Goal: Task Accomplishment & Management: Complete application form

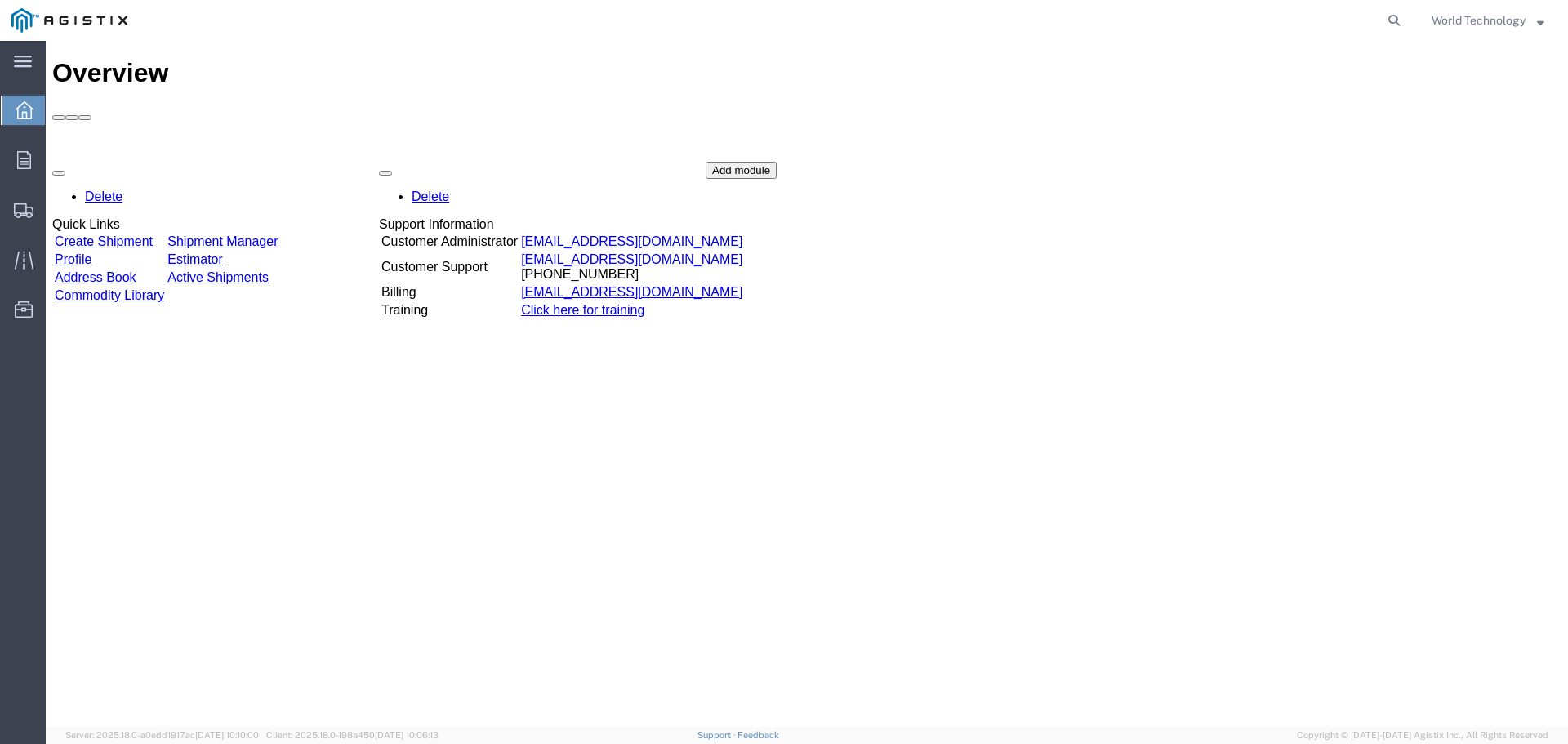
click at [104, 234] on link "Create Shipment" at bounding box center [103, 241] width 98 height 14
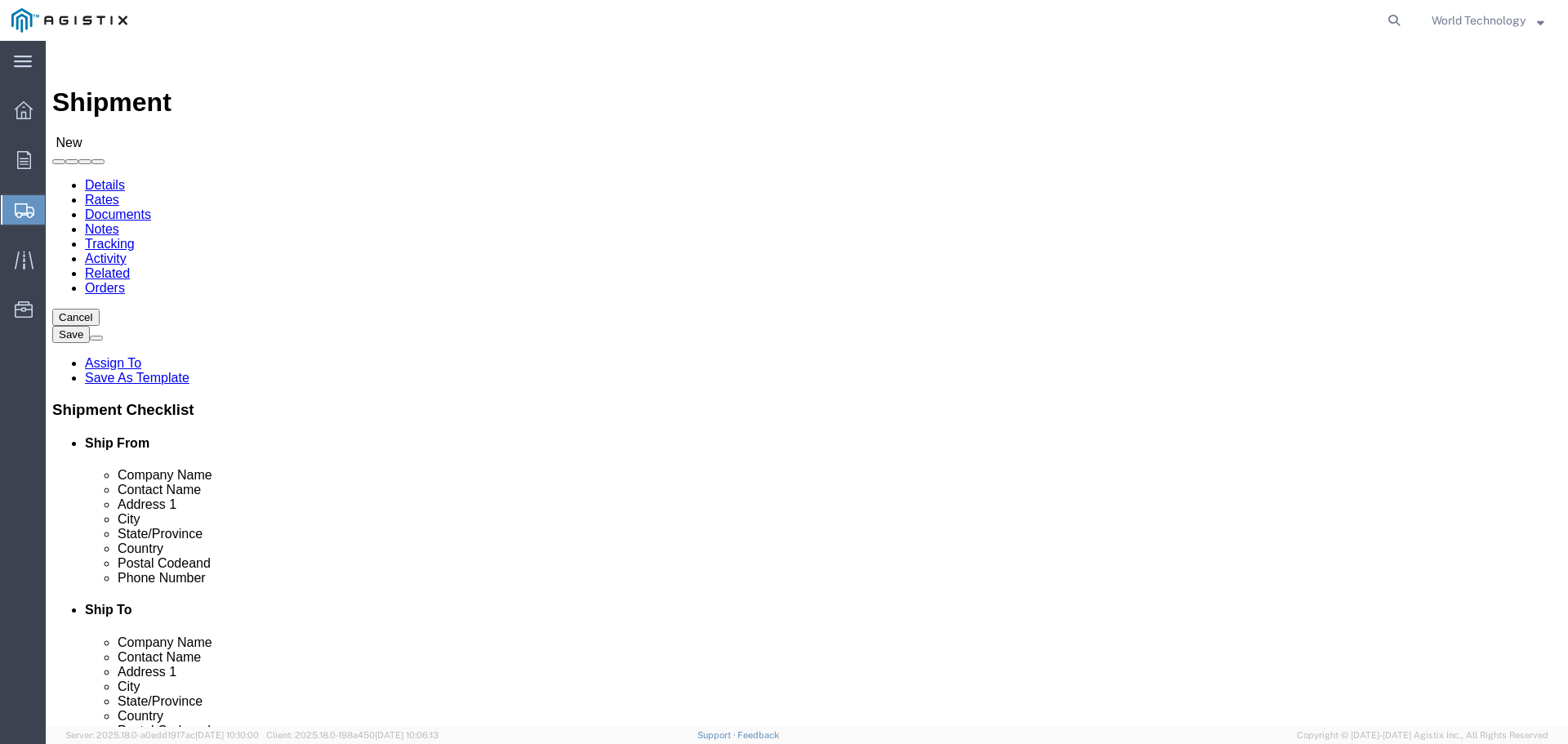
select select
drag, startPoint x: 330, startPoint y: 288, endPoint x: 277, endPoint y: 250, distance: 65.2
click select "Select PG&E World Wide Technology Inc"
select select "9596"
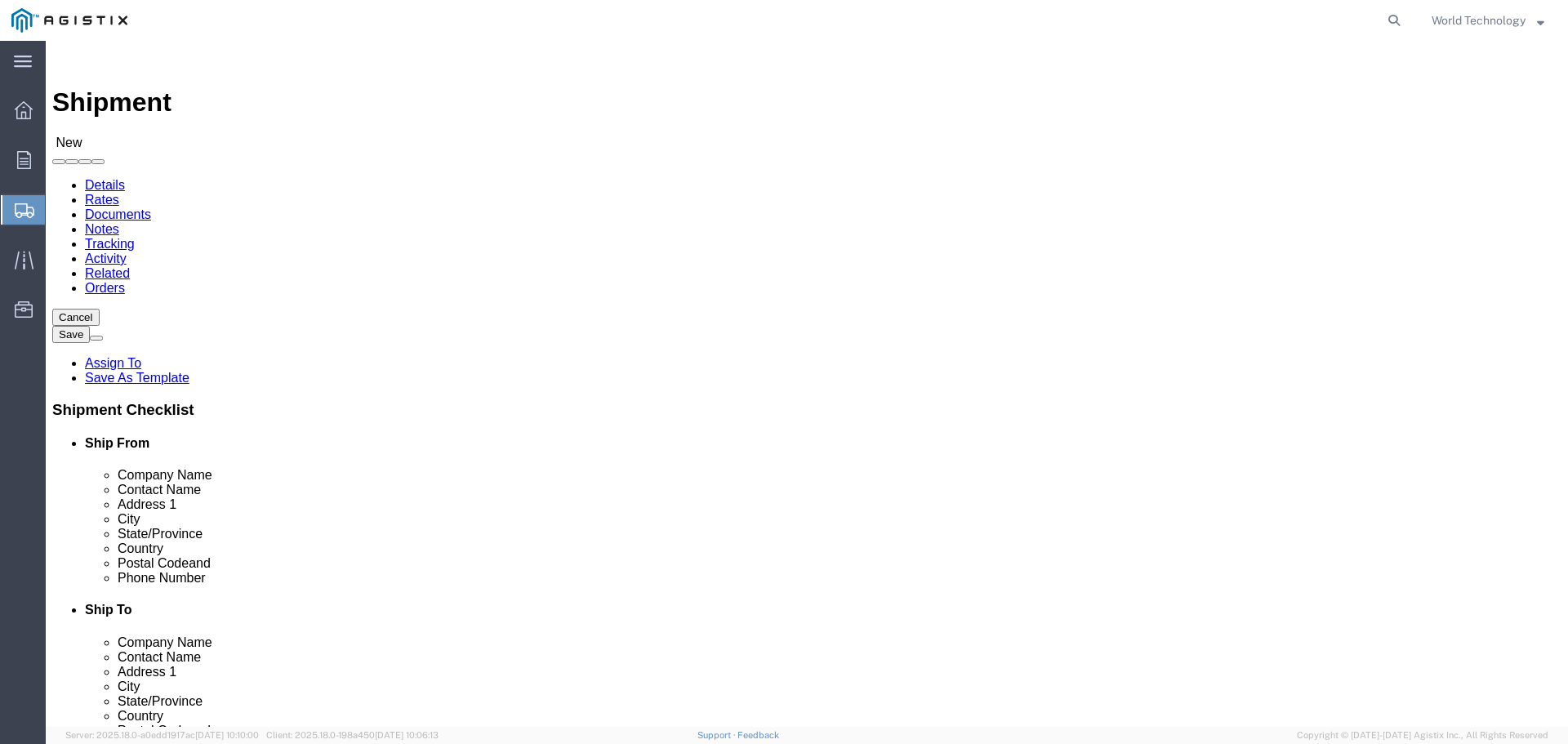
click select "Select PG&E World Wide Technology Inc"
select select "PURCHORD"
select select
click select "Select All Others Fremont DC Fresno DC Wheatland DC"
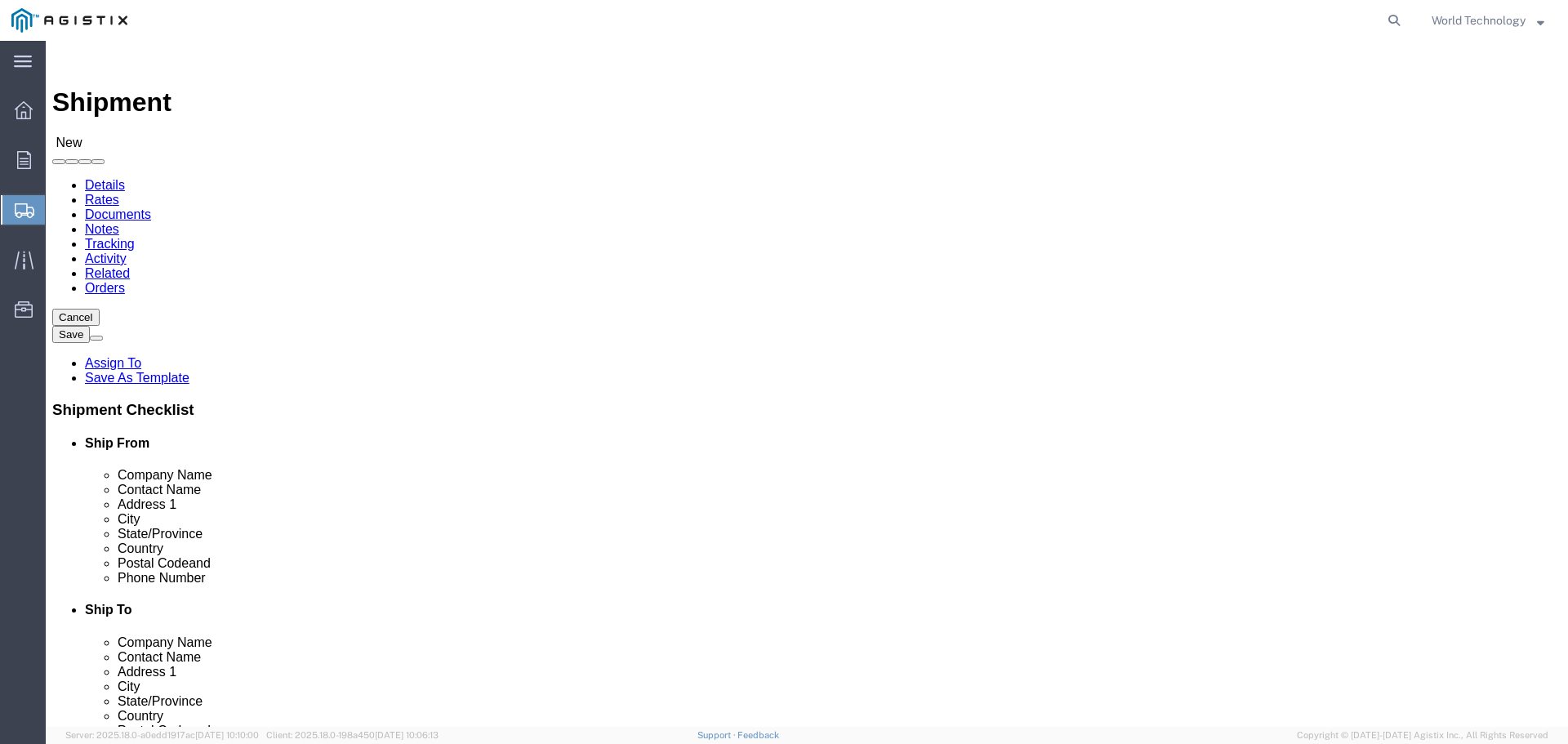
click label "Location"
click select "Select All Others Fremont DC Fresno DC Wheatland DC"
select select "19740"
click select "Select All Others Fremont DC Fresno DC Wheatland DC"
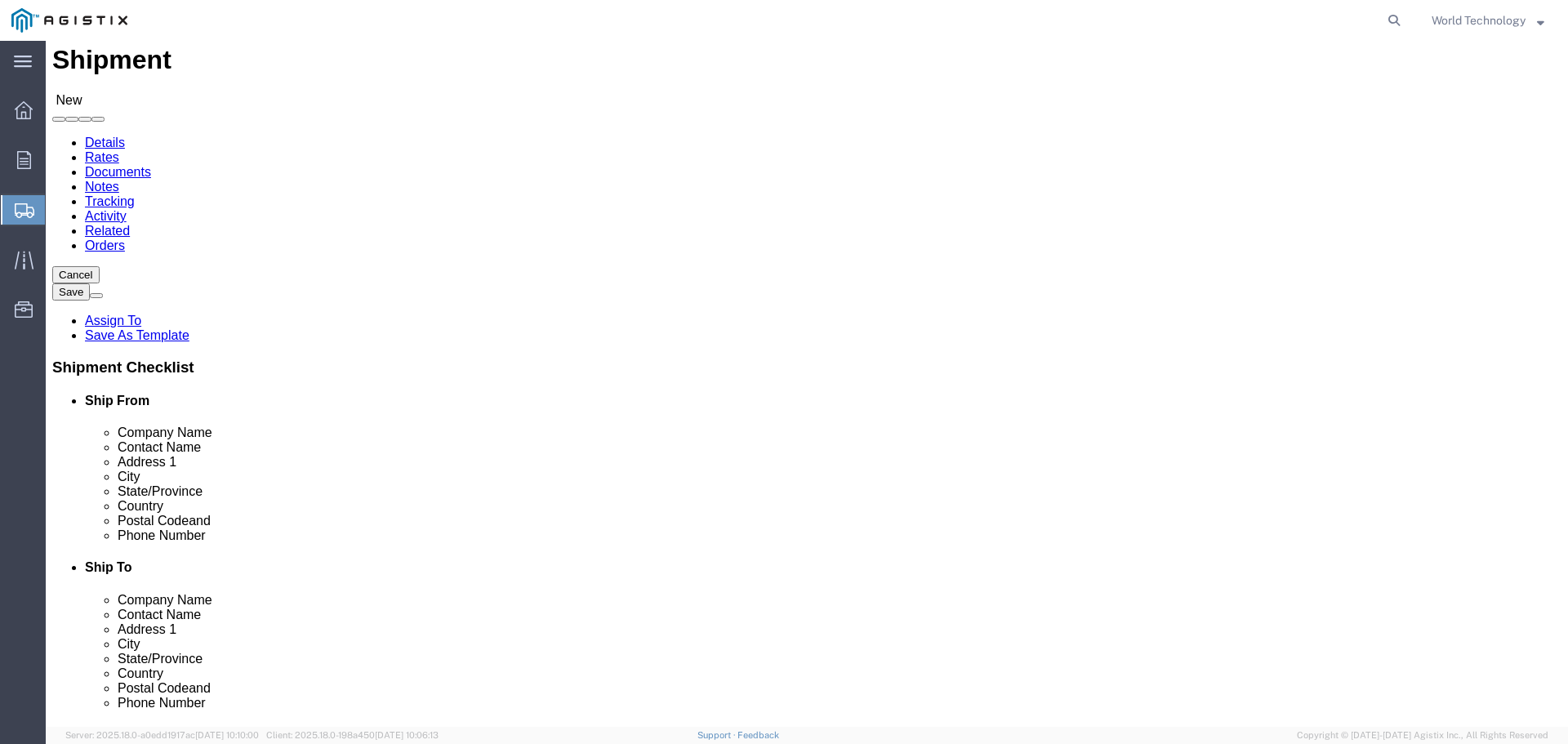
scroll to position [82, 0]
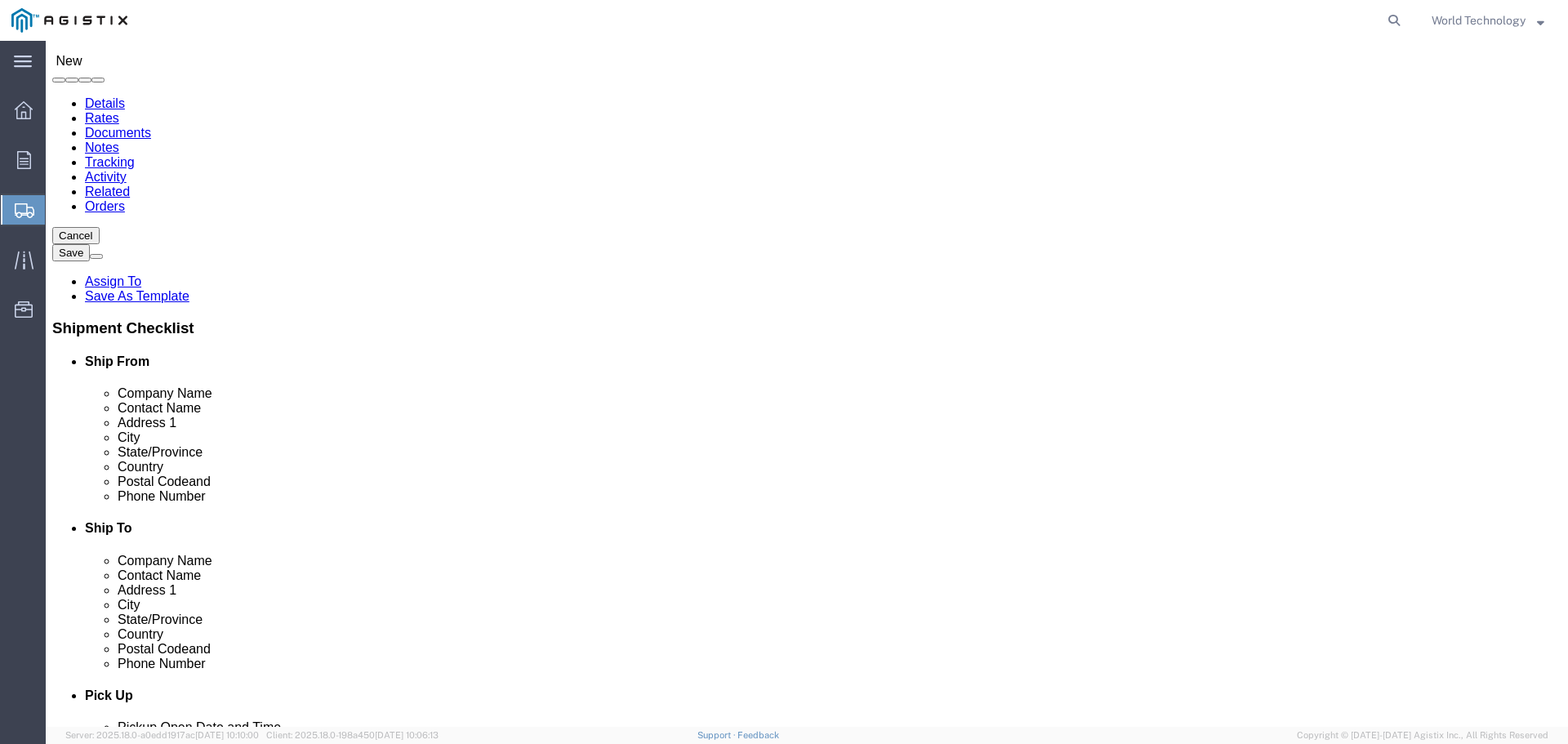
select select "MYPROFILE"
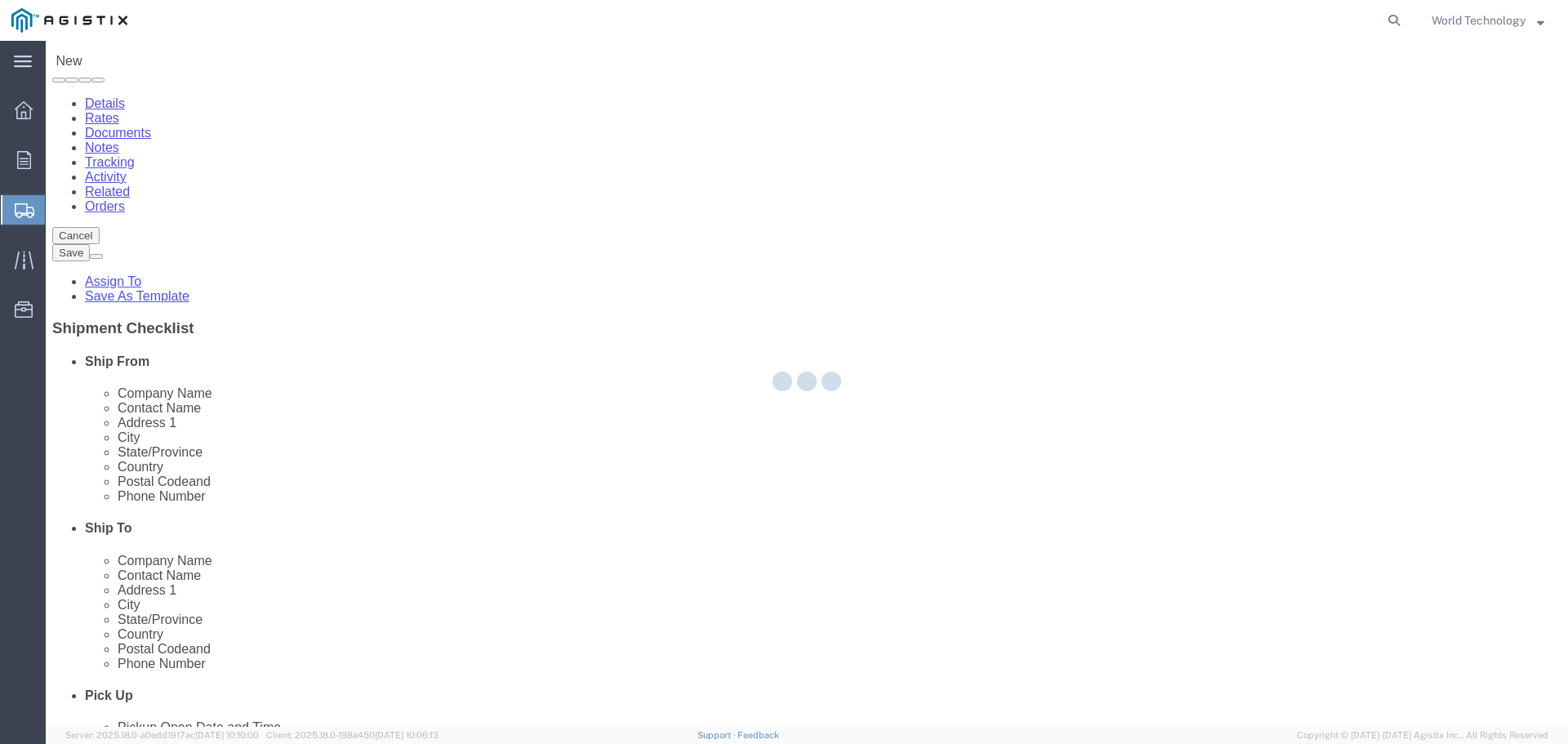
type input "World Wide Technology Inc"
type input "World Technology"
type input "108 Gateway Commerce Center Drive"
type input "Edwardsville"
type input "62025"
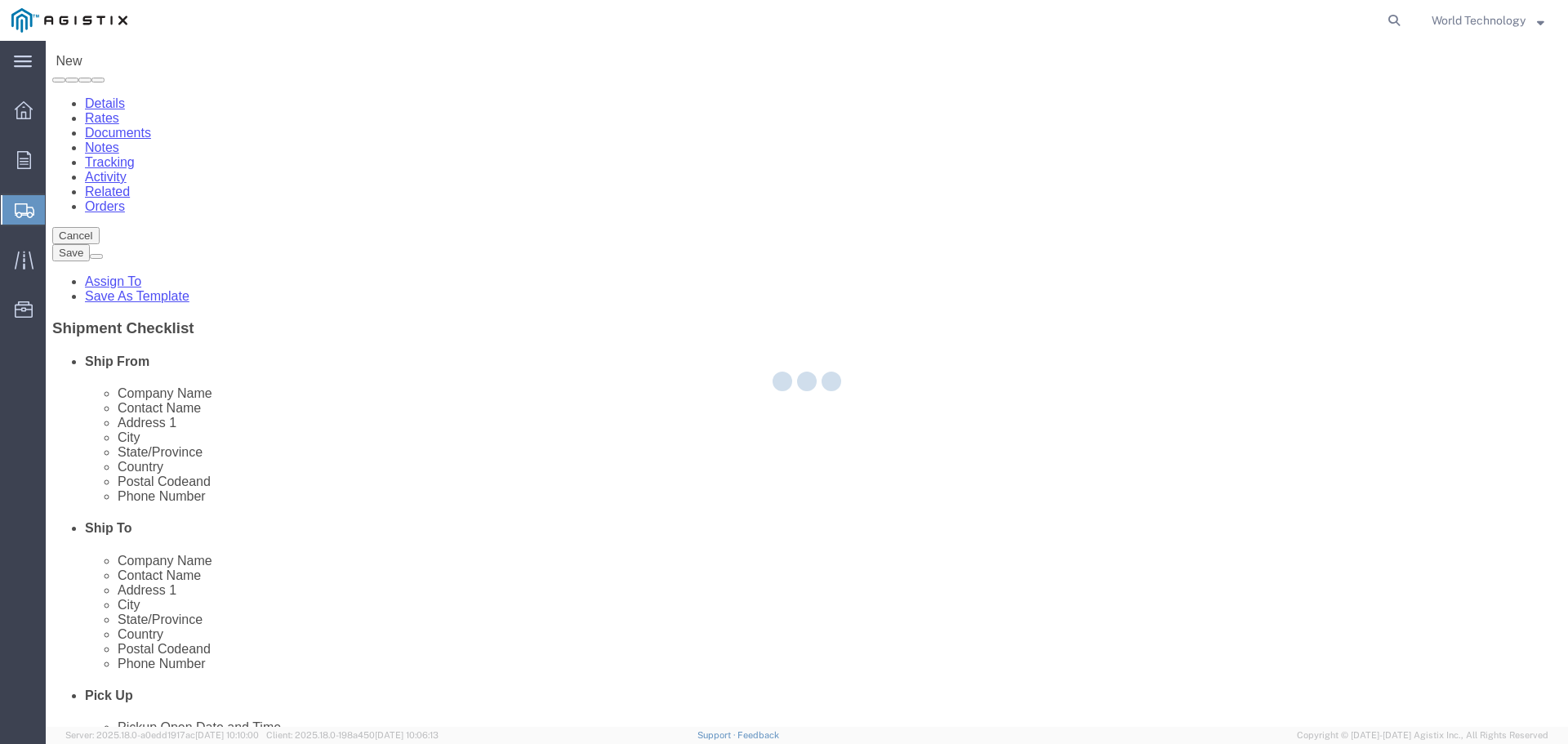
type input "3148240378"
type input "naic2transportation@wwt.com"
checkbox input "true"
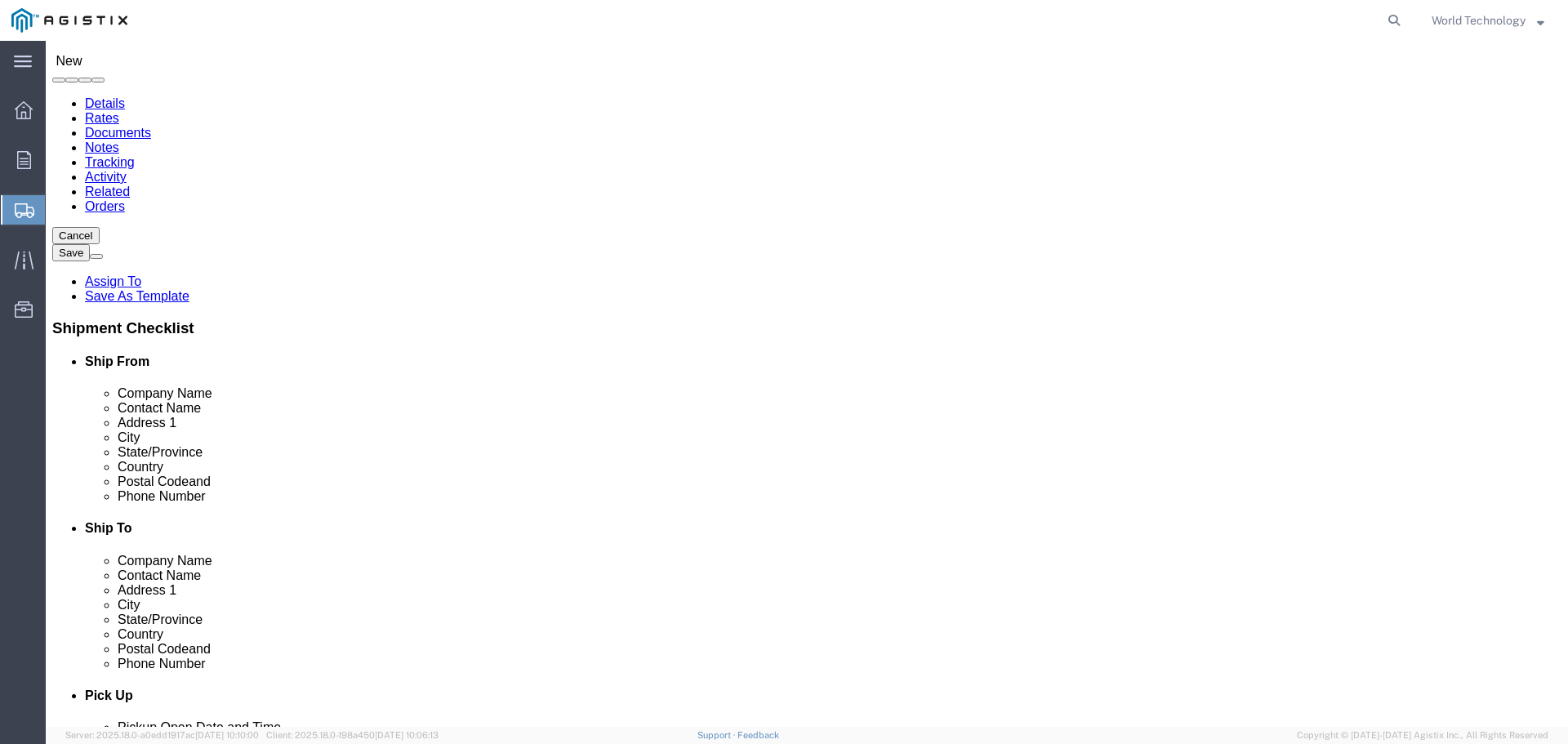
select select "IL"
click input "text"
type input "z"
type input "Pacific Gas & Electric Co"
type input "Teamara Irving"
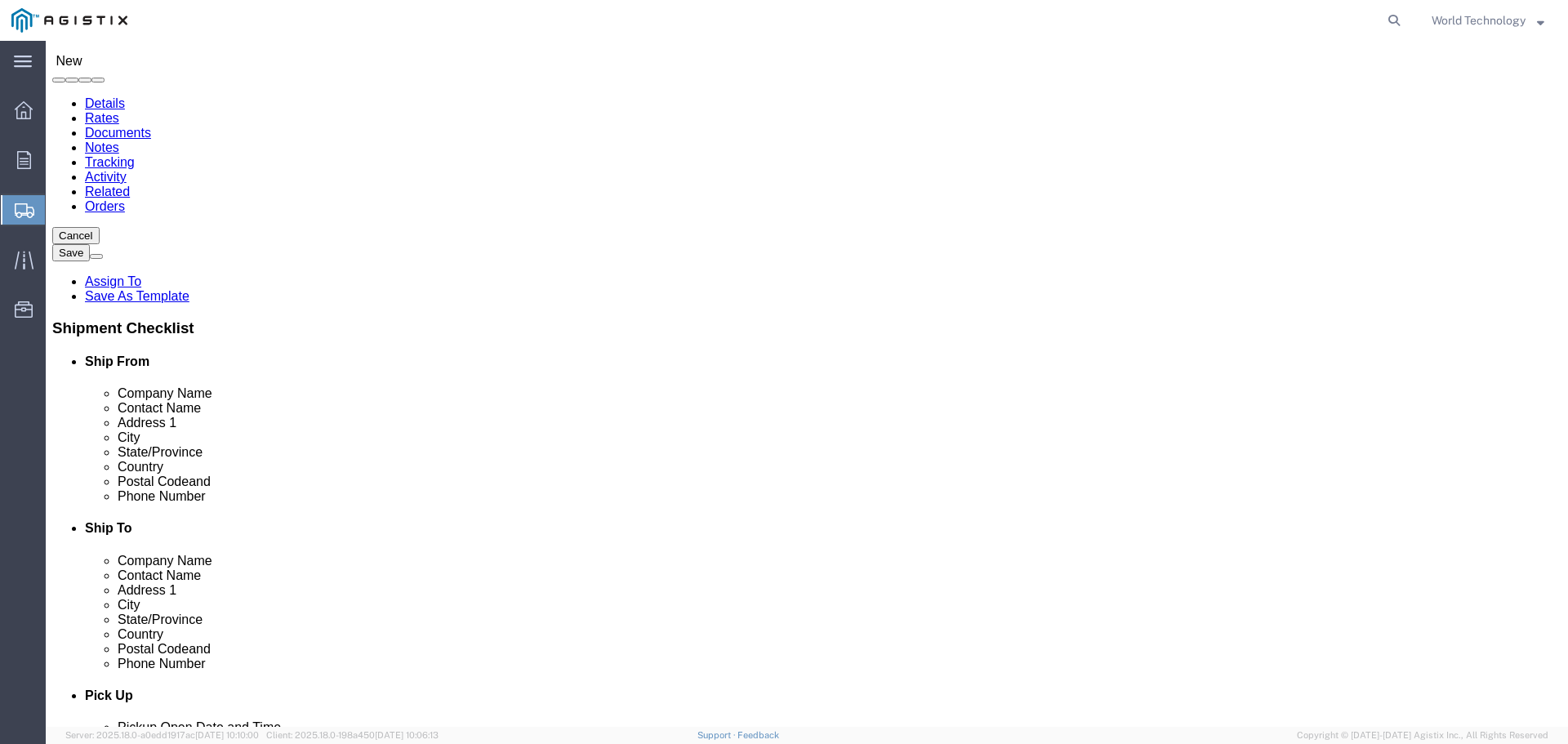
type input "3734 Imperial Way, Suite A"
select select
type input "C/O Layline Automation"
type input "Stockton"
click div "Location My Profile Location (OBSOLETE) BURNEY SC - GC TRAILER (OBSOLETE) BURNE…"
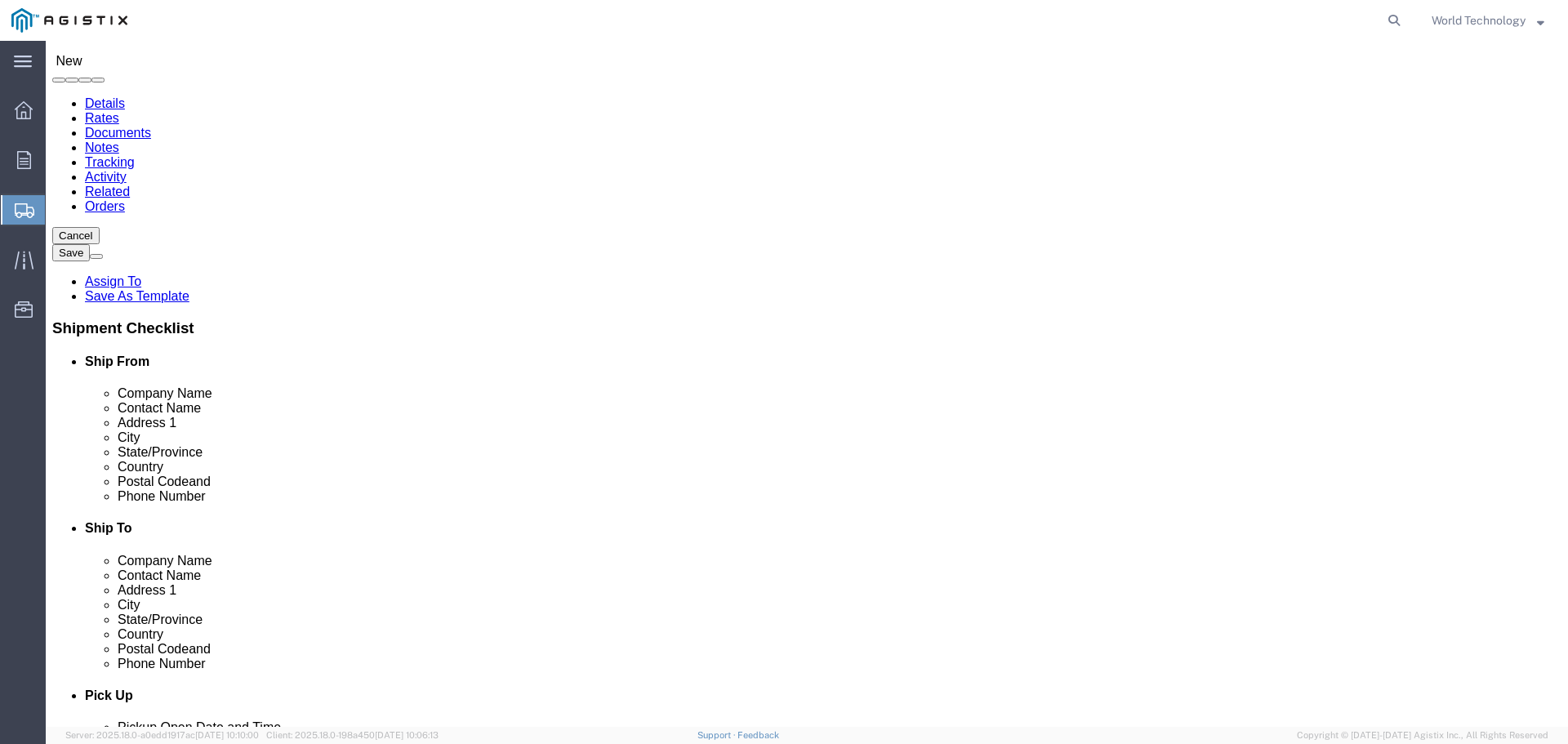
scroll to position [3, 0]
select select
select select "CA"
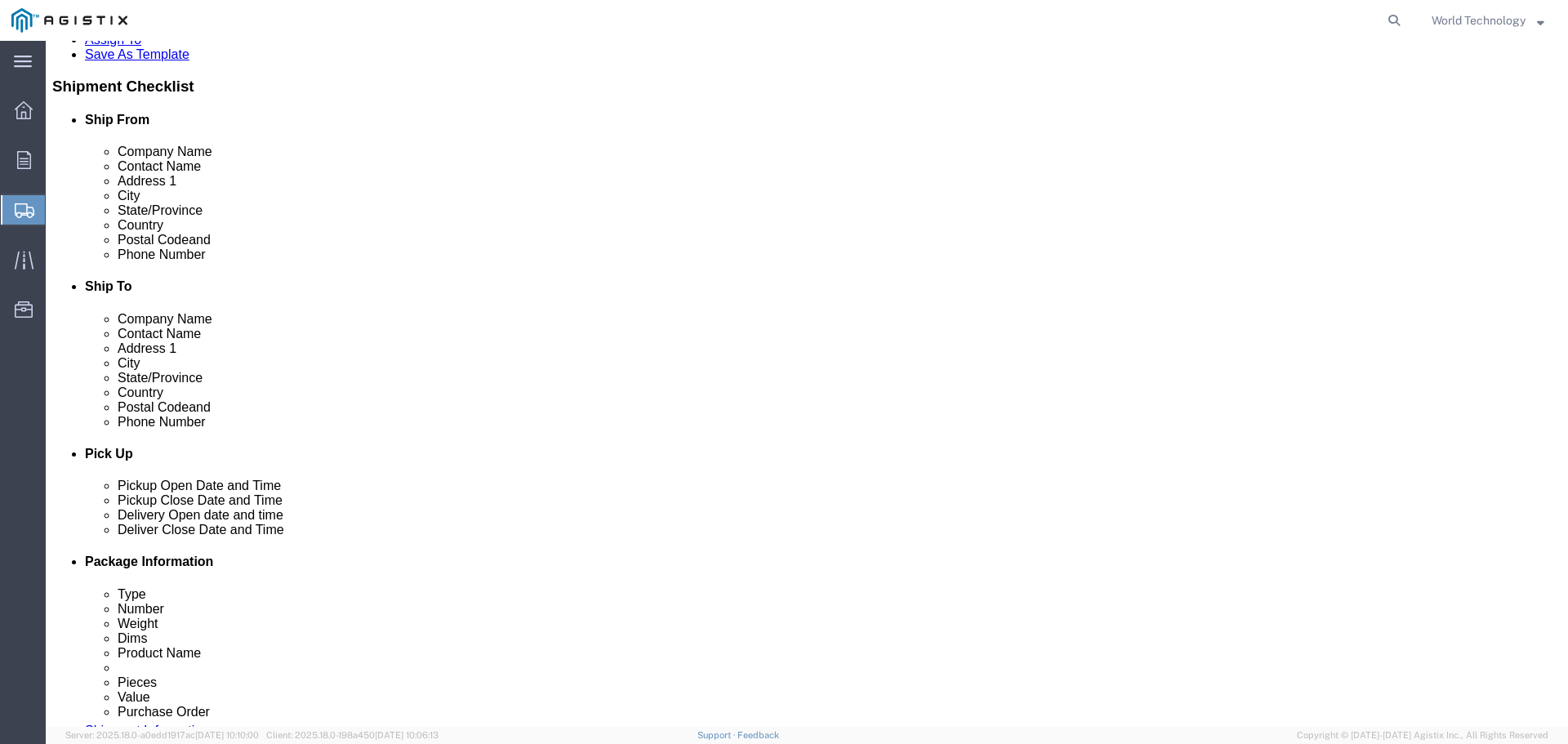
scroll to position [327, 0]
click input "Postal Code"
type input "95215"
select select
click input "text"
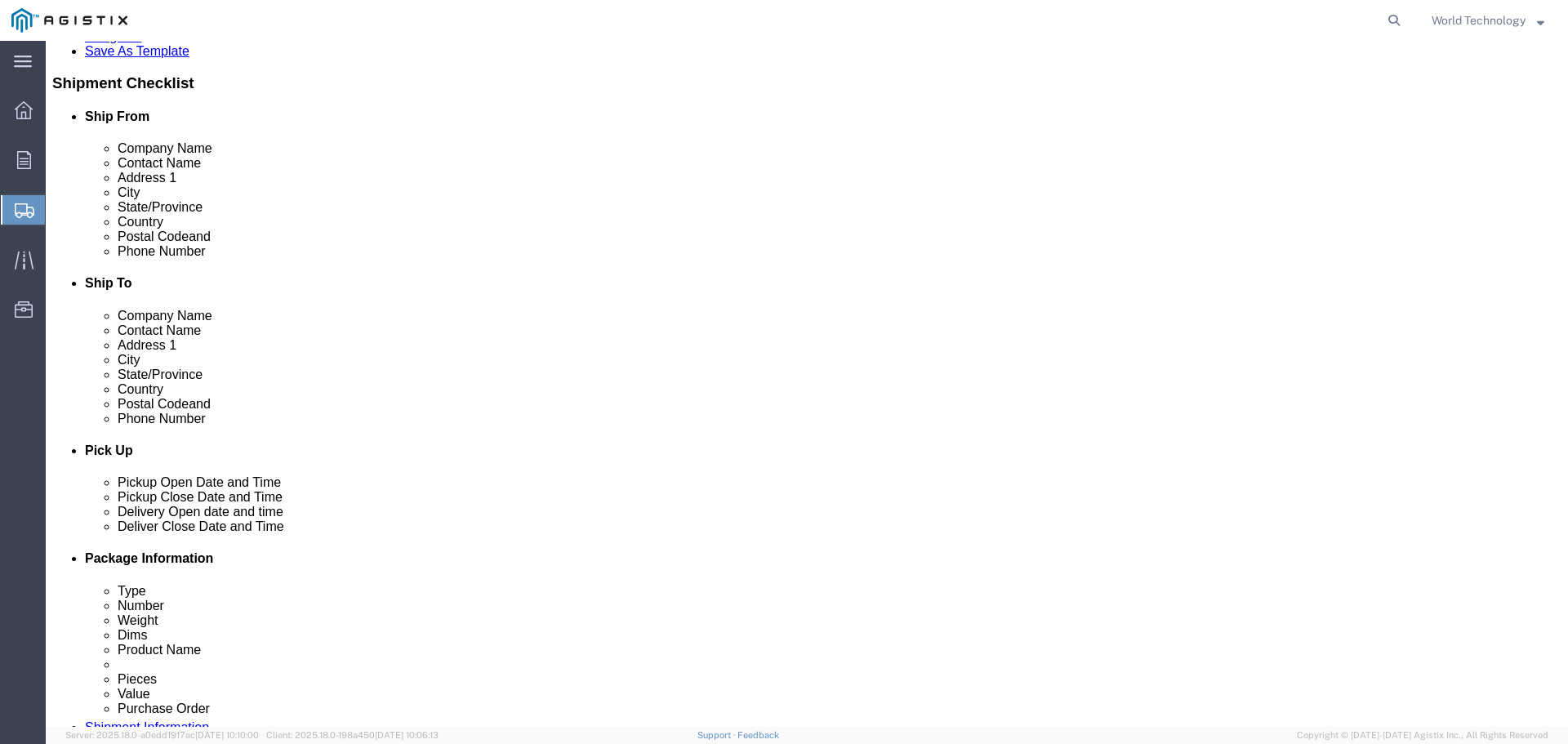
scroll to position [163, 0]
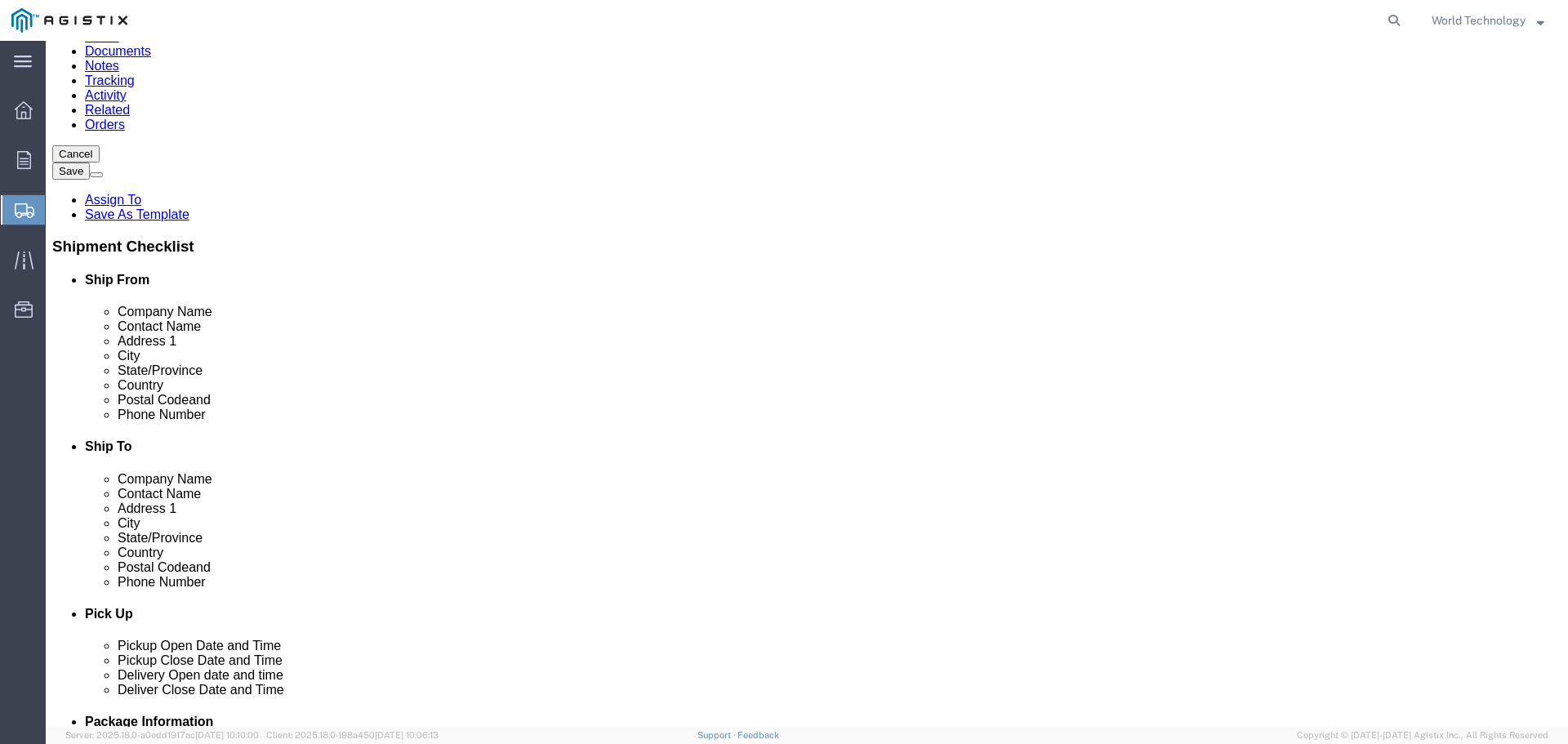
type input "415-317-4923"
click label "Address 2"
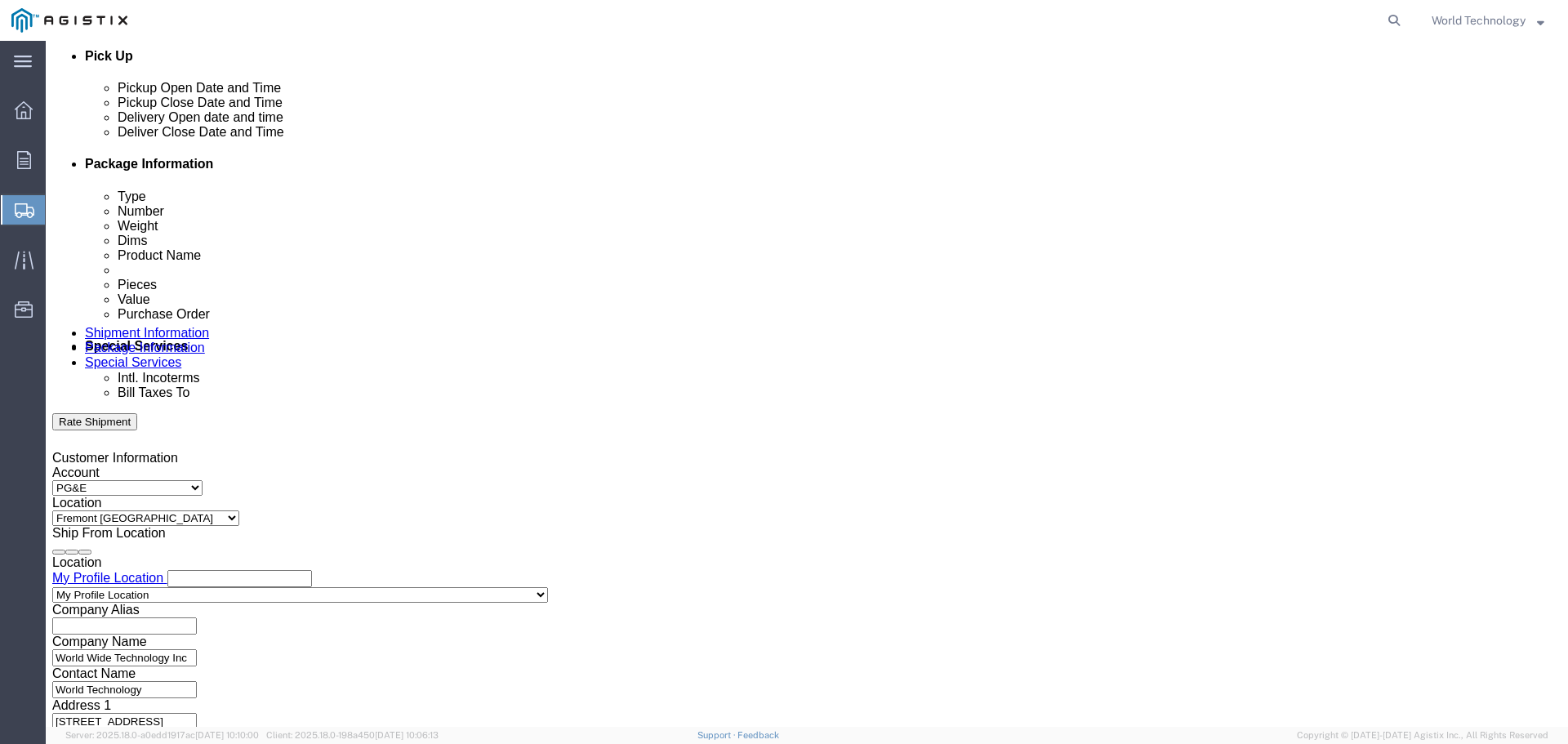
scroll to position [735, 0]
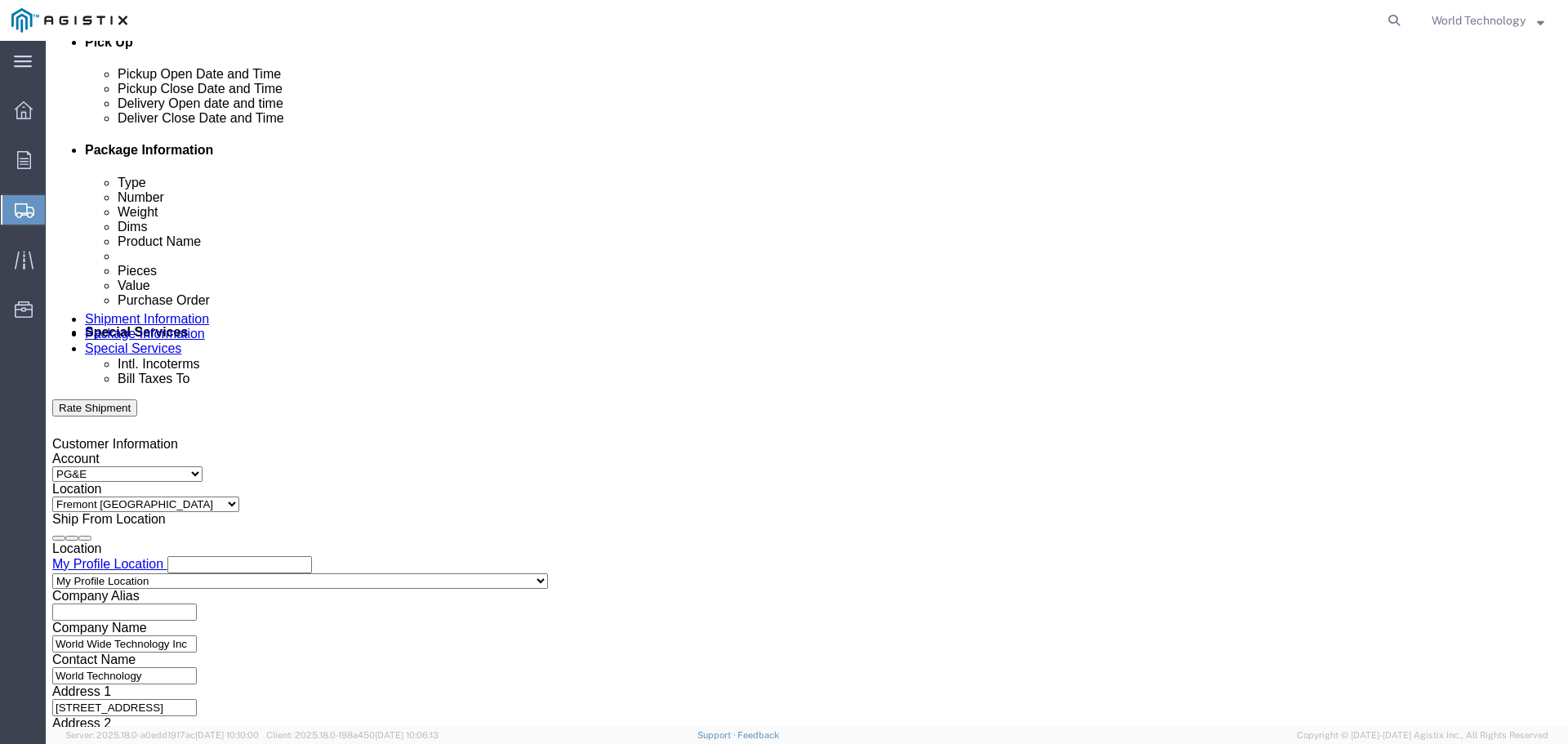
click div
drag, startPoint x: 698, startPoint y: 544, endPoint x: 687, endPoint y: 544, distance: 11.0
click input "5:00 PM"
click input ":00 5PM"
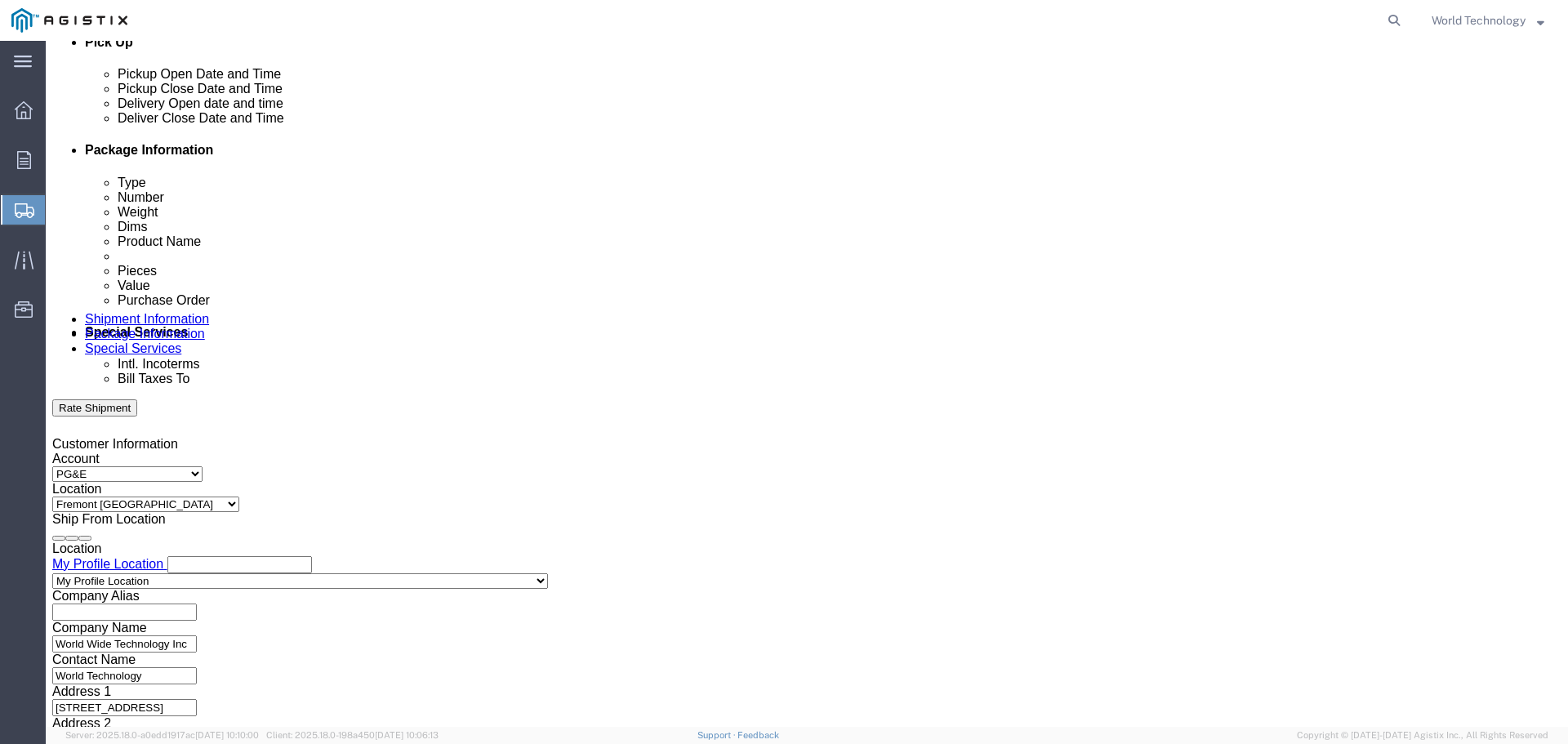
click input "8:00 5PM"
type input "8:00 AM"
click button "Apply"
click div
click input "8:00 AM"
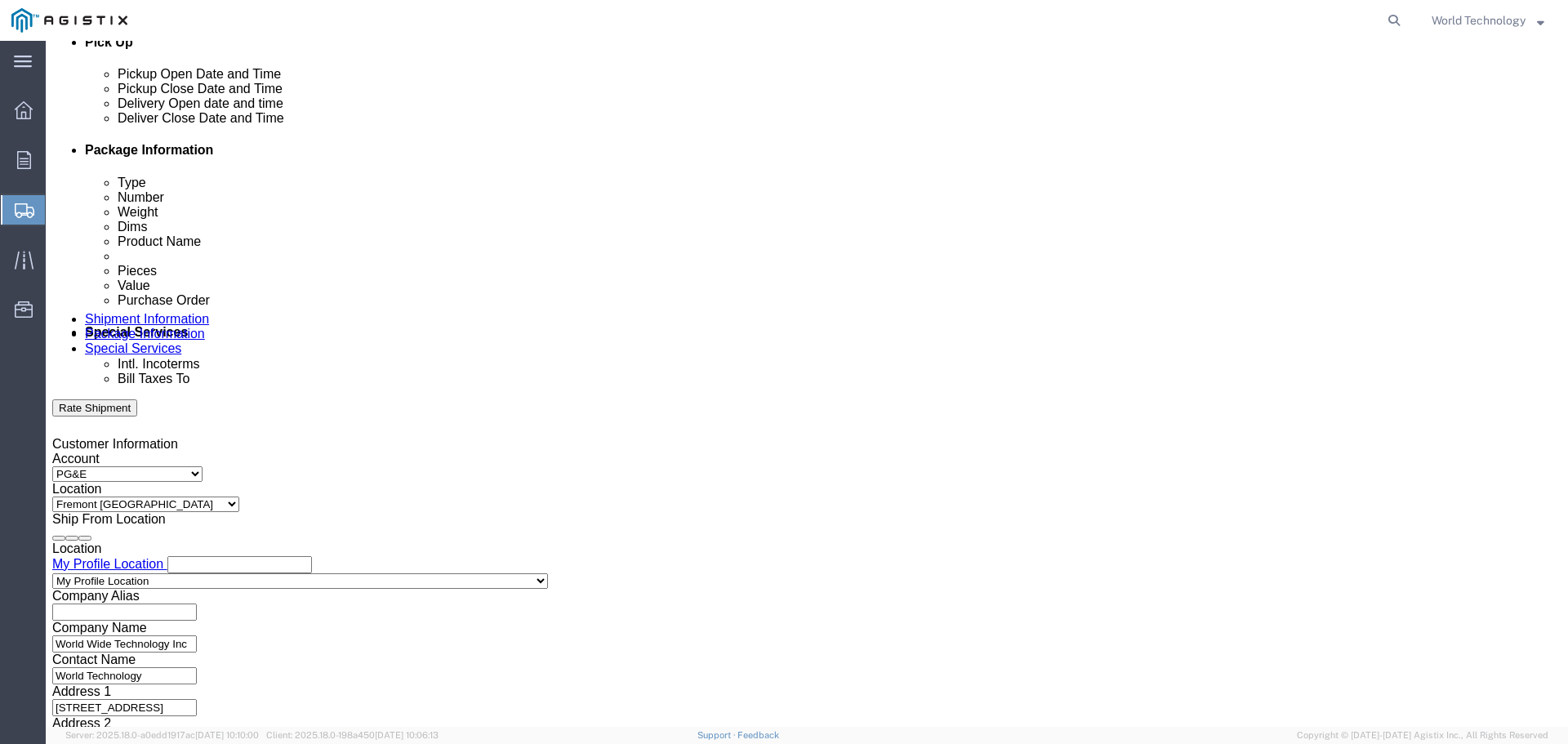
click input "8:00 AM"
type input "8:00 PM"
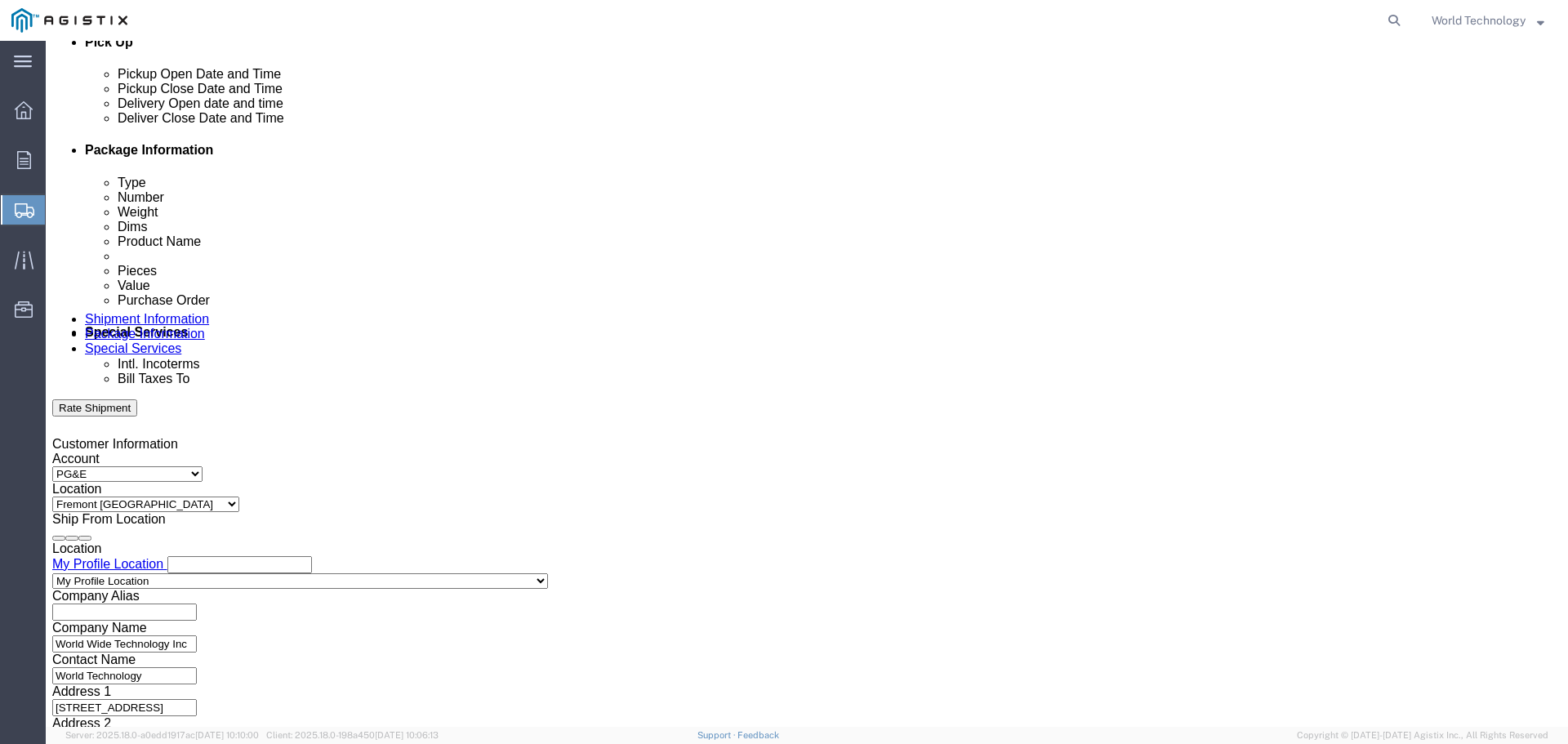
click button "Apply"
click input "text"
type input "2701212480"
click select "Select Account Type Activity ID Airline Appointment Number ASN Batch Request # …"
select select "DELNUM"
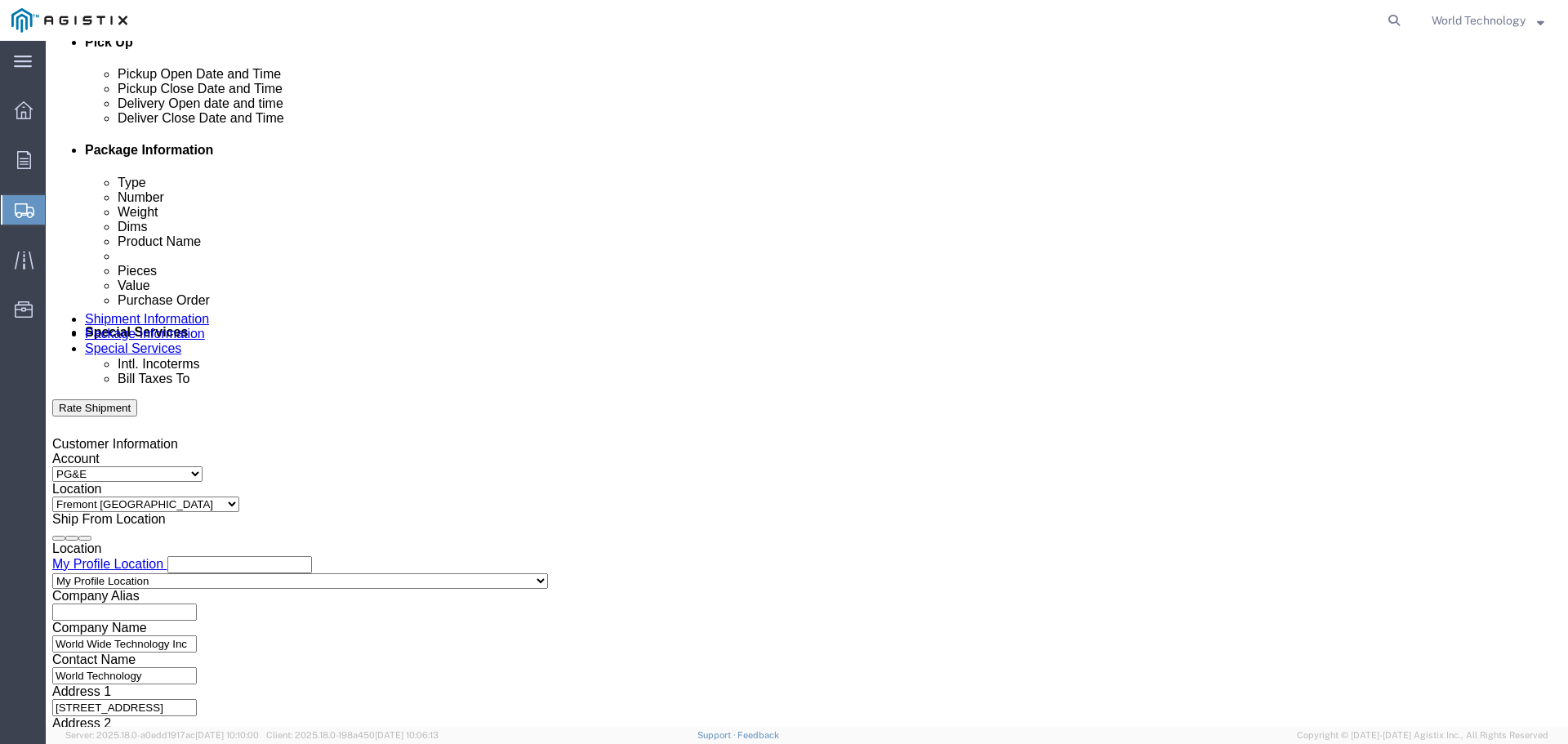
click select "Select Account Type Activity ID Airline Appointment Number ASN Batch Request # …"
click input "text"
type input "1601992029"
click select "Select Account Type Activity ID Airline Appointment Number ASN Batch Request # …"
select select "SALEORDR"
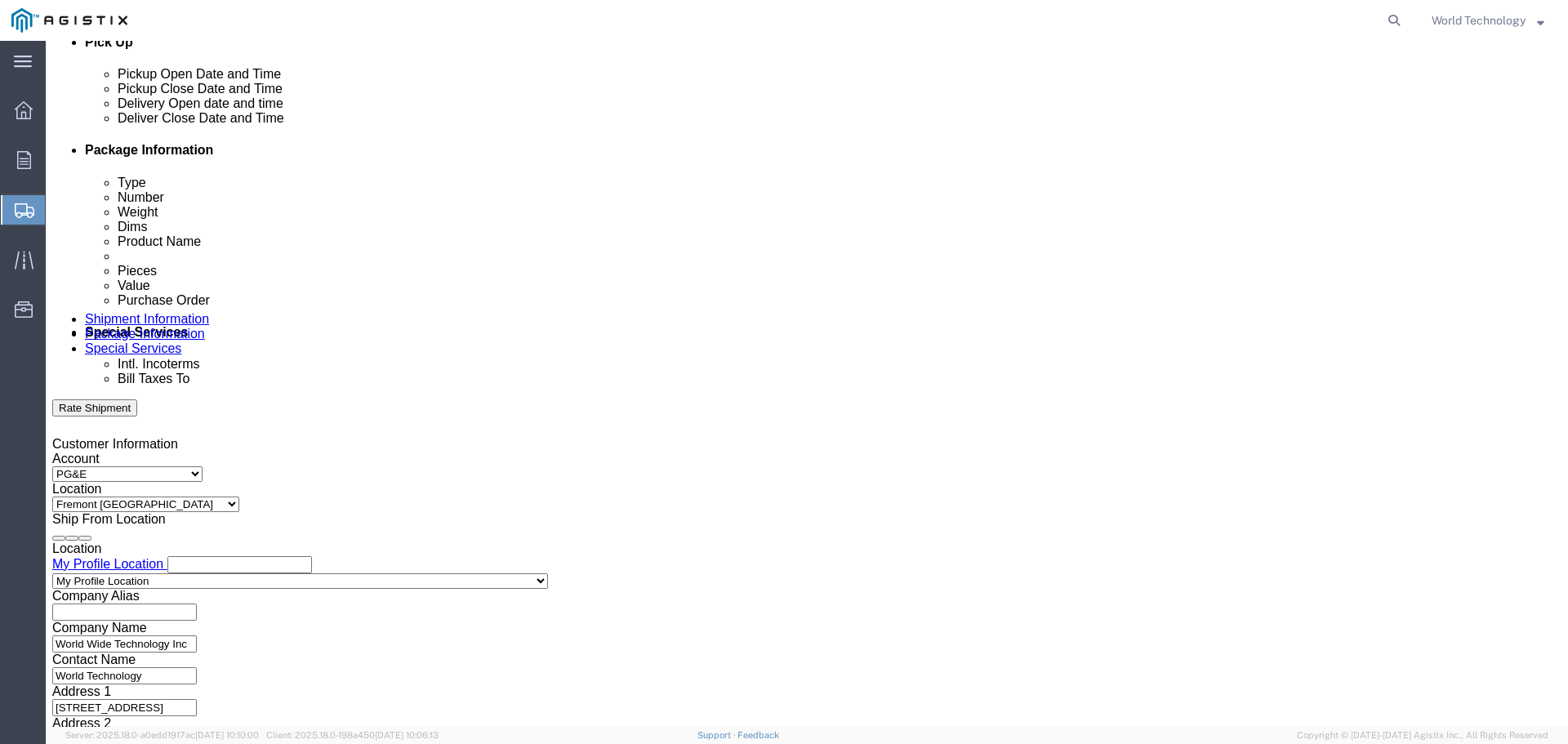
click select "Select Account Type Activity ID Airline Appointment Number ASN Batch Request # …"
click input "text"
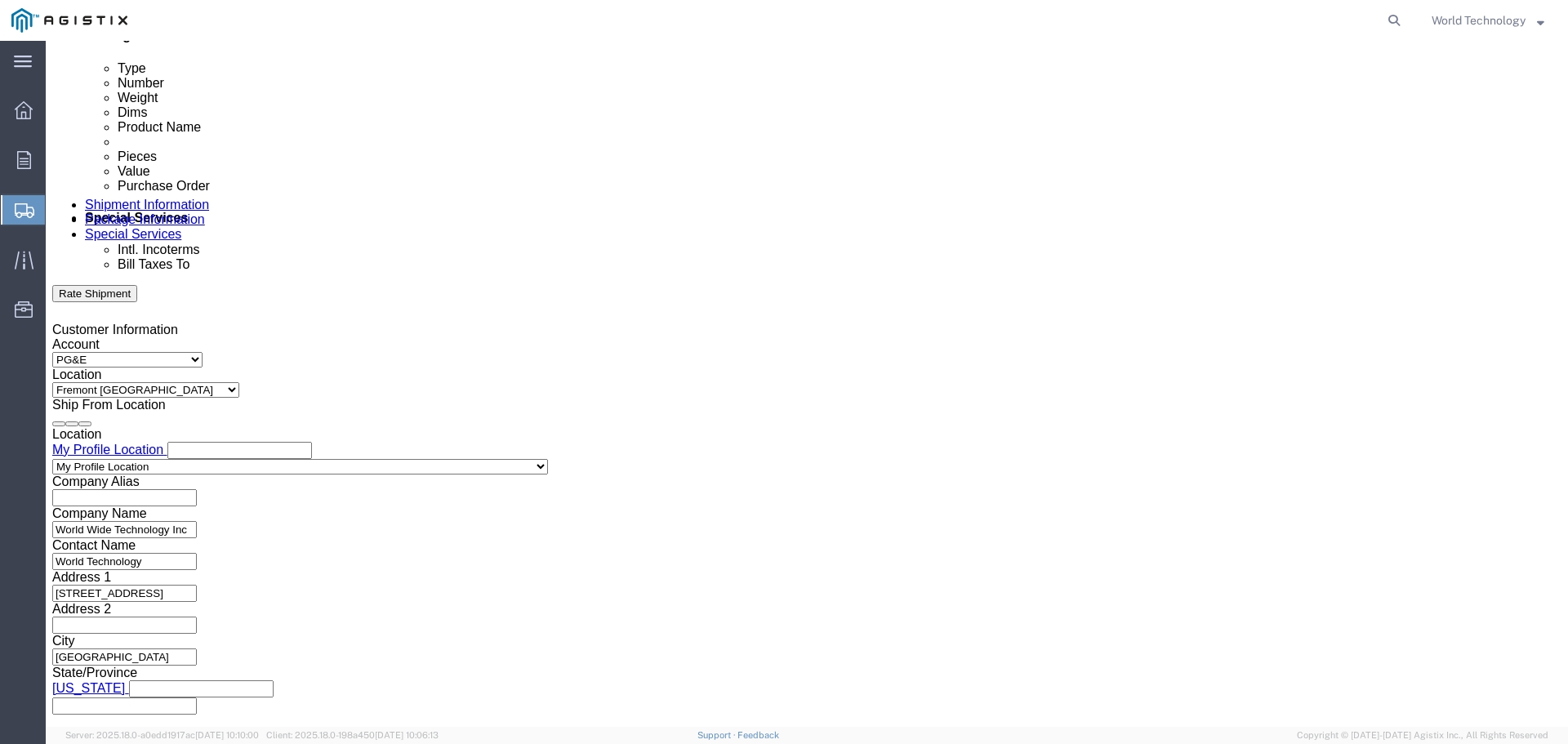
scroll to position [850, 0]
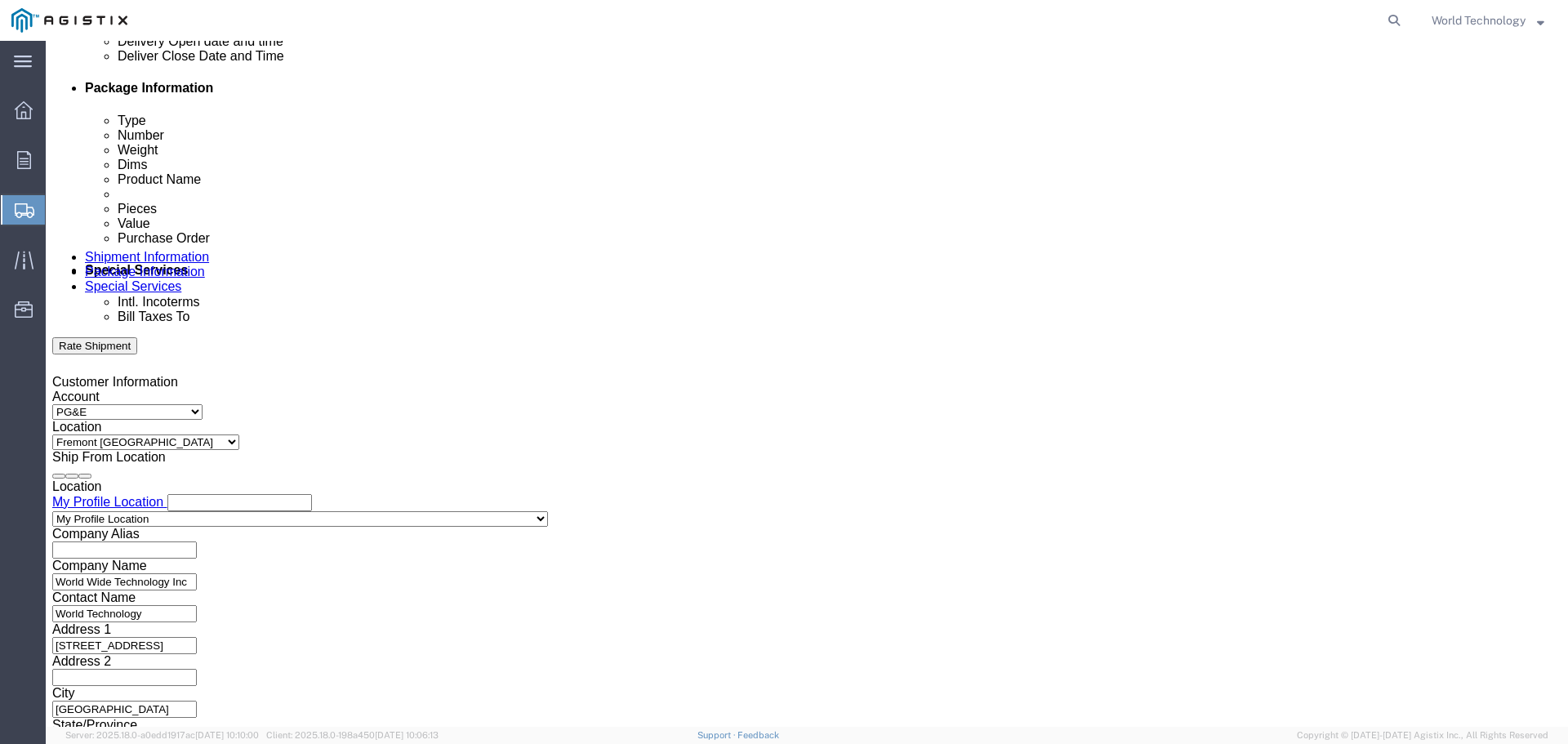
type input "12349481"
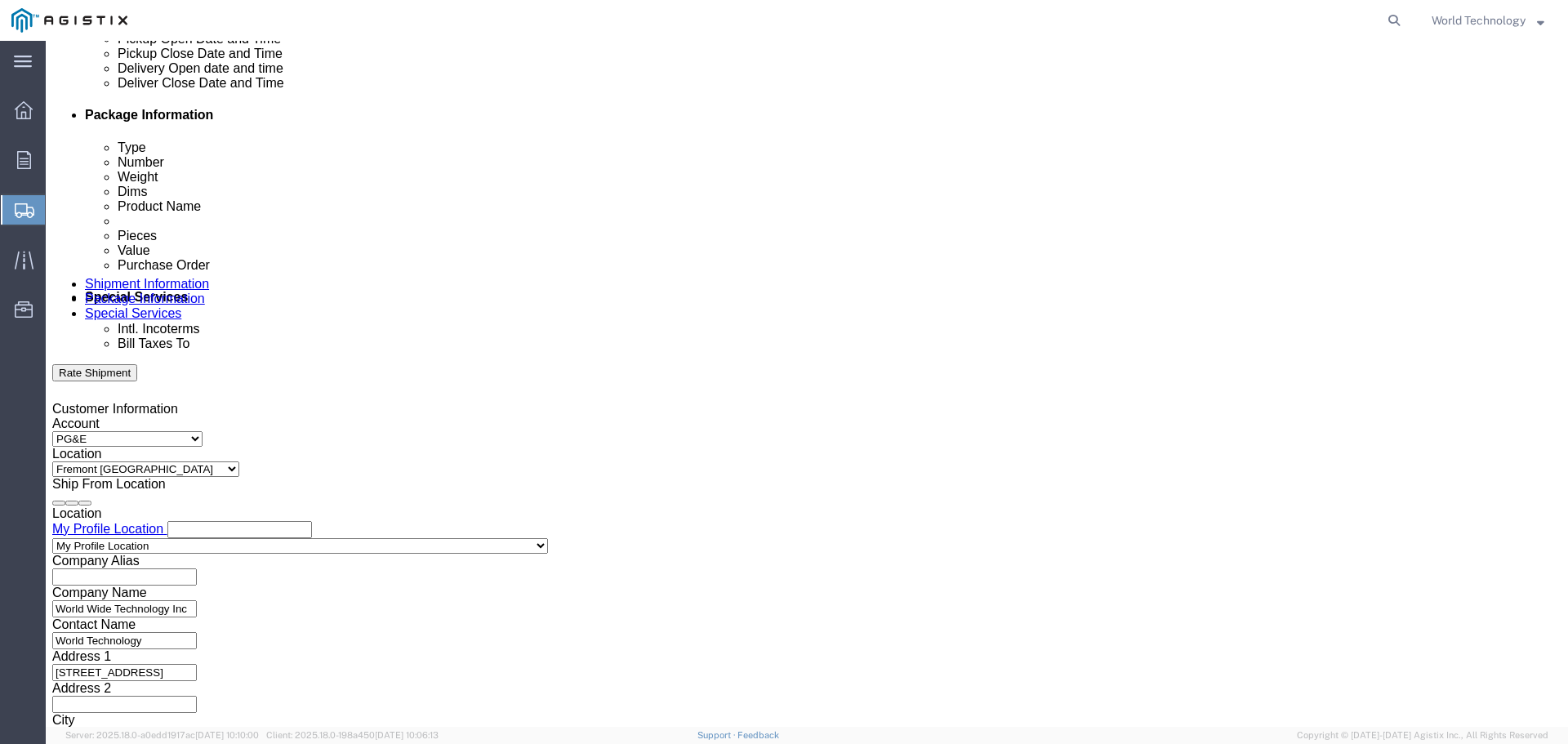
click div "Leg 1 Mode Select Air Less than Truckload Multi-Leg Ocean Freight Rail Small Pa…"
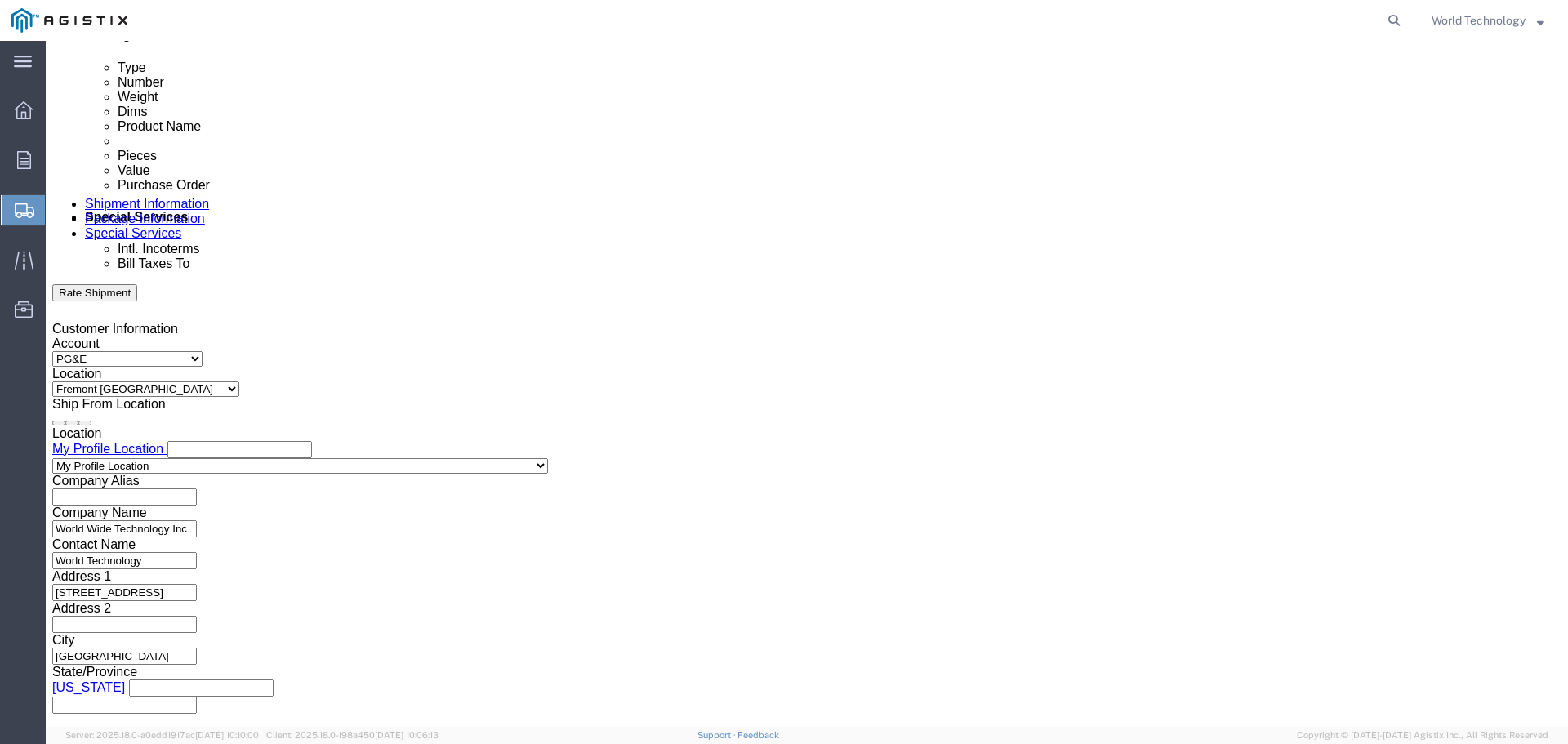
click button "Continue"
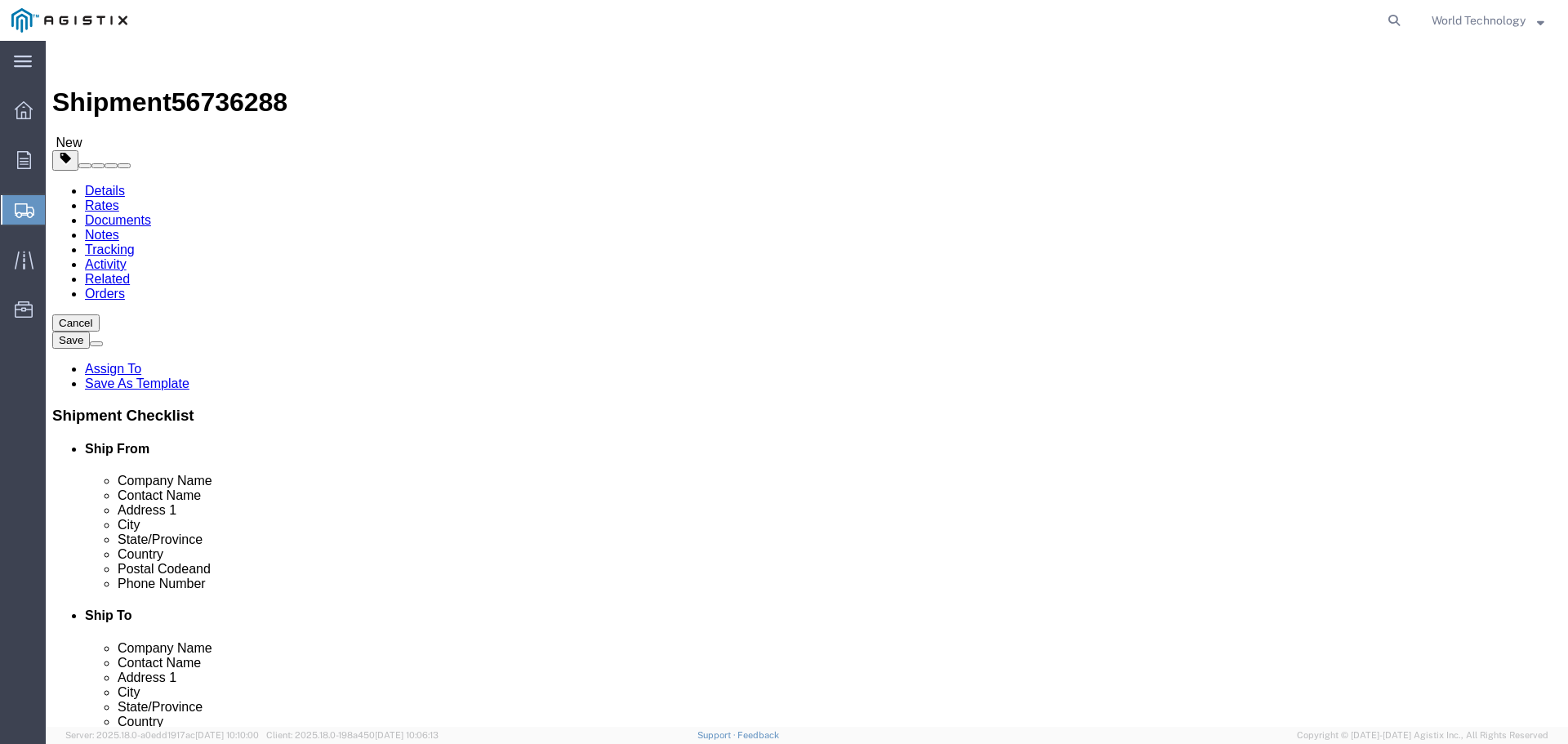
click div "x Package Type Select Bulk Bundle(s) Cardboard Box(es) Carton(s) Crate(s) Drum(…"
click link "Add Content"
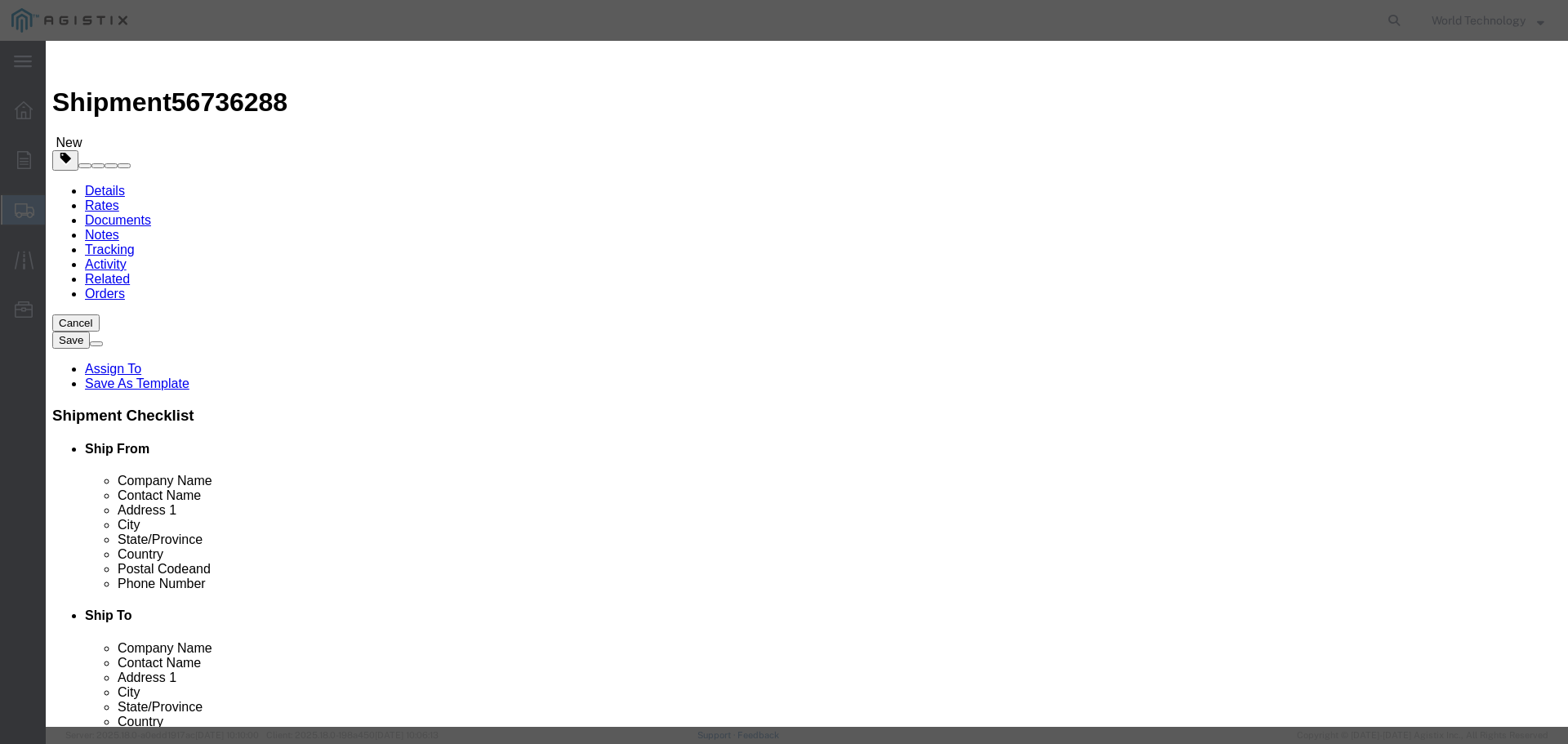
click button "Close"
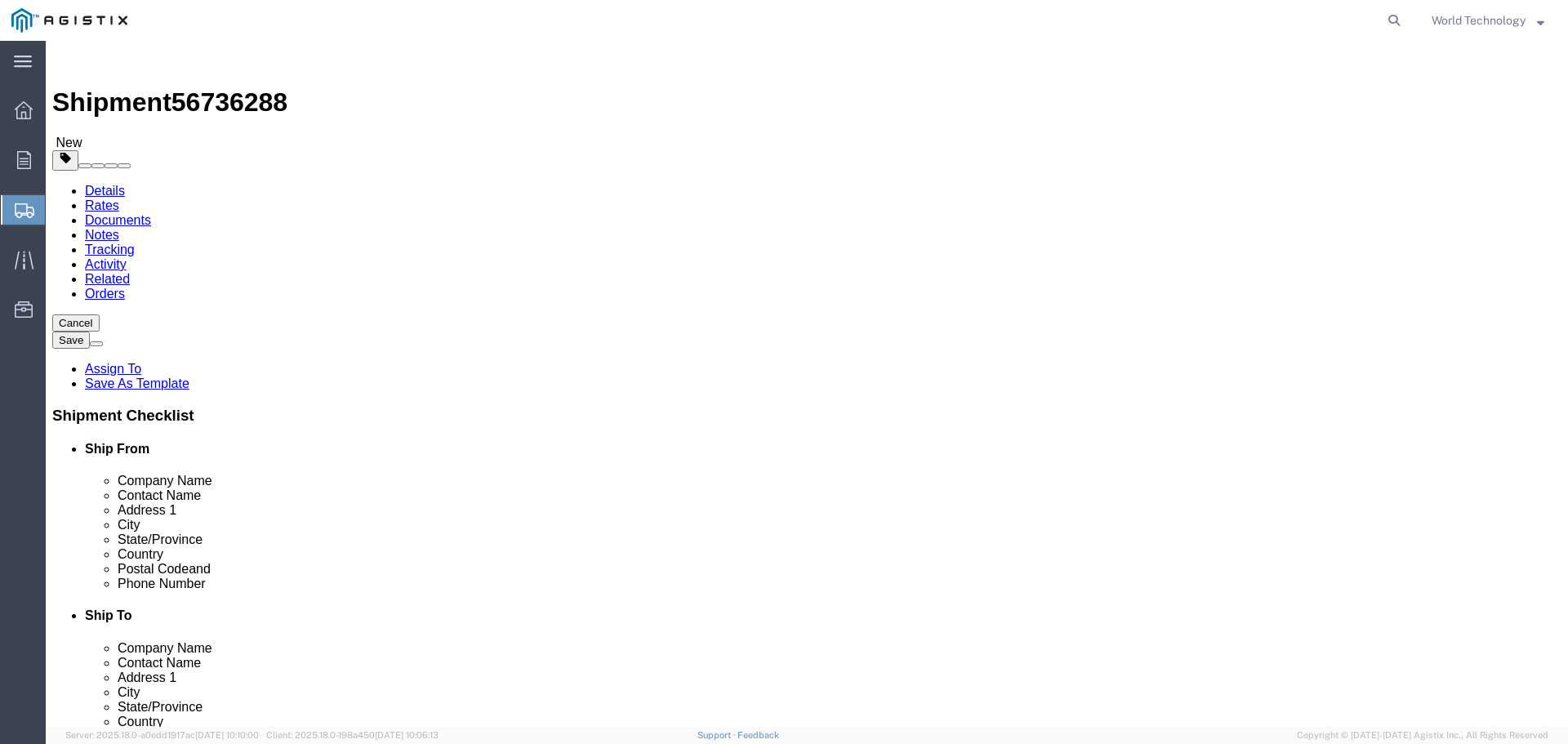
click select "Select Bulk Bundle(s) Cardboard Box(es) Carton(s) Crate(s) Drum(s) (Fiberboard)…"
select select "PSNS"
click select "Select Bulk Bundle(s) Cardboard Box(es) Carton(s) Crate(s) Drum(s) (Fiberboard)…"
click input "text"
type input "9"
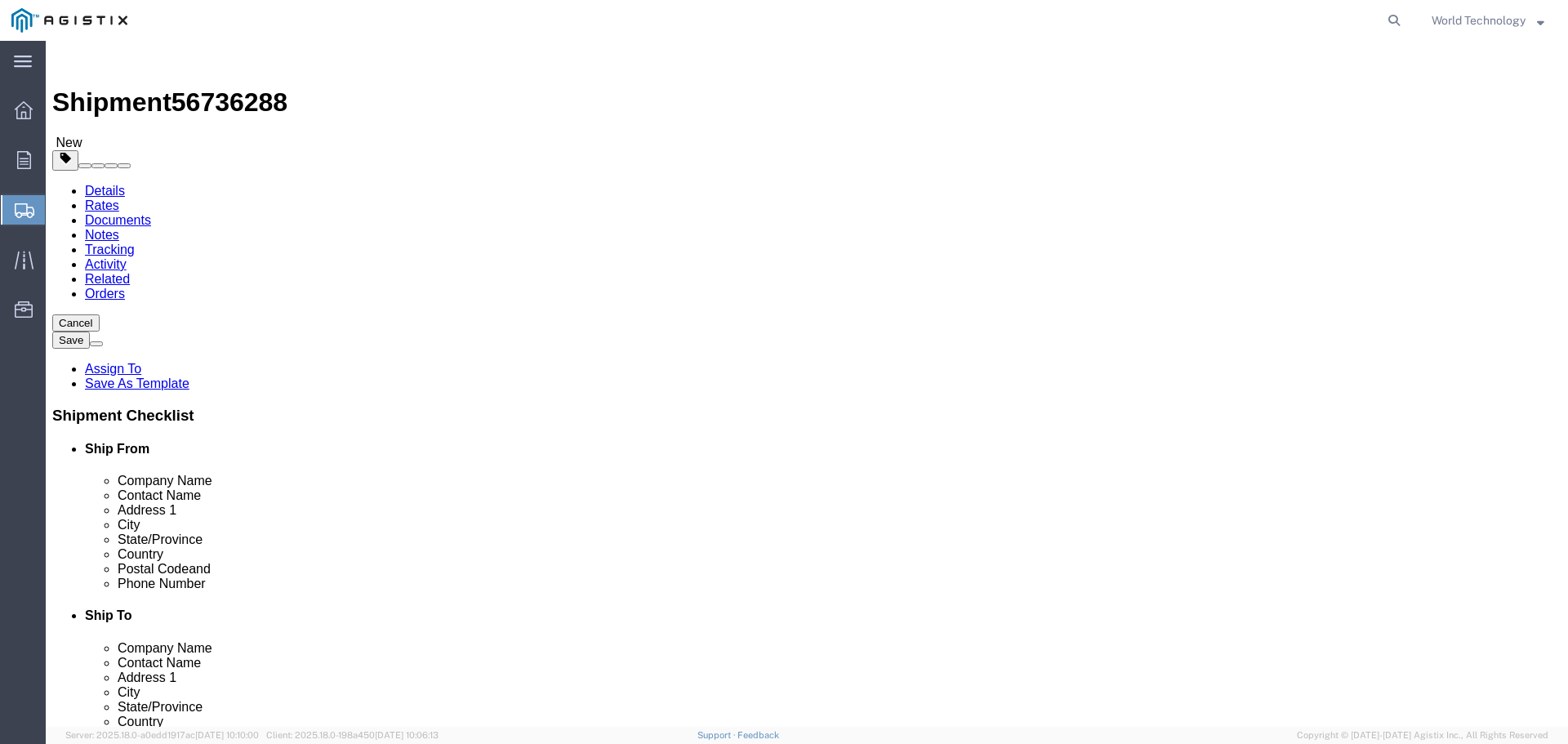
click div "1 x Pallet(s) Standard (Not Stackable) Package Type Select Bulk Bundle(s) Cardb…"
click div
click input "text"
type input "48"
type input "40"
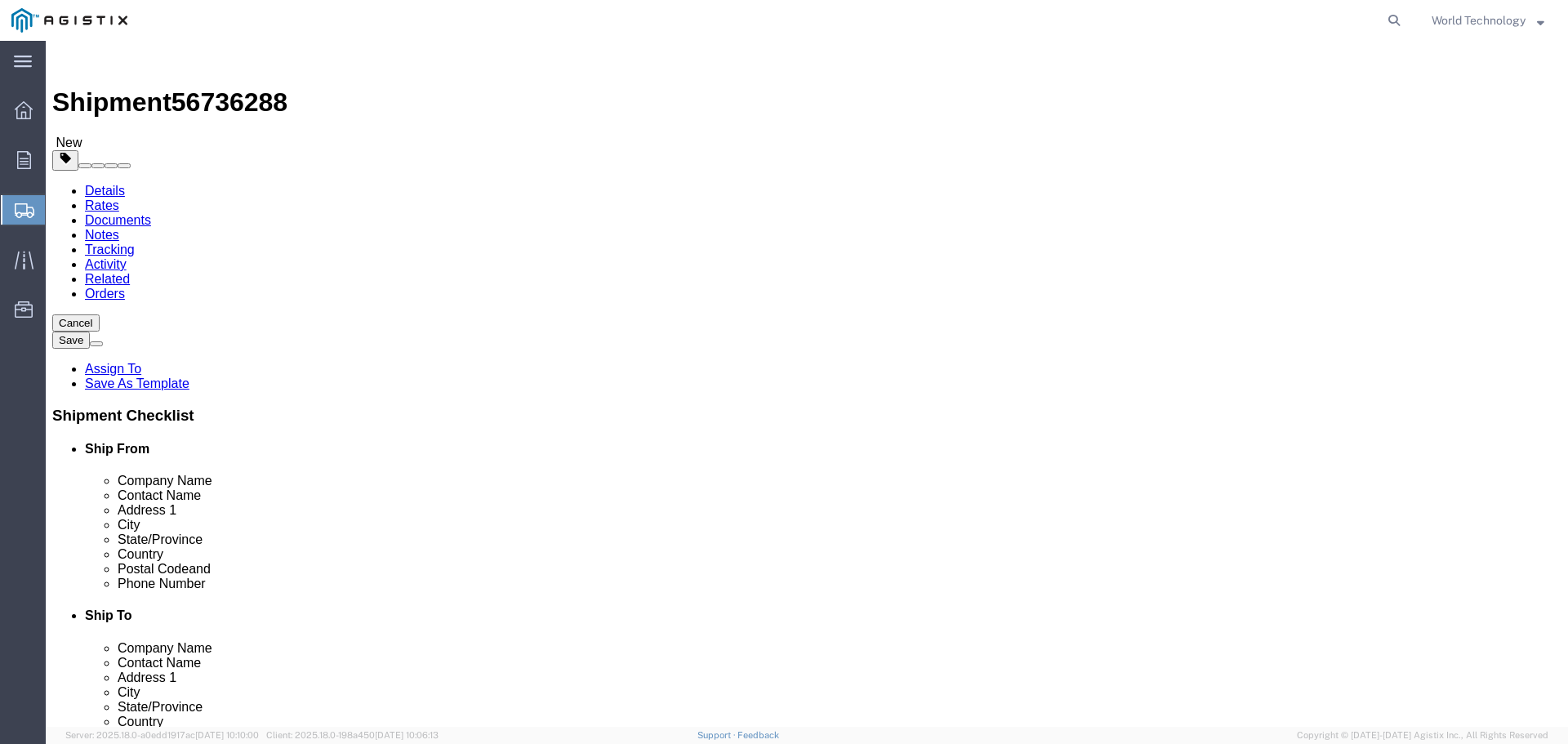
type input "63"
click input "0.00"
type input "502"
click link "Add Content"
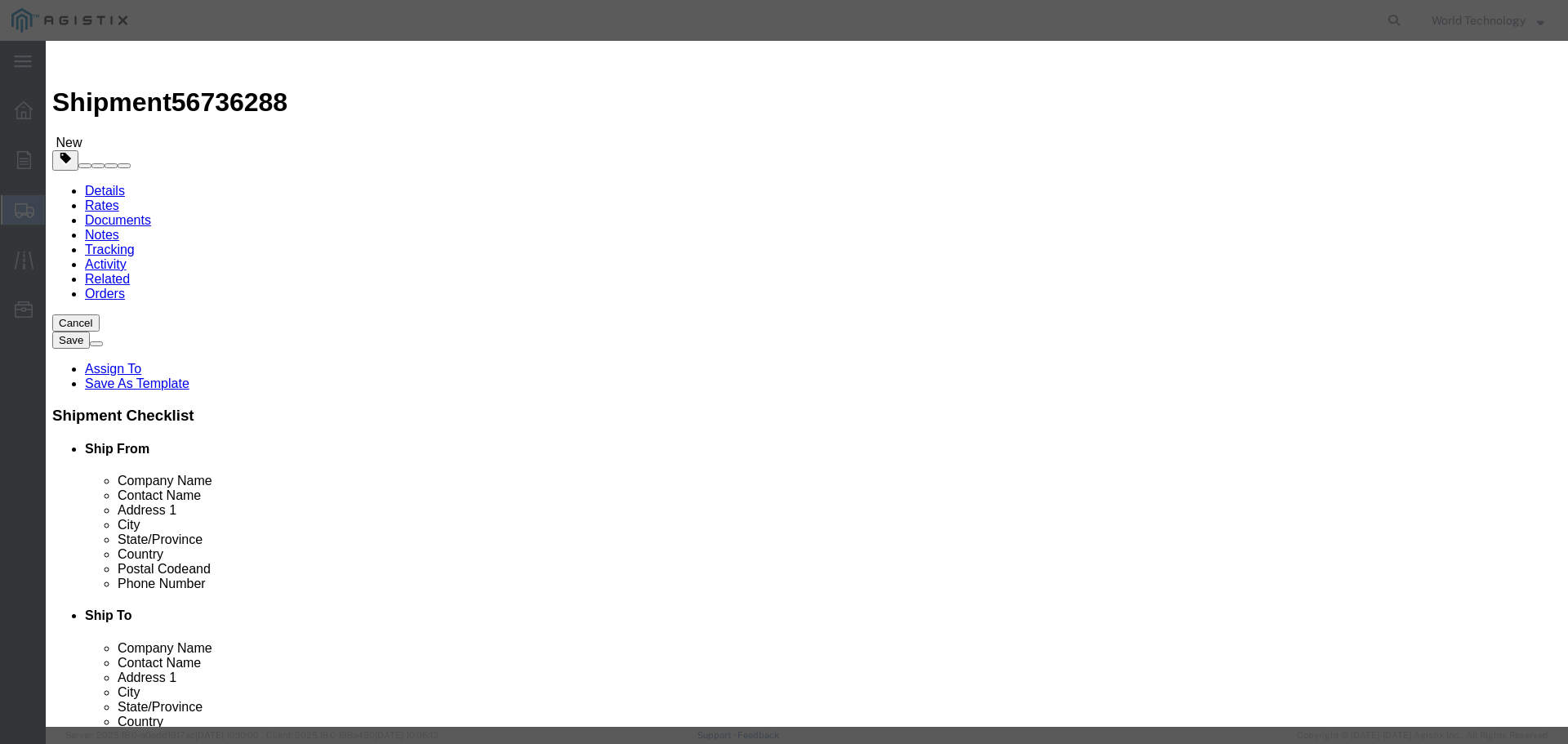
click input "text"
type input "Computer Equipment"
type input "9"
click input "text"
type input "10,000"
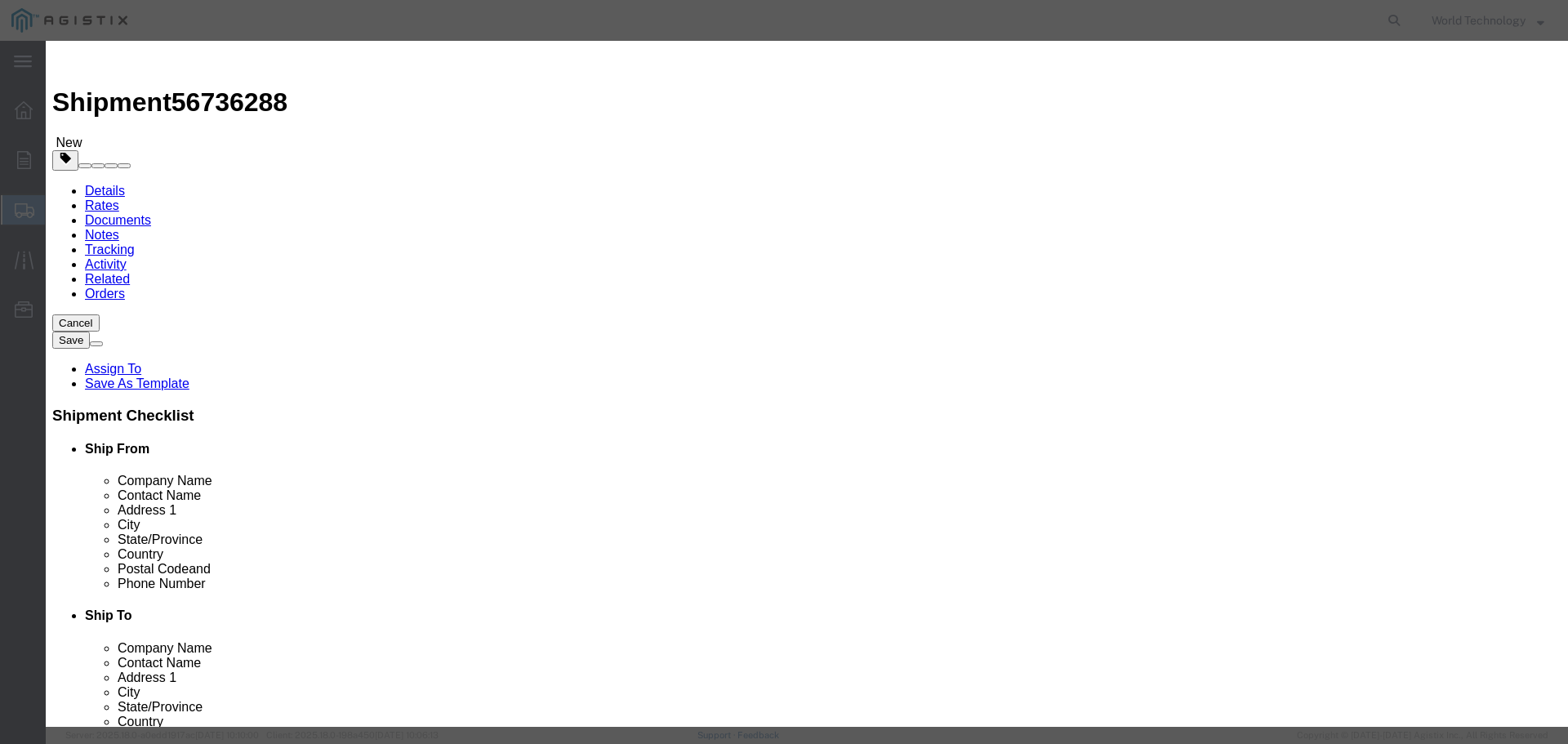
click div "Product Name Computer Equipment Pieces 9 Select Bag Barrels 100Board Feet Bottl…"
select select "92.5"
click select "Select 50 55 60 65 70 85 92.5 100 125 175 250 300 400"
click button "Save & Close"
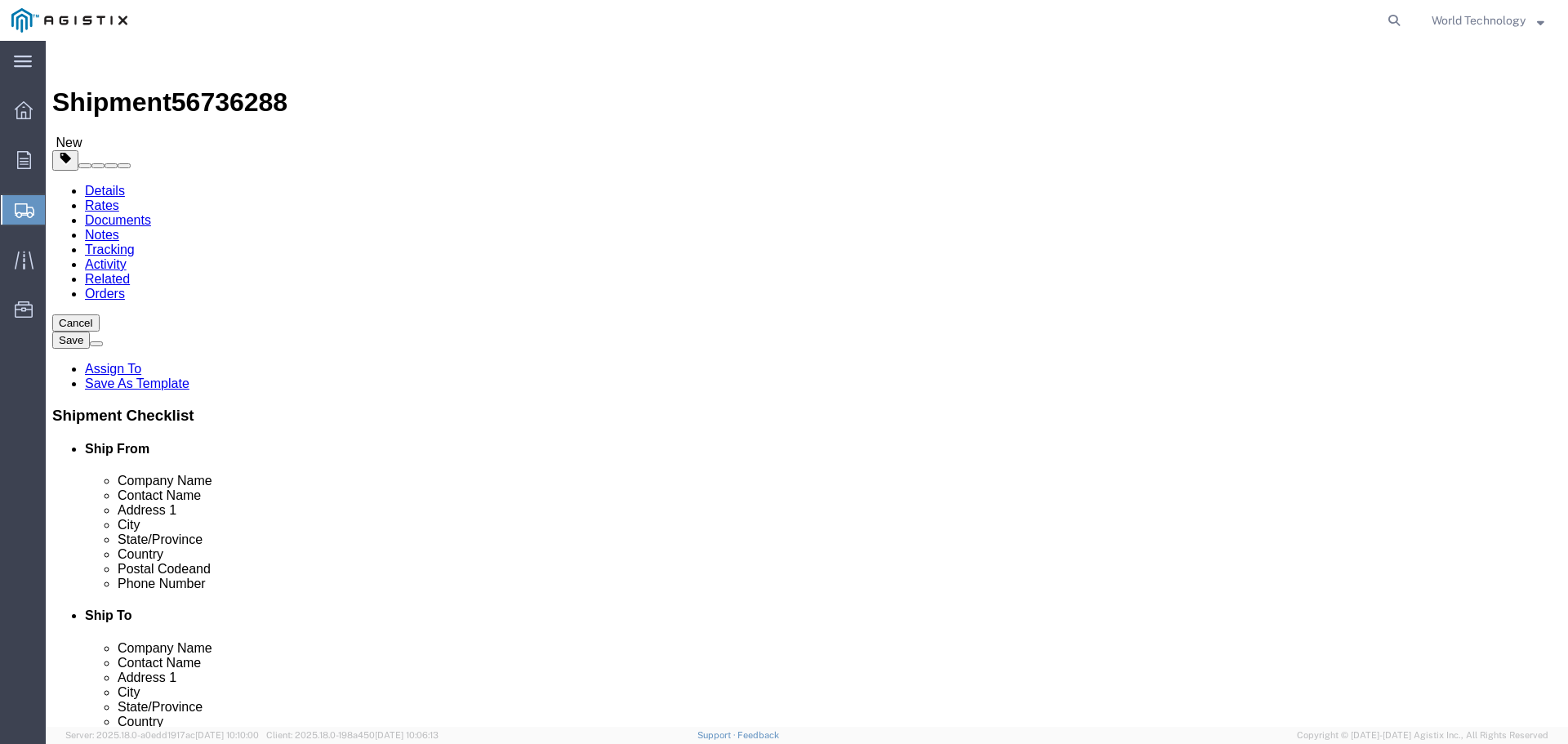
click link "Add Package"
click div "1 x Pallet(s) Standard (Not Stackable) Package Type Select Bulk Bundle(s) Cardb…"
click link "Add Package"
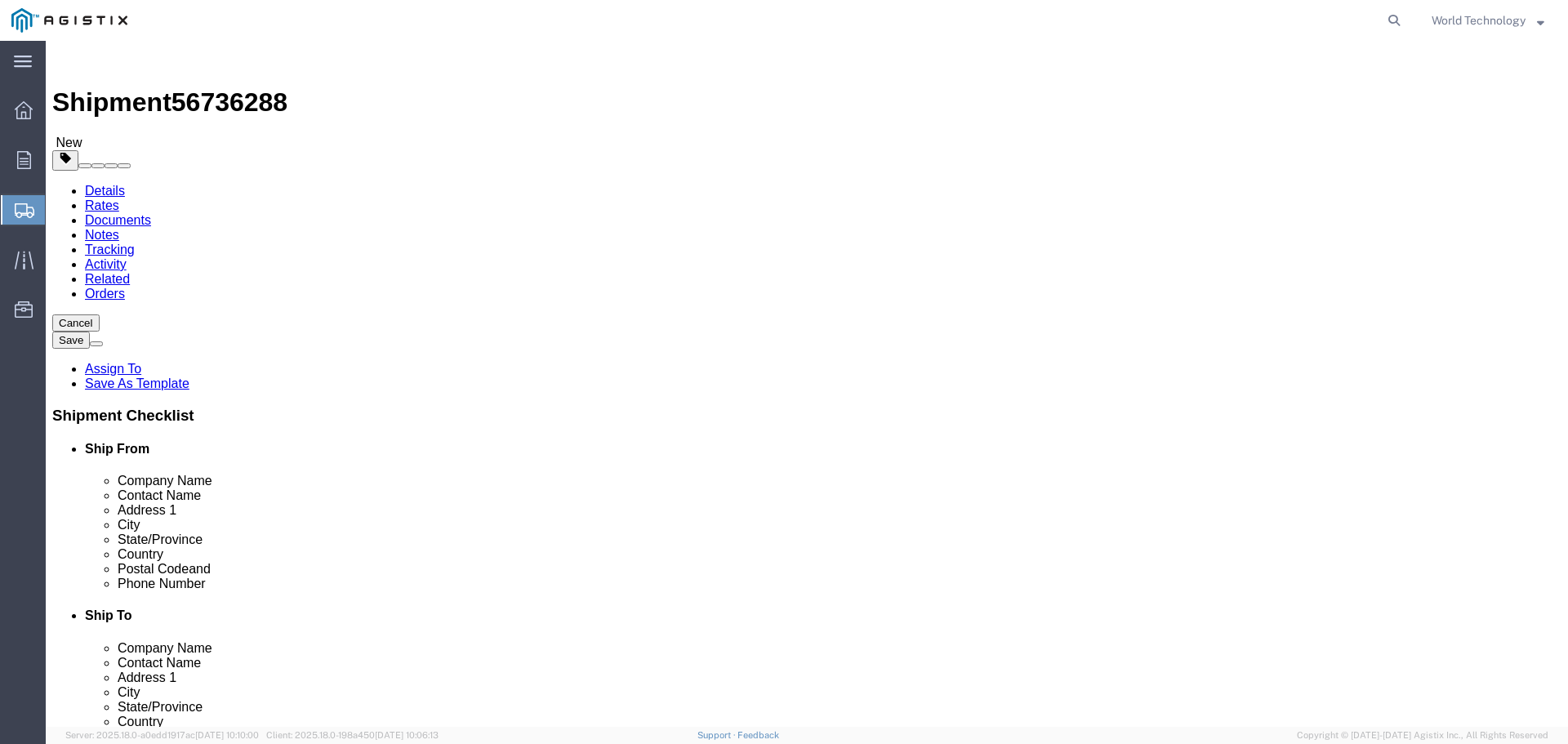
click link "Add Package"
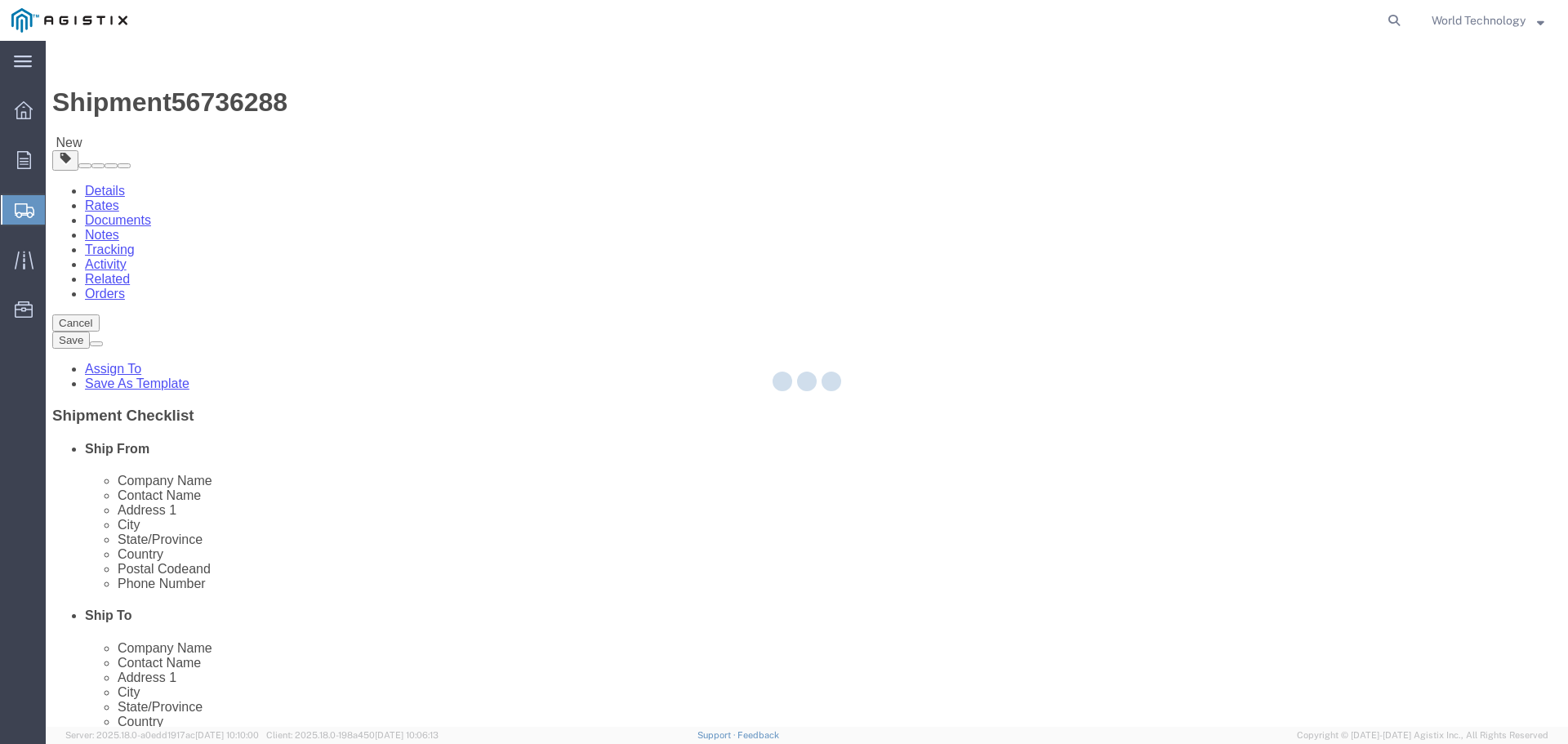
select select "PSNS"
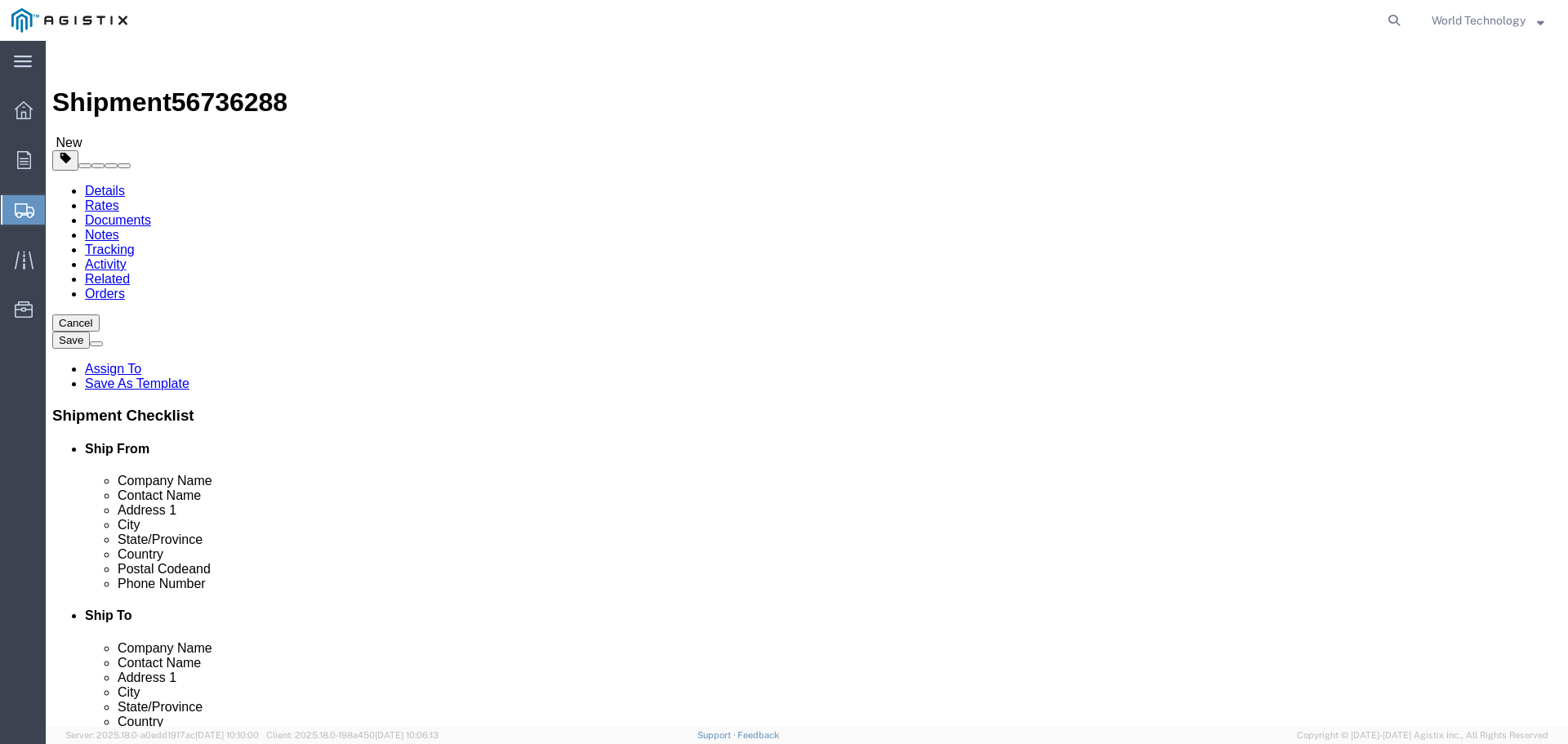
drag, startPoint x: 883, startPoint y: 281, endPoint x: 881, endPoint y: 291, distance: 10.2
click select "Select Bulk Bundle(s) Cardboard Box(es) Carton(s) Crate(s) Drum(s) (Fiberboard)…"
select select "PSNS"
click select "Select Bulk Bundle(s) Cardboard Box(es) Carton(s) Crate(s) Drum(s) (Fiberboard)…"
click input "text"
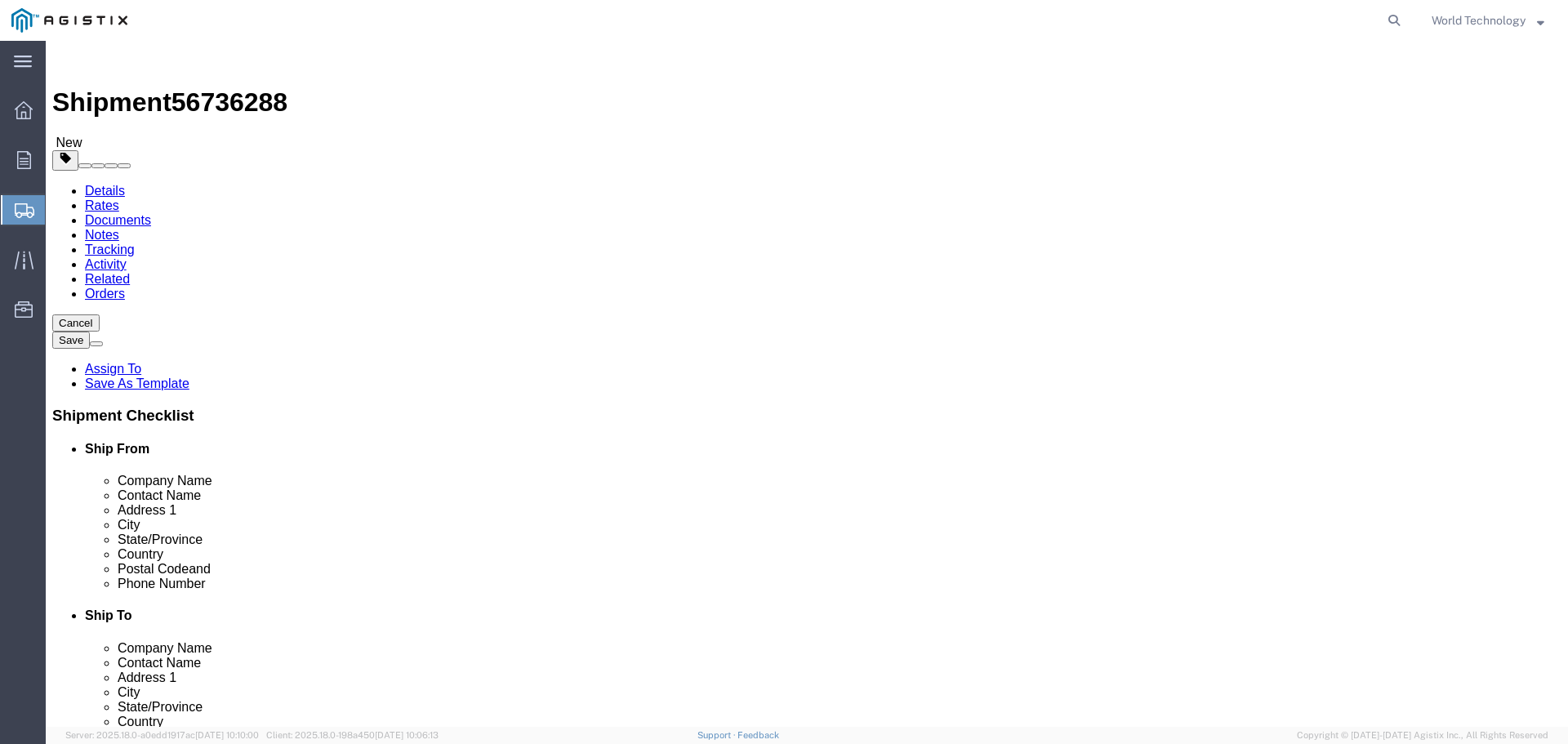
type input "8"
click input "text"
type input "48"
type input "40"
type input "52"
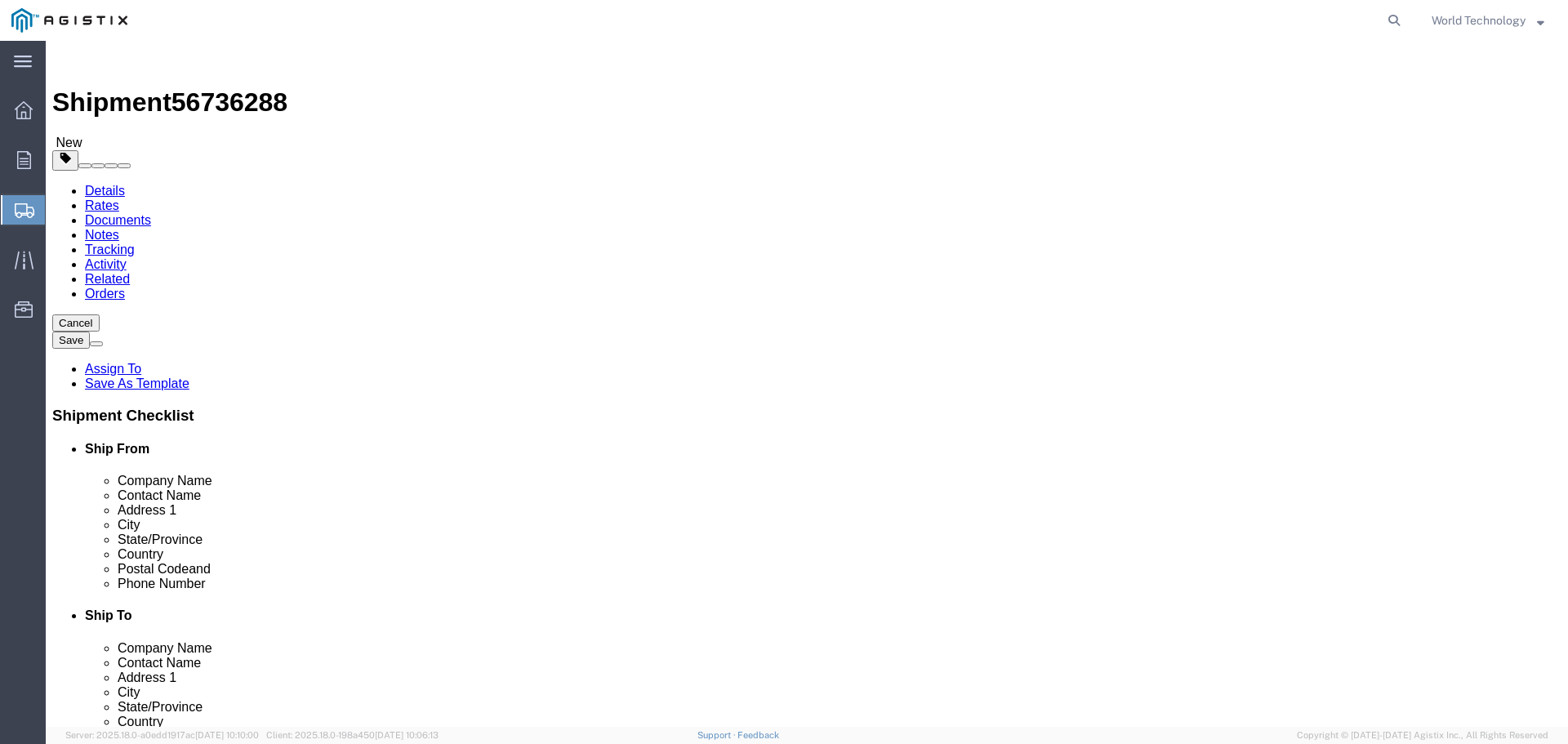
click input "0.00"
type input "442"
click div "Package Type Select Bulk Bundle(s) Cardboard Box(es) Carton(s) Crate(s) Drum(s)…"
click div "1 x Pallet(s) Standard (Not Stackable) Package Type Select Bulk Bundle(s) Cardb…"
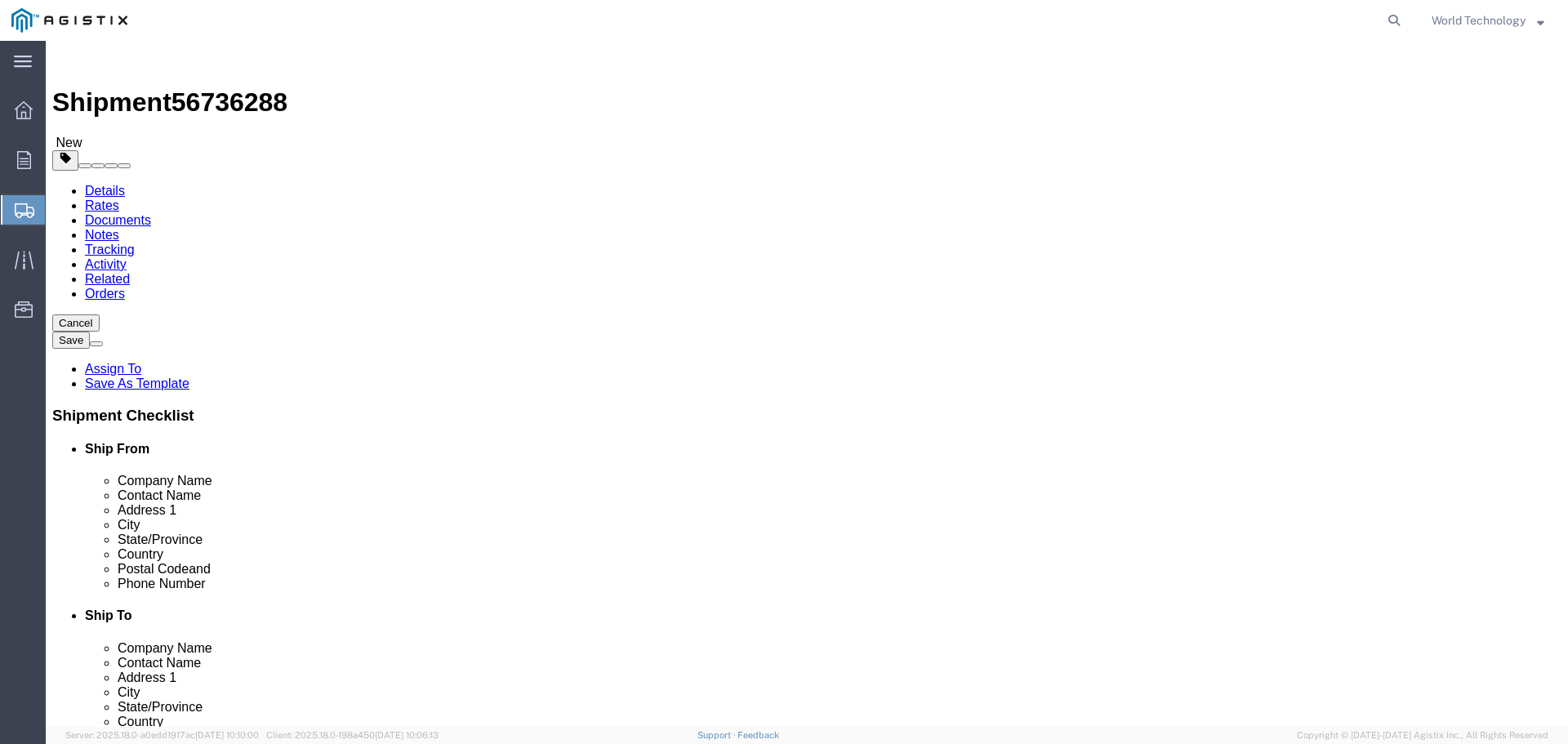
click link "Add Content"
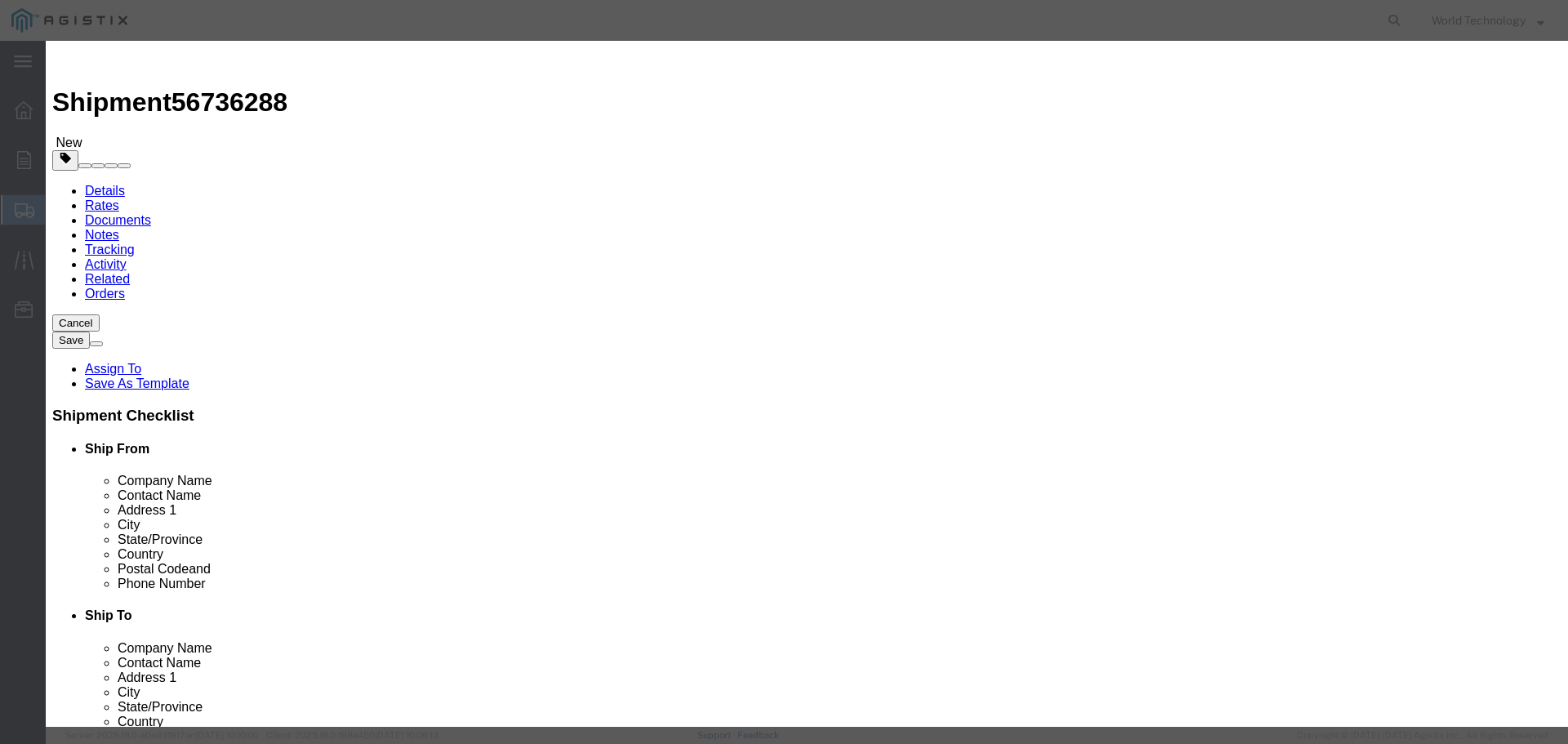
click div "Product Name Pieces 0 Select Bag Barrels 100Board Feet Bottle Box Blister Pack …"
click input "text"
type input "Computer Equipment"
click input "0"
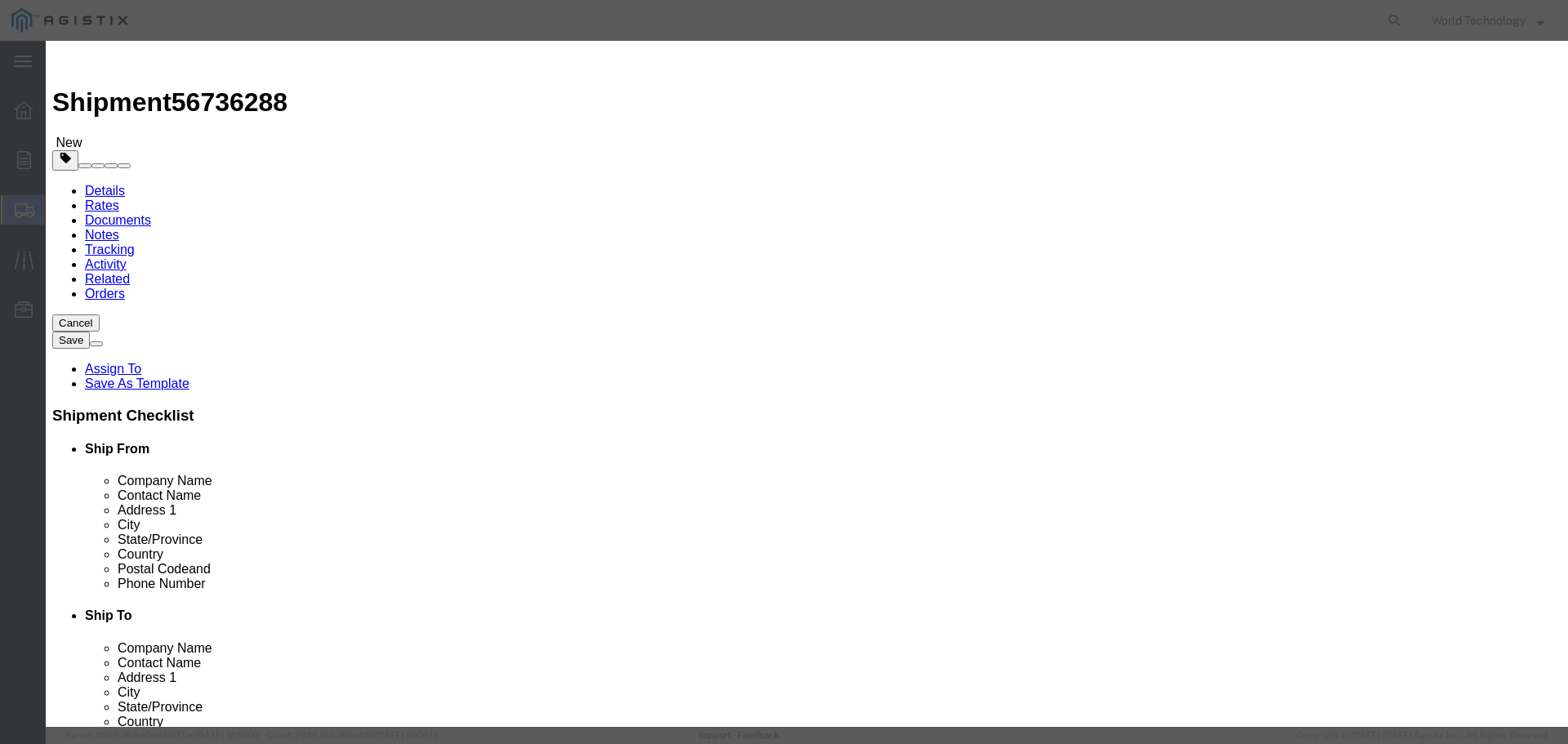
type input "8"
click input "text"
type input "10,000"
click select "Select 50 55 60 65 70 85 92.5 100 125 175 250 300 400"
select select "92.5"
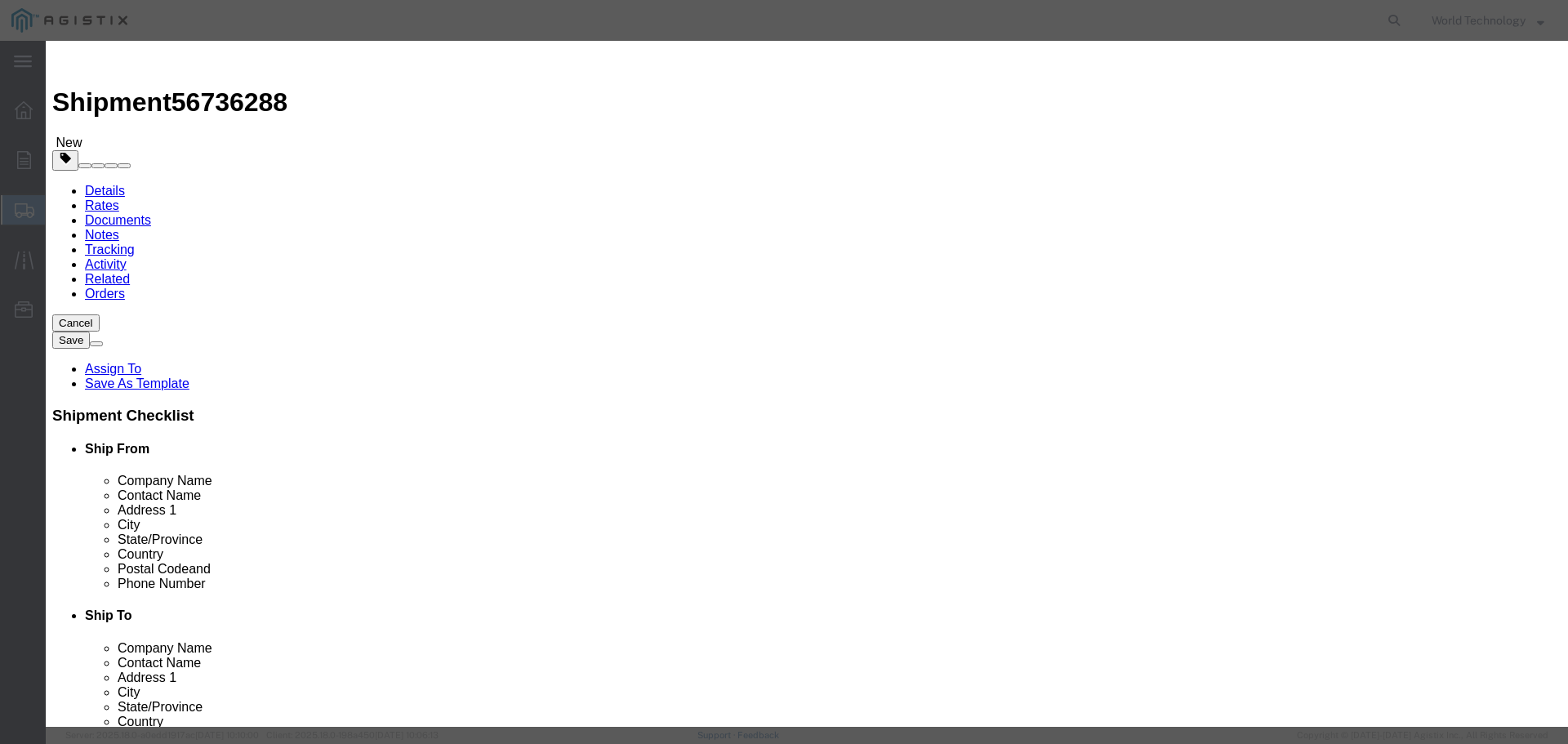
click select "Select 50 55 60 65 70 85 92.5 100 125 175 250 300 400"
click button "Save & Close"
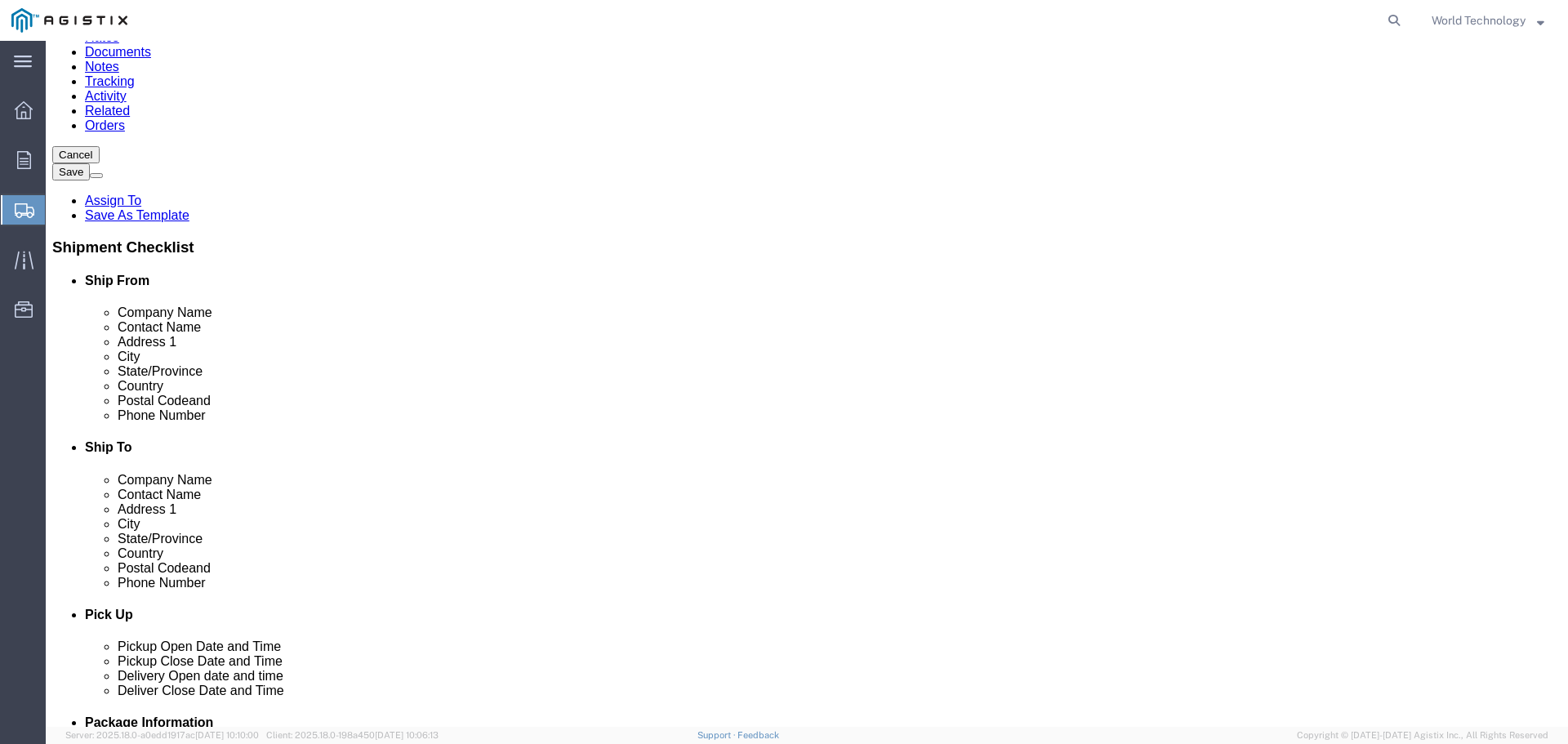
scroll to position [174, 0]
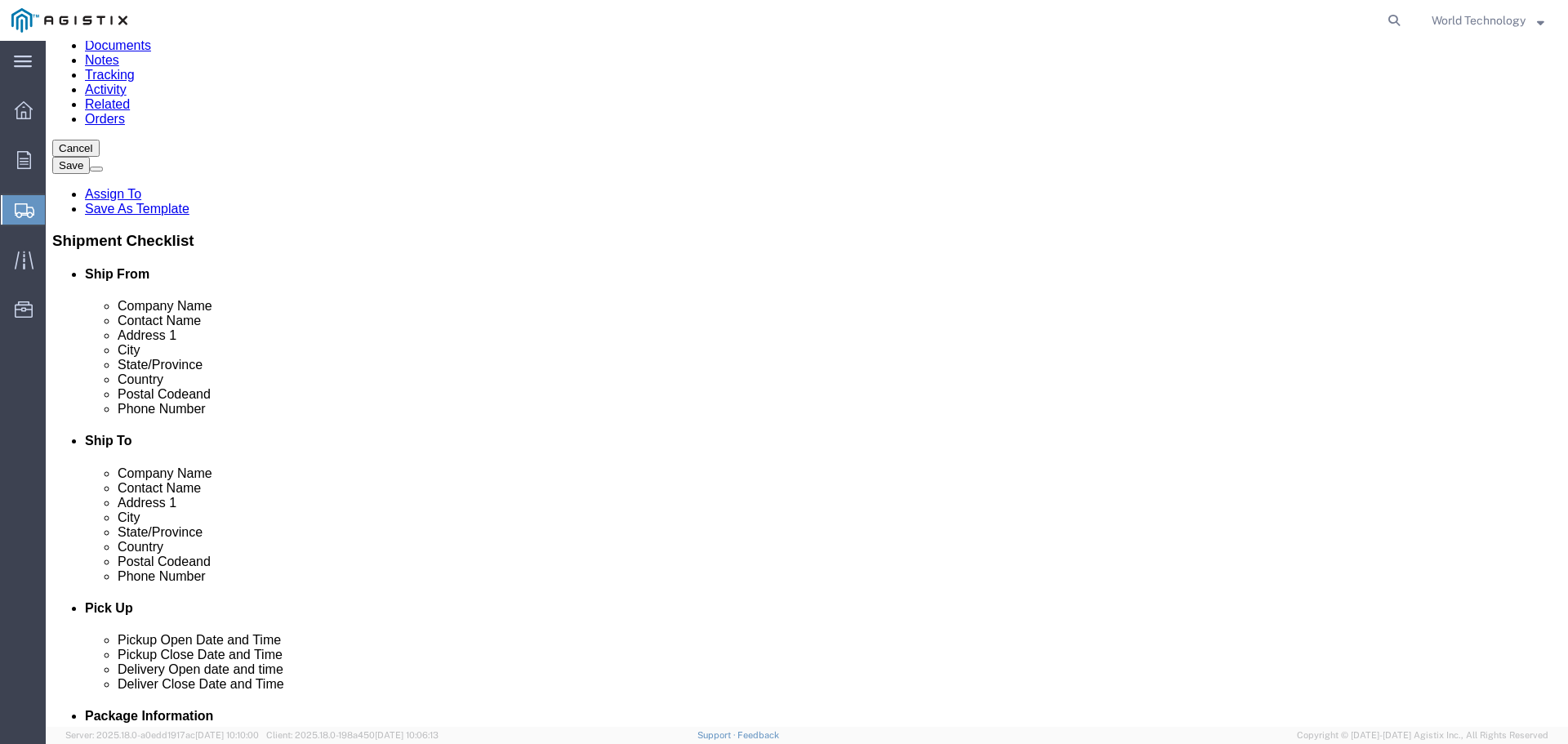
click div "1 x Pallet(s) Standard (Not Stackable) Package Type Select Bulk Bundle(s) Cardb…"
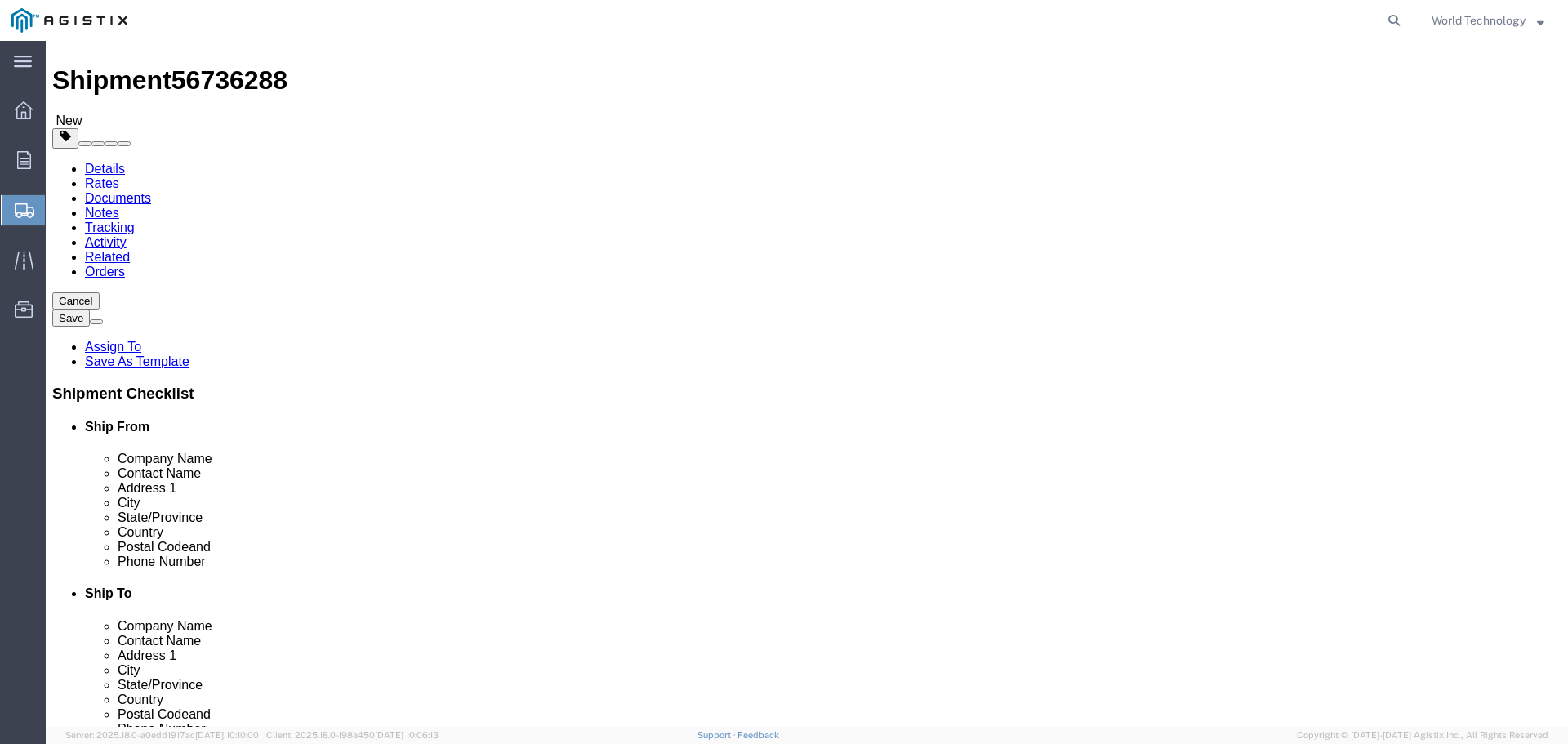
scroll to position [0, 0]
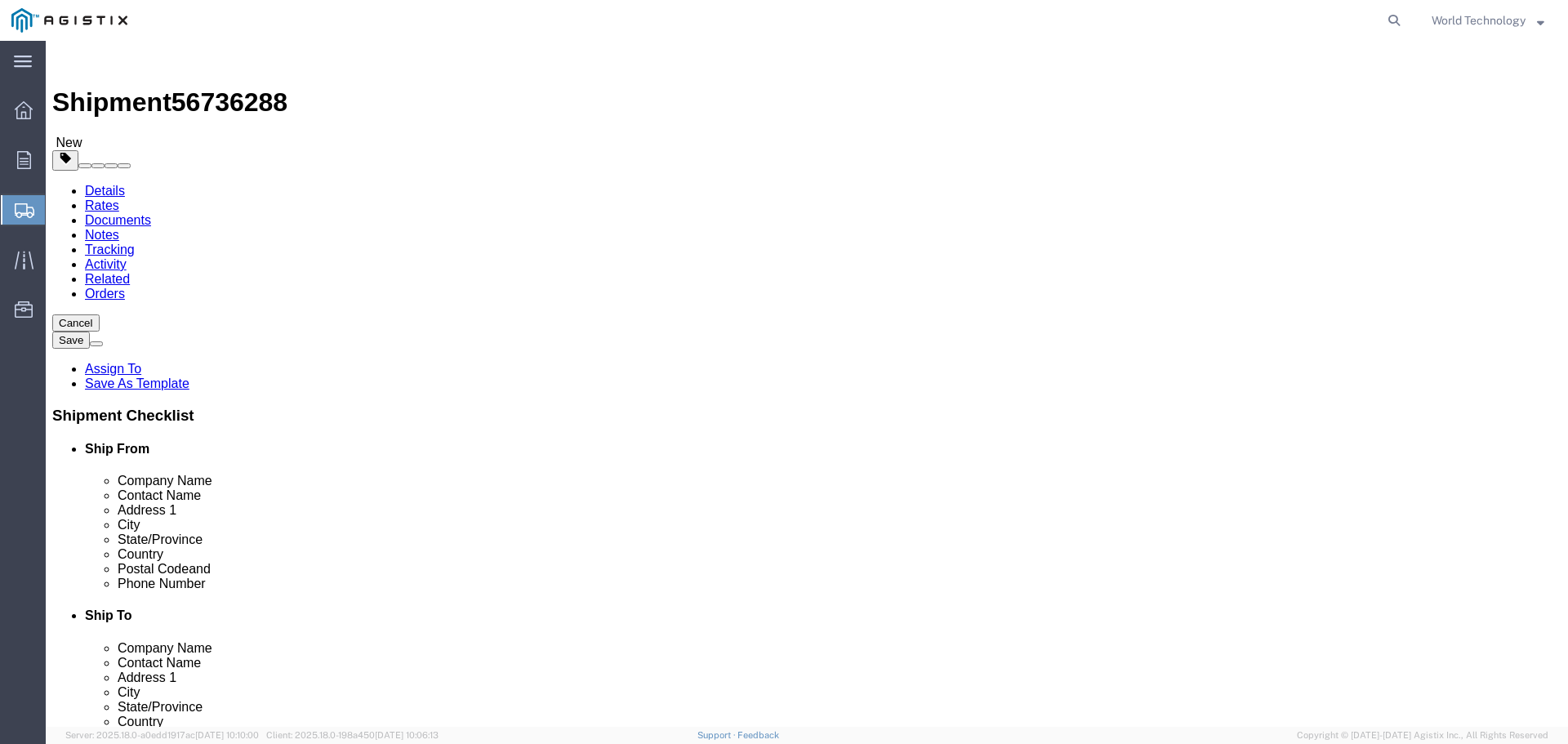
click link "Add Package"
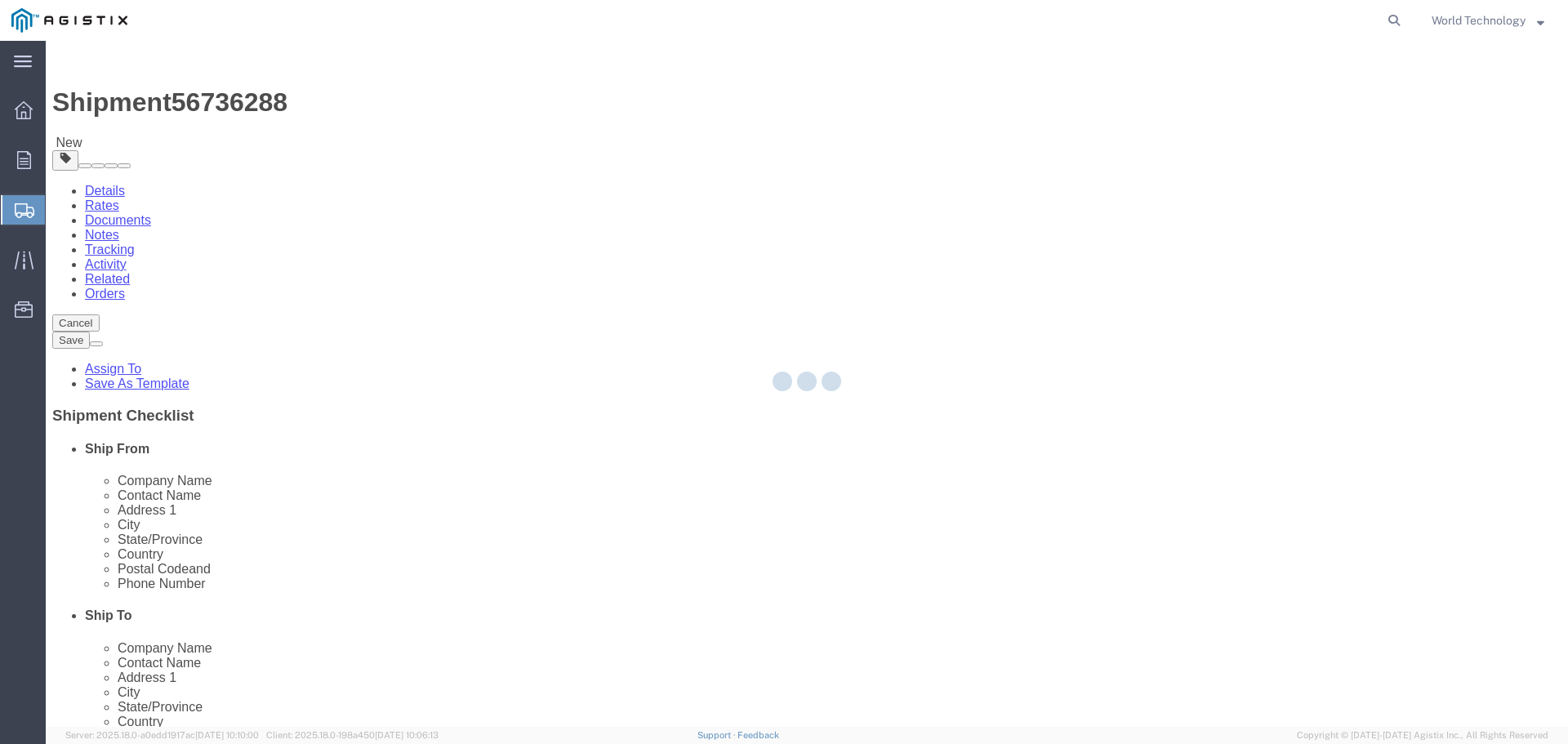
select select "PSNS"
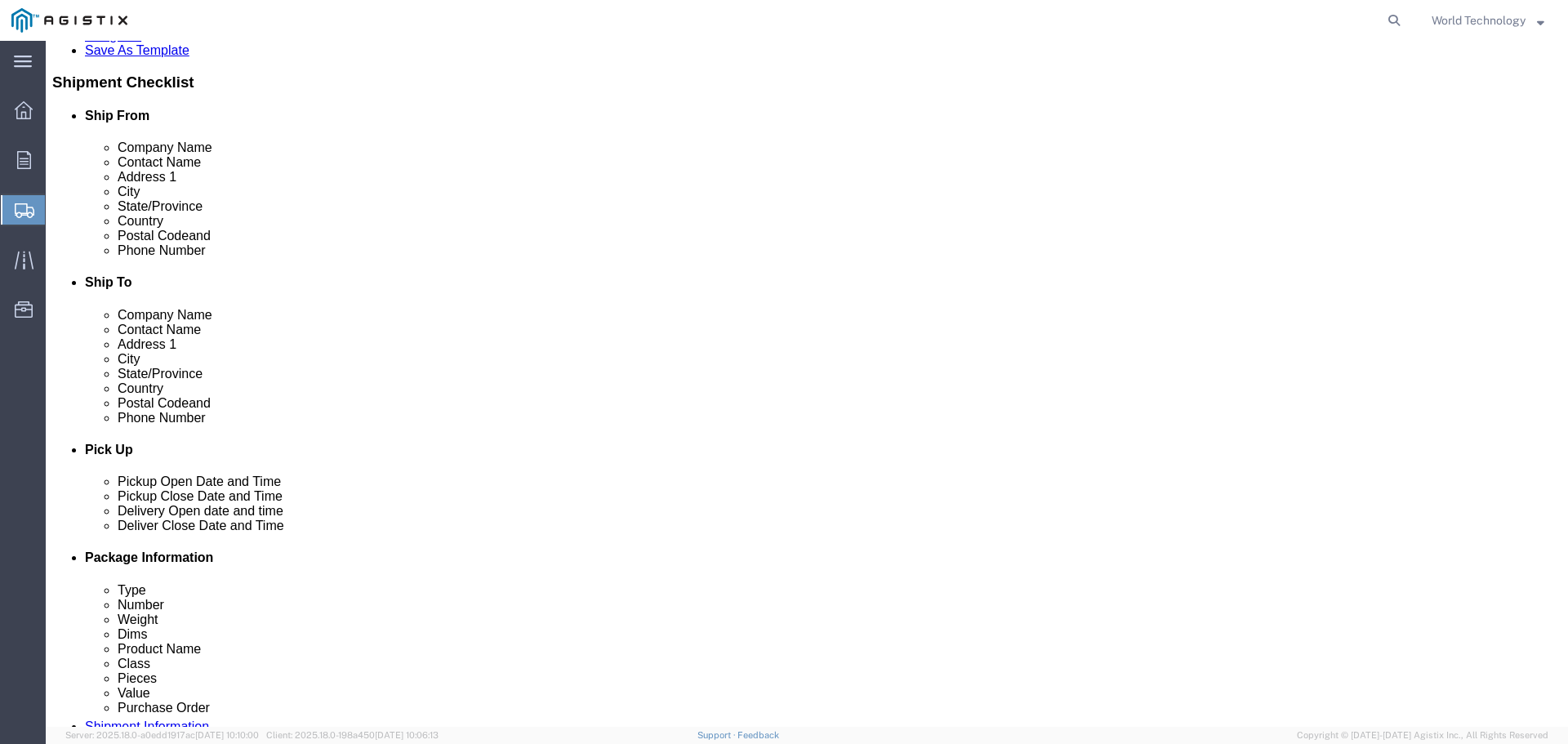
scroll to position [359, 0]
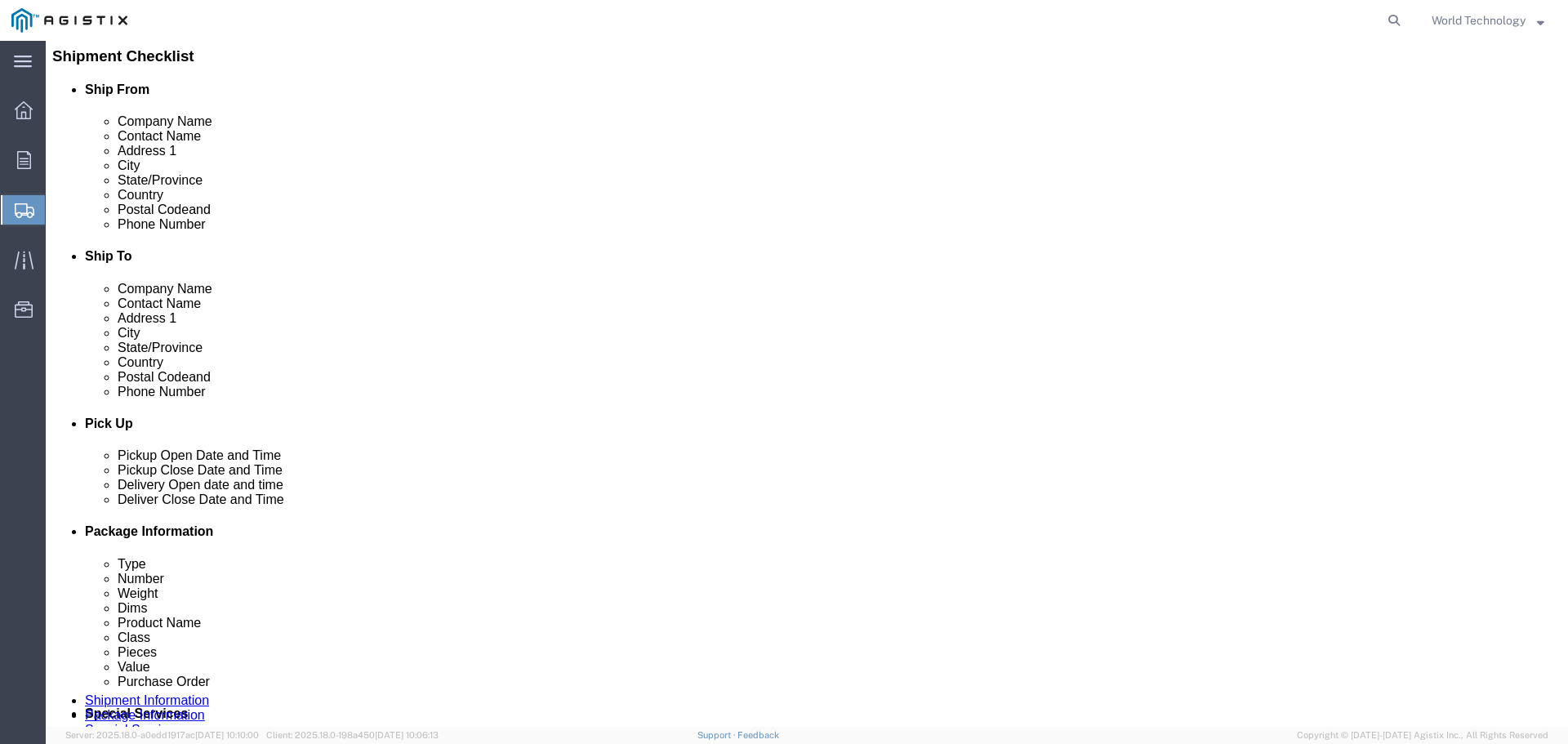
click select "Select Bulk Bundle(s) Cardboard Box(es) Carton(s) Crate(s) Drum(s) (Fiberboard)…"
select select "PSNS"
click select "Select Bulk Bundle(s) Cardboard Box(es) Carton(s) Crate(s) Drum(s) (Fiberboard)…"
click input "text"
type input "8"
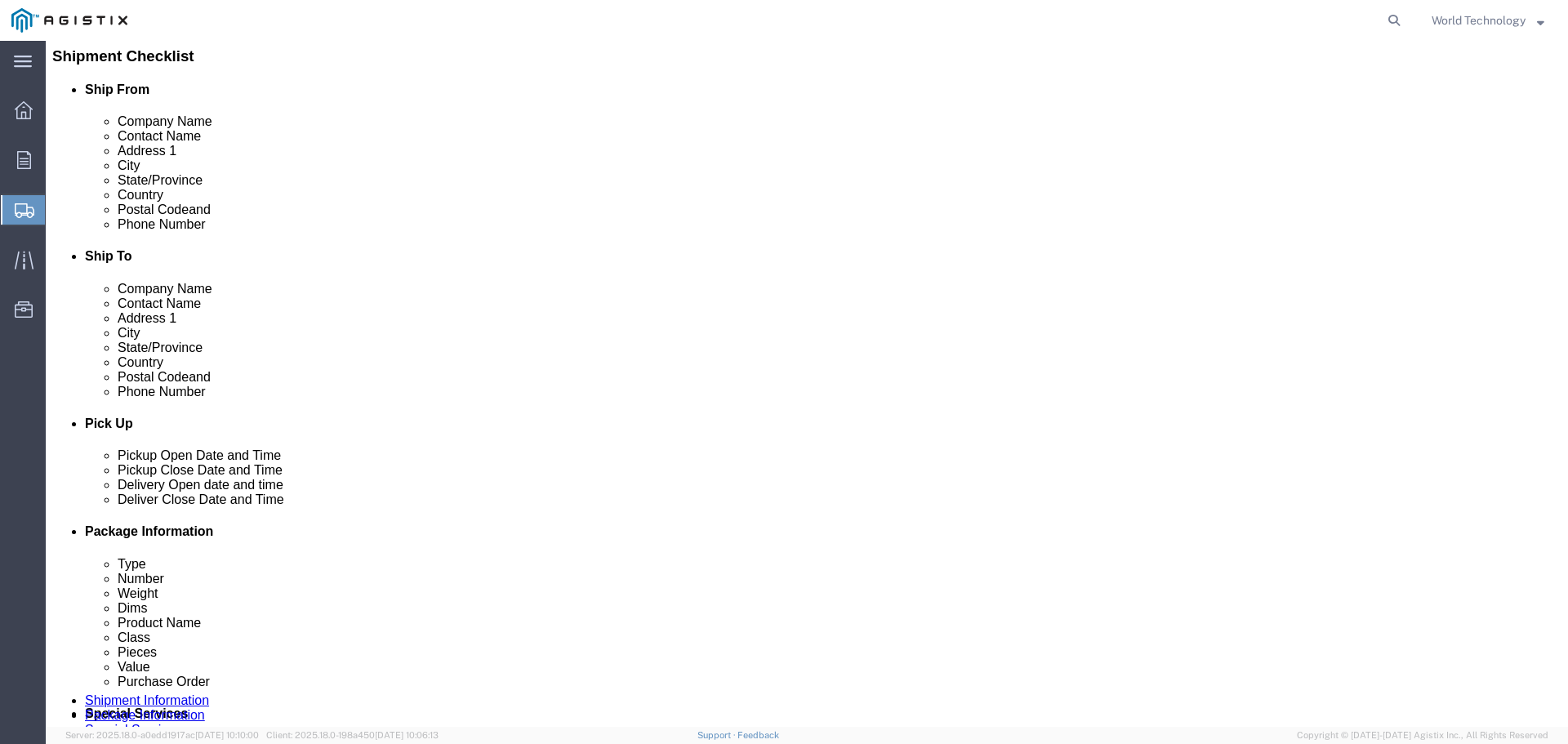
click input "text"
type input "48"
type input "40"
type input "52"
click input "0.00"
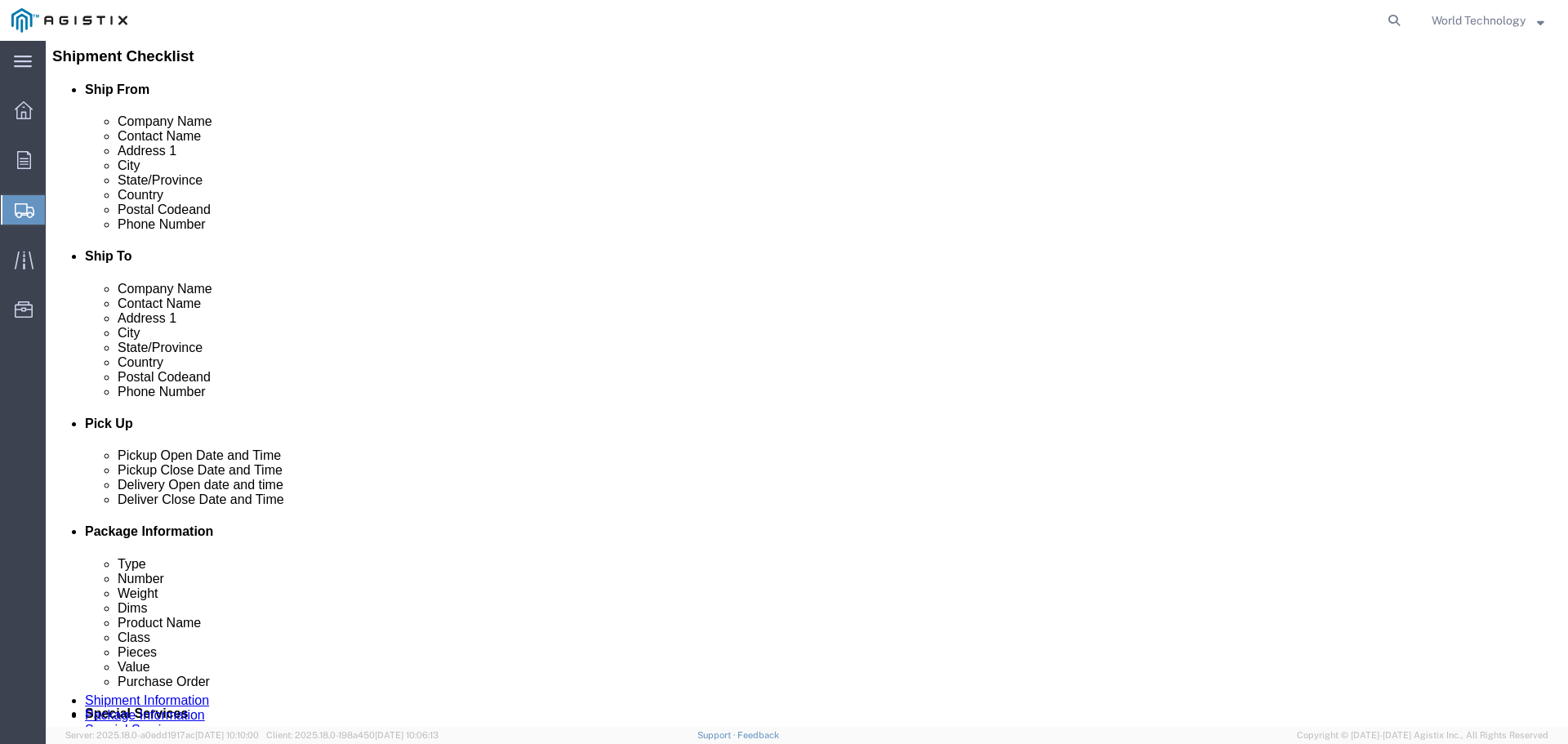
click input "0.00"
type input "445"
click link "Add Content"
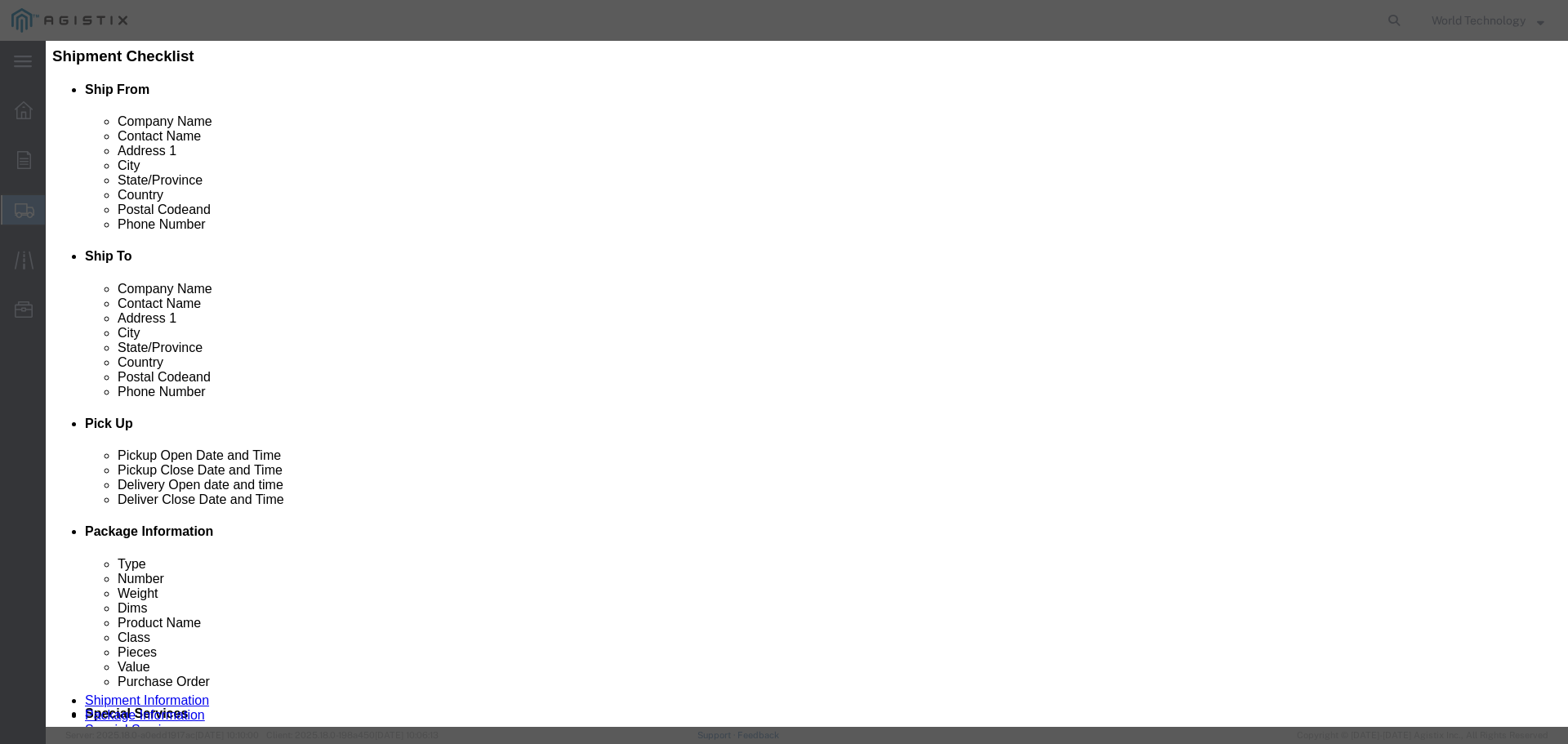
click input "text"
type input "Computer Equipment"
click input "0"
type input "8"
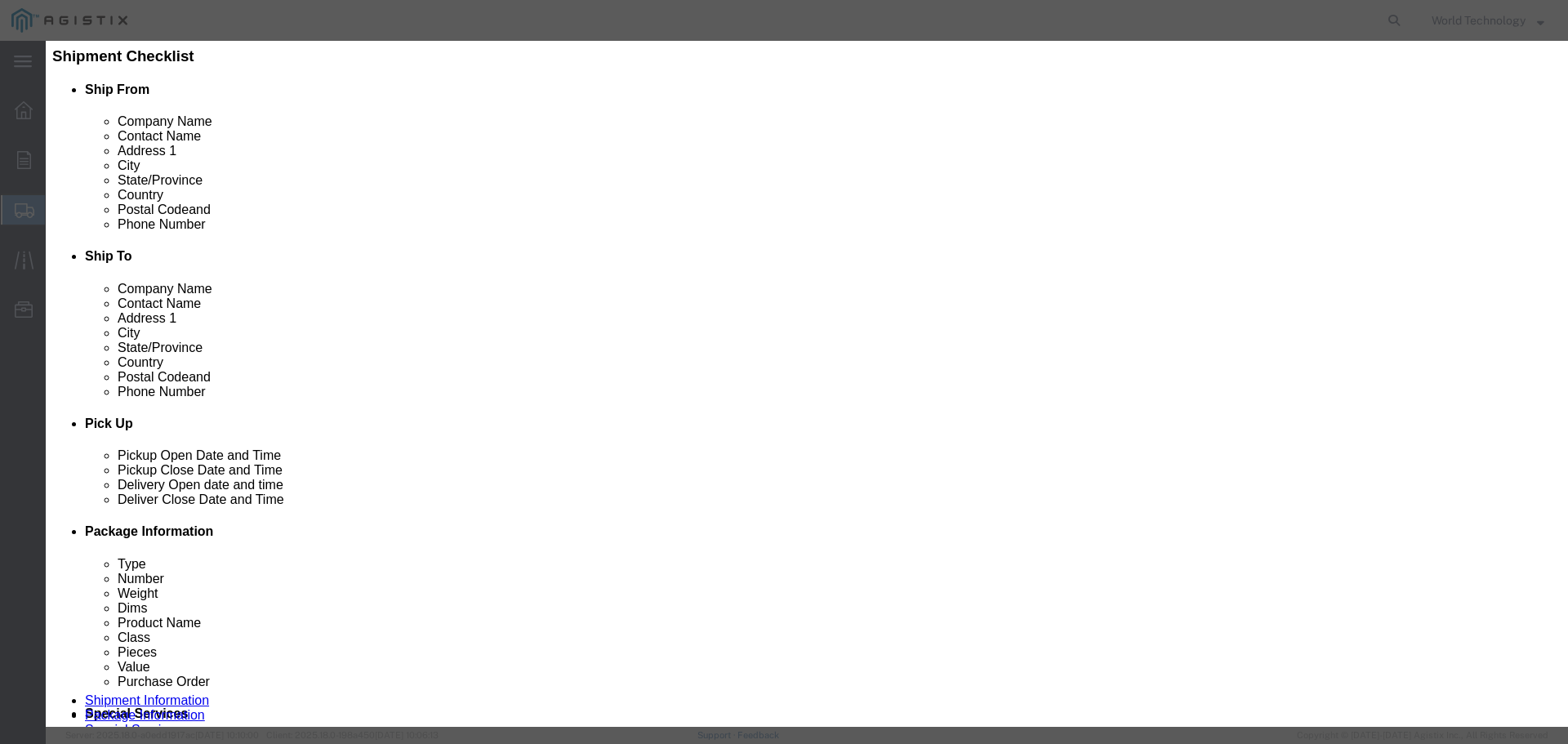
click input "text"
type input "10,000"
click select "Select 50 55 60 65 70 85 92.5 100 125 175 250 300 400"
select select "92.5"
click select "Select 50 55 60 65 70 85 92.5 100 125 175 250 300 400"
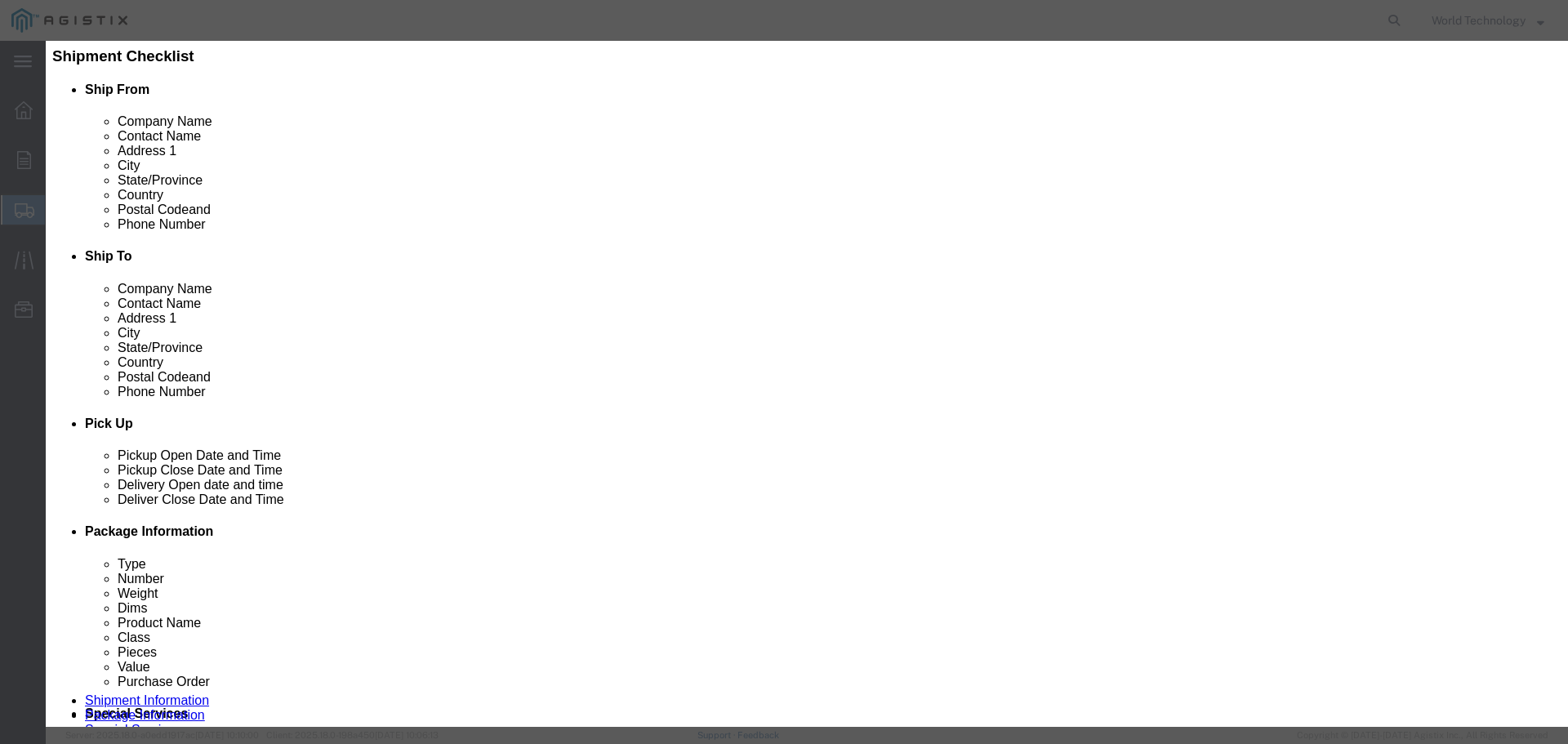
click button "Save & Close"
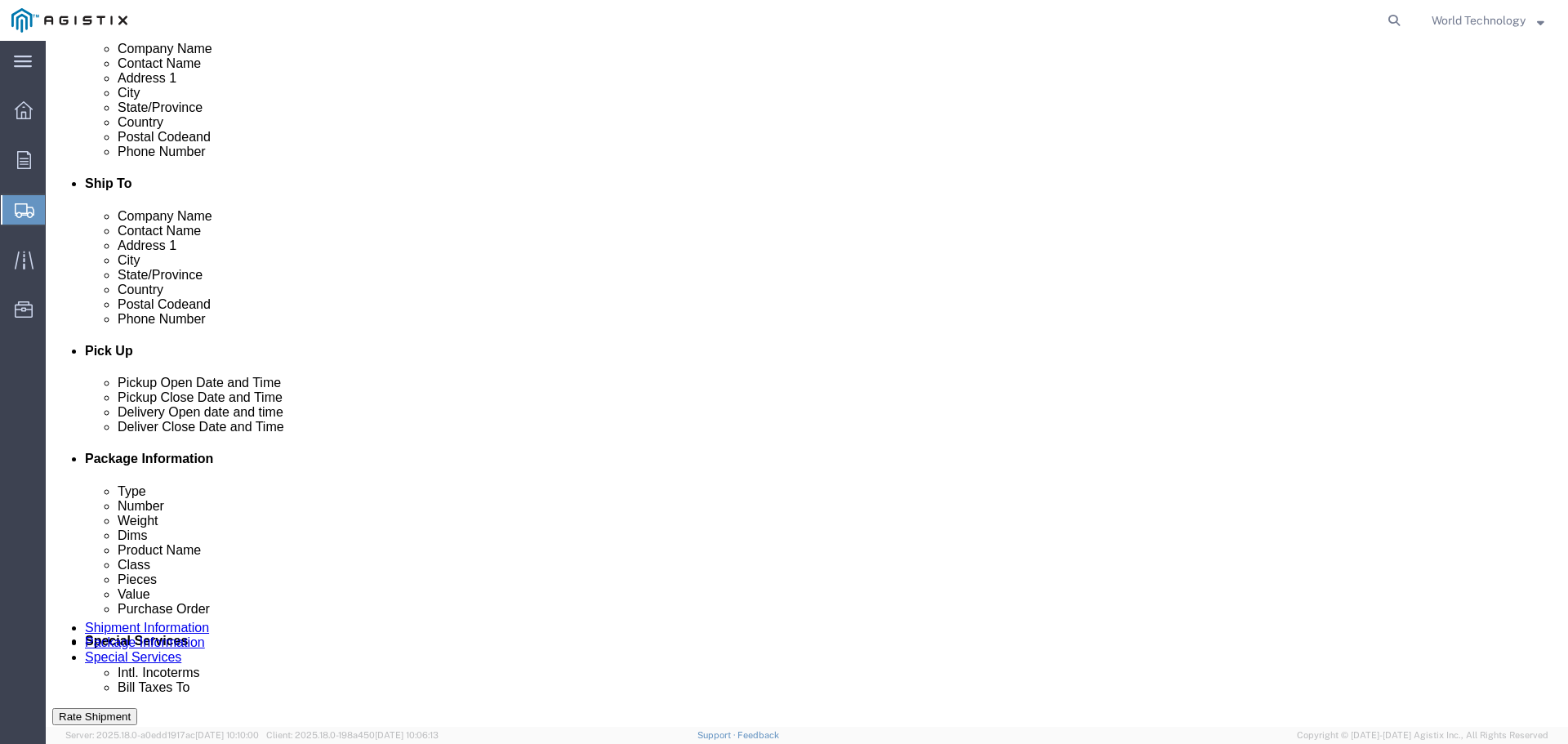
scroll to position [475, 0]
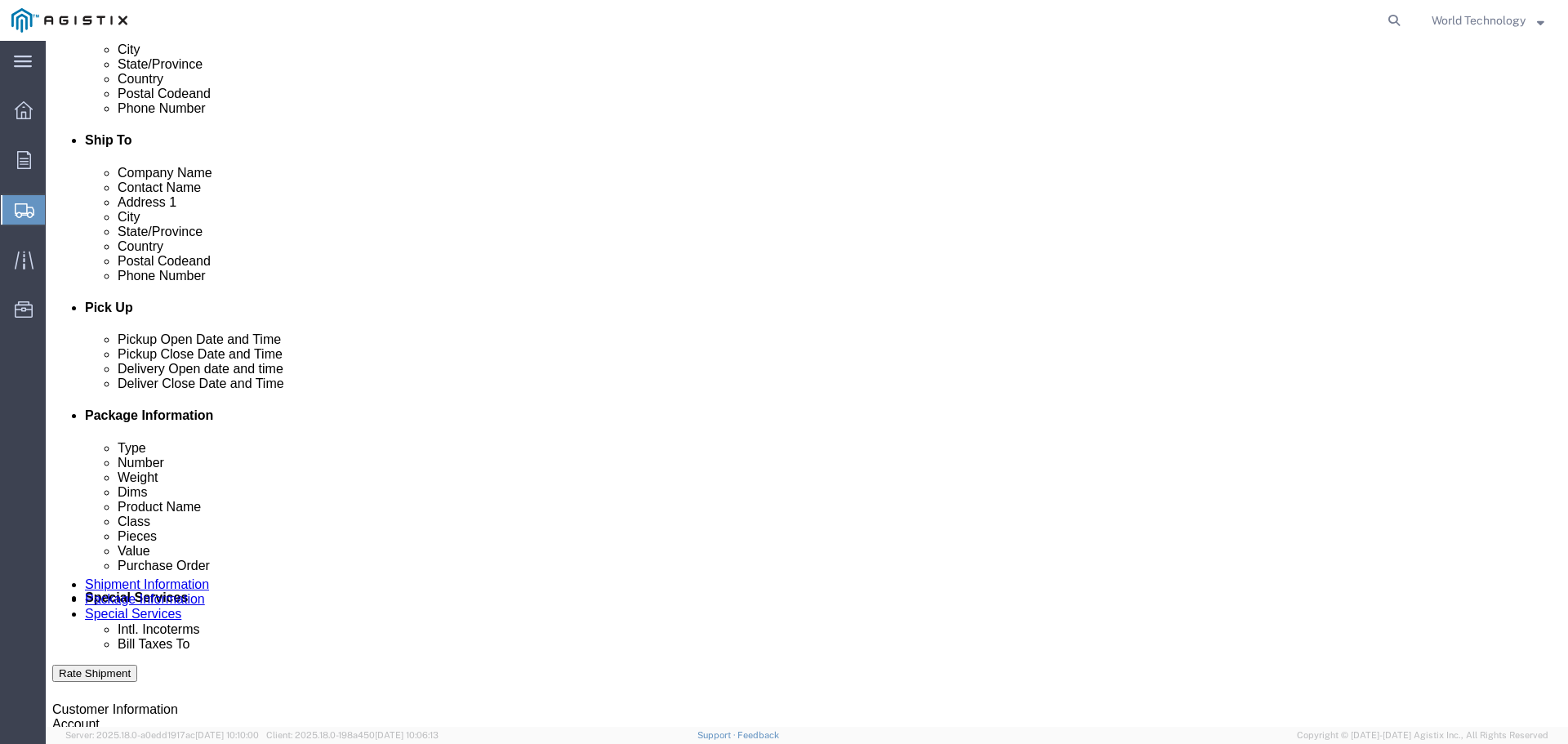
click button "Continue"
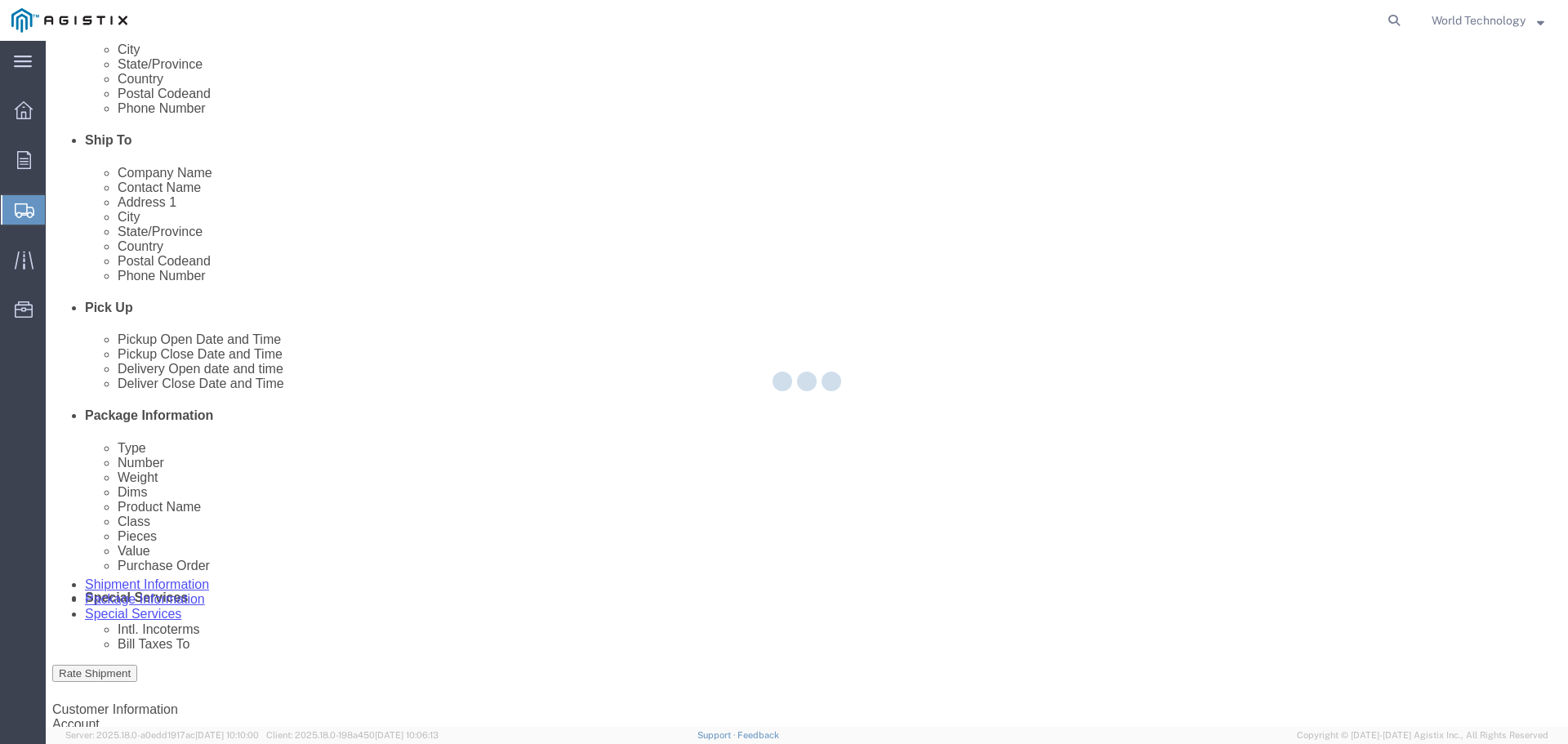
select select
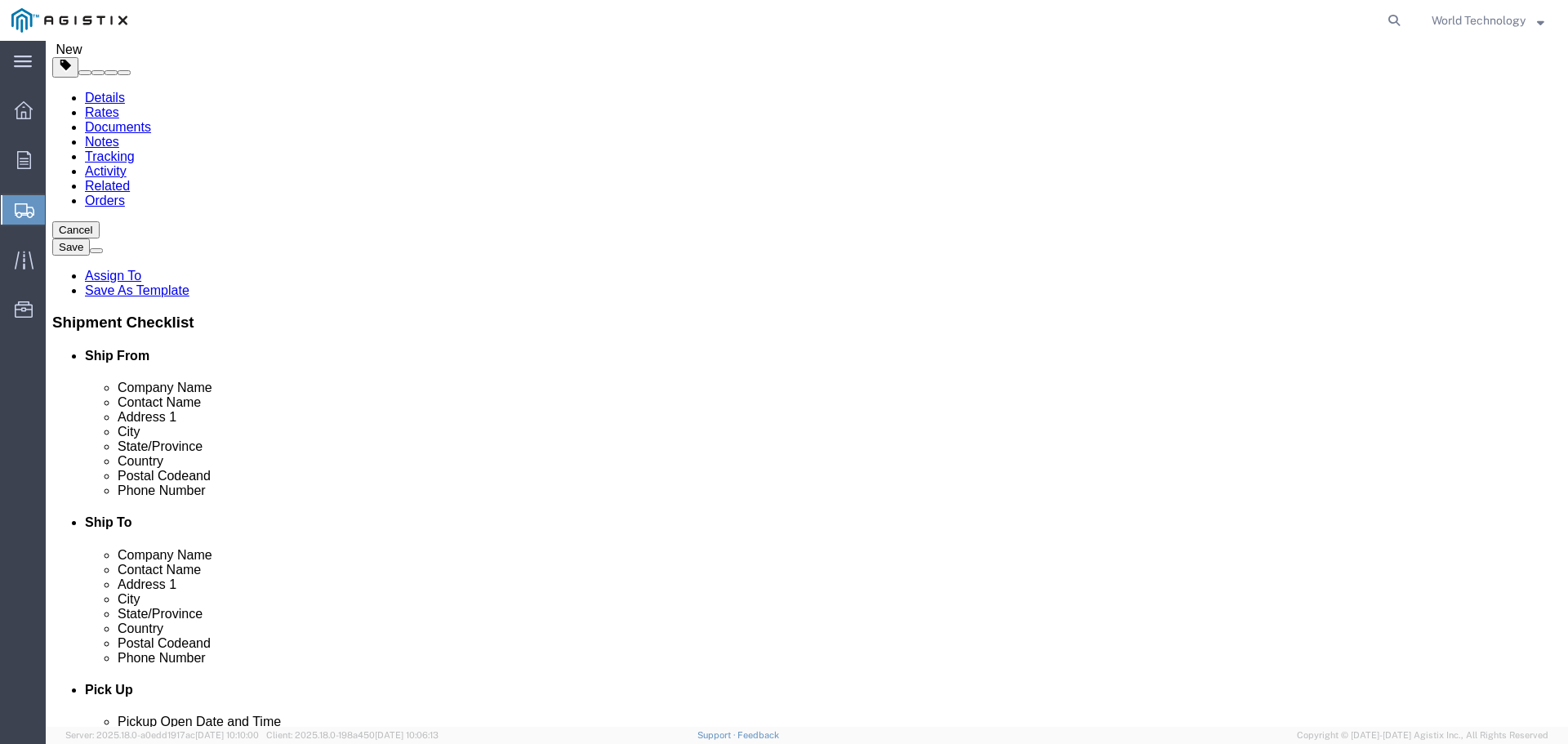
scroll to position [0, 0]
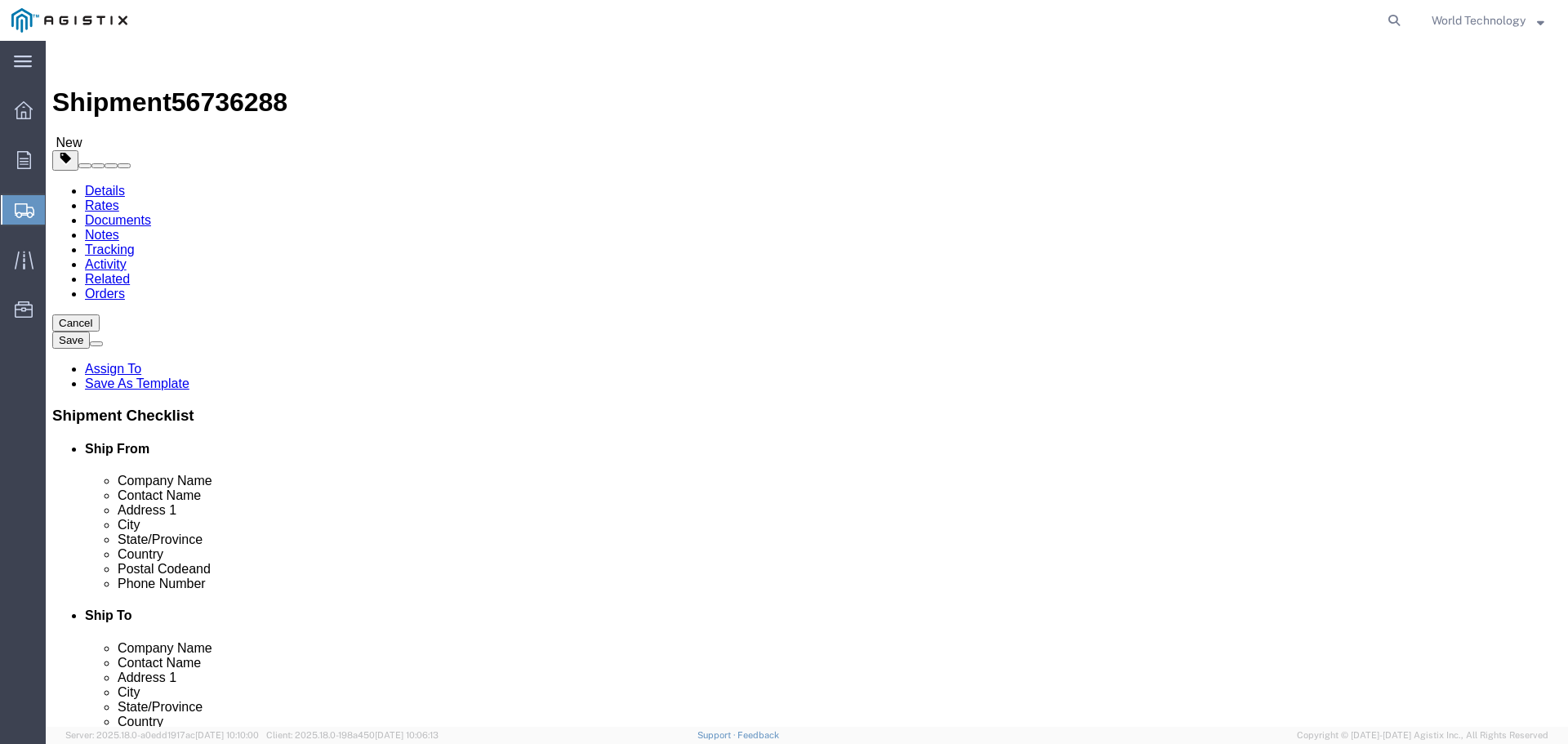
click select "Select 1 Day 2 Day 3-5 Day Economy 5+ Day"
select select "3-5 Day Economy"
click select "Select 1 Day 2 Day 3-5 Day Economy 5+ Day"
click select "Select ATA DTA DTD"
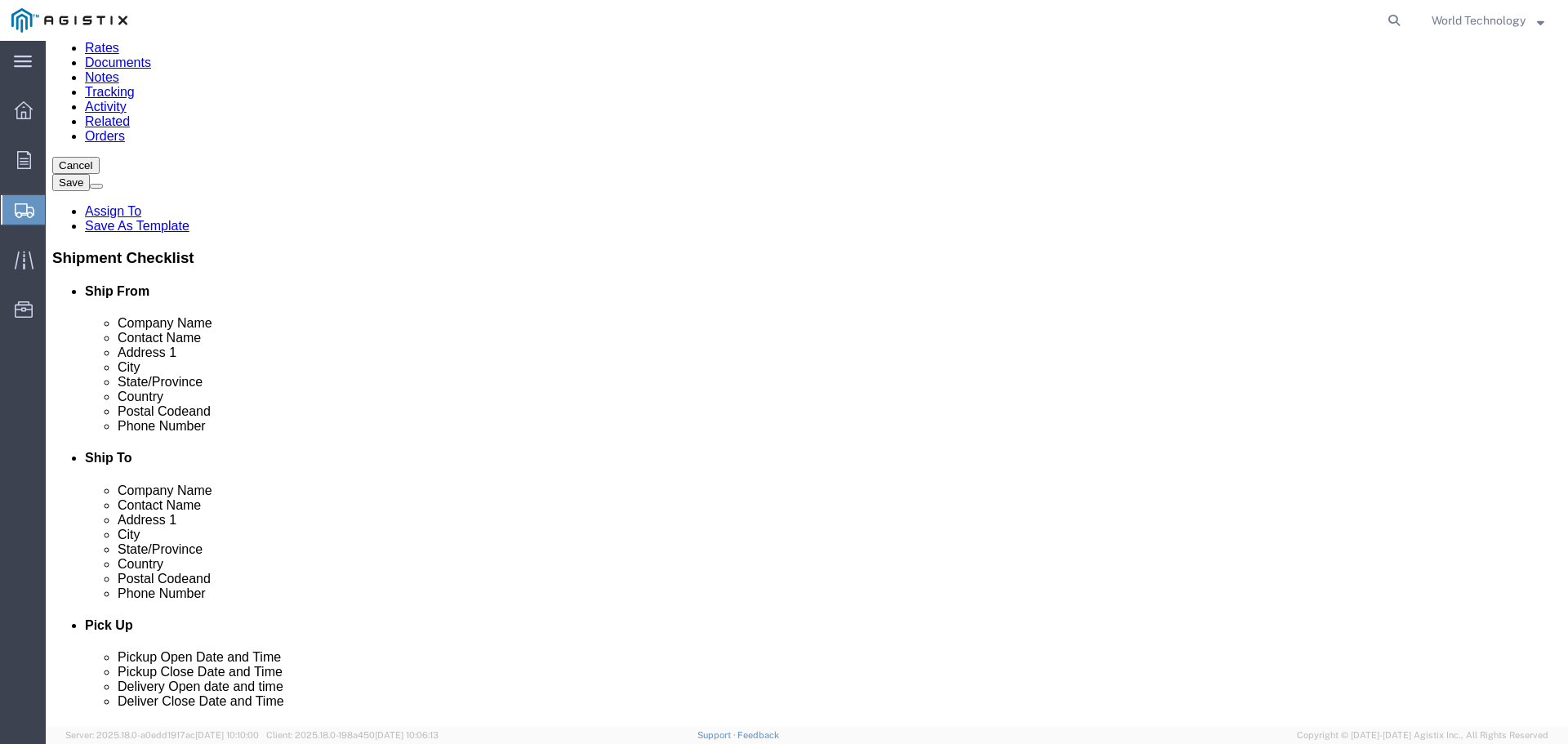
scroll to position [260, 0]
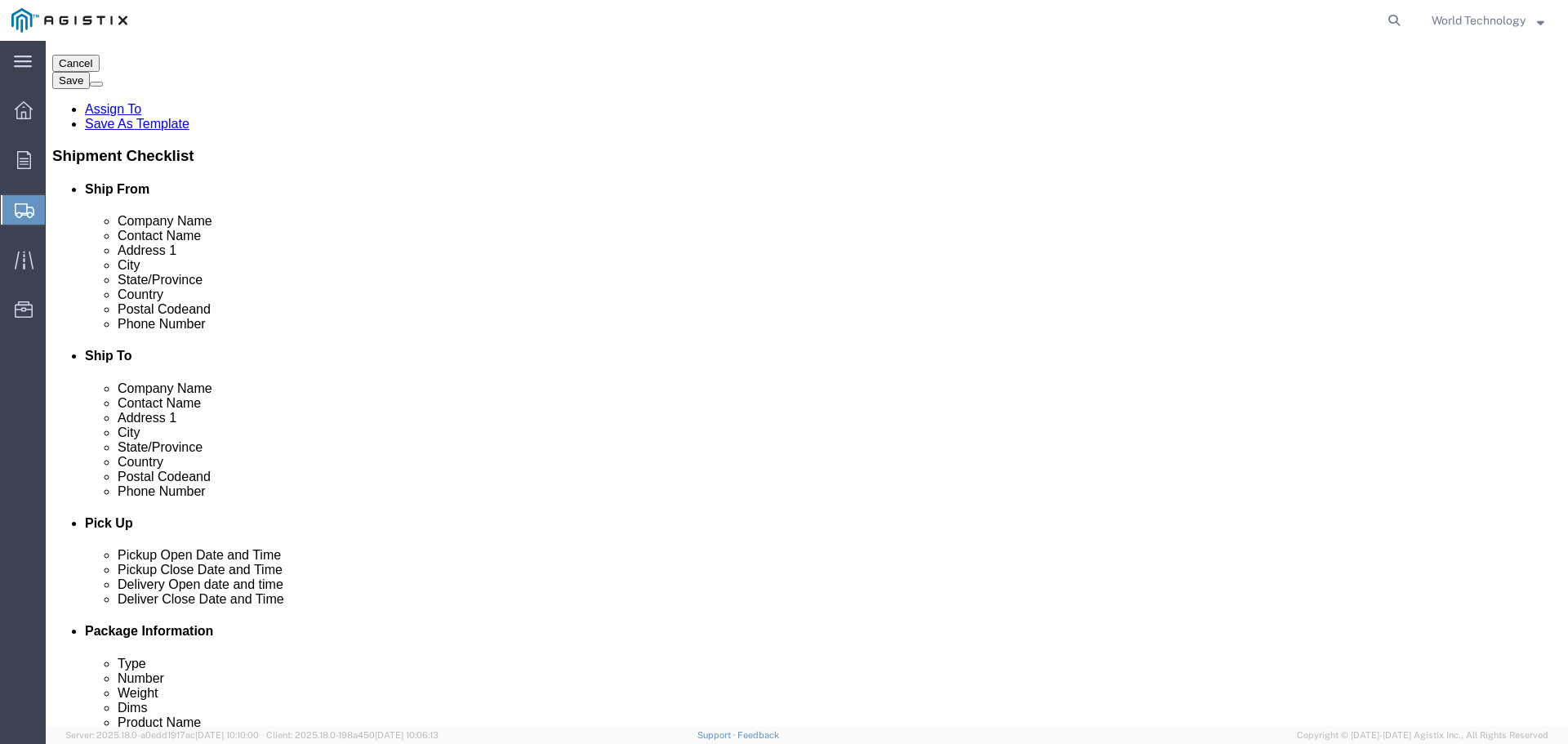
click button "Rate Shipment"
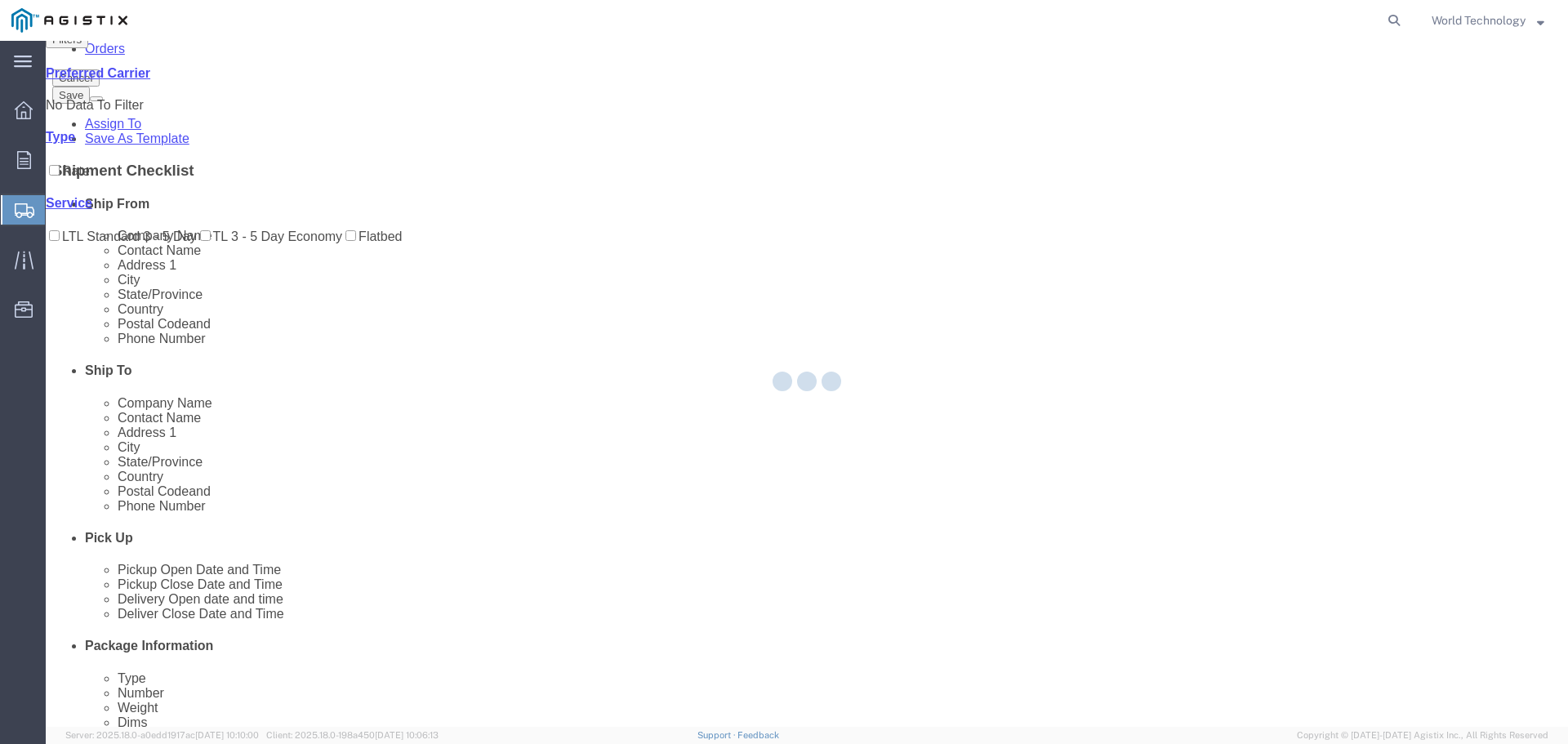
scroll to position [0, 0]
